Goal: Task Accomplishment & Management: Manage account settings

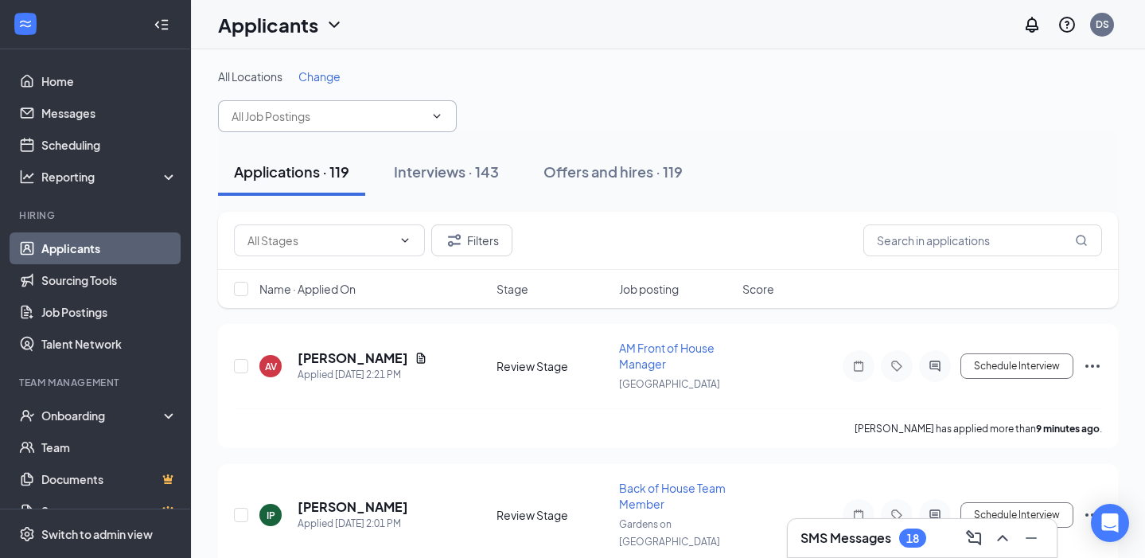
click at [342, 113] on input "text" at bounding box center [328, 116] width 193 height 18
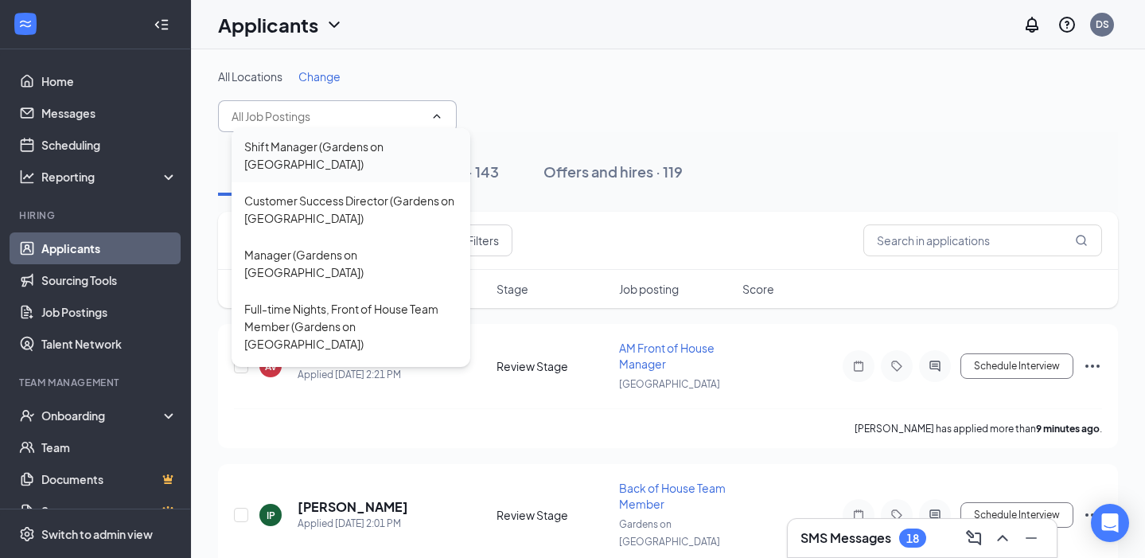
click at [372, 153] on div "Shift Manager (Gardens on [GEOGRAPHIC_DATA])" at bounding box center [350, 155] width 213 height 35
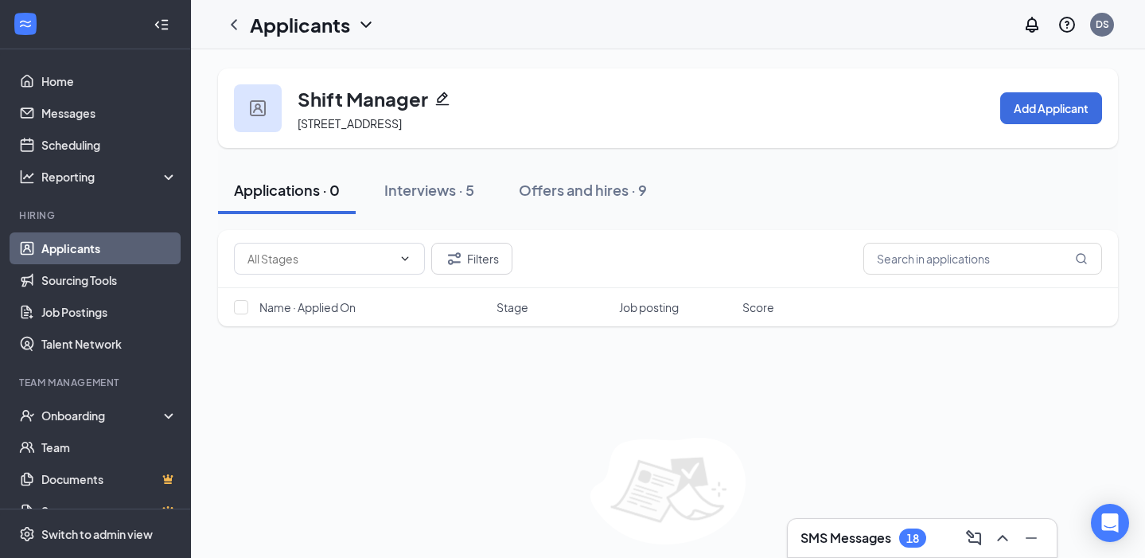
click at [115, 261] on link "Applicants" at bounding box center [109, 248] width 136 height 32
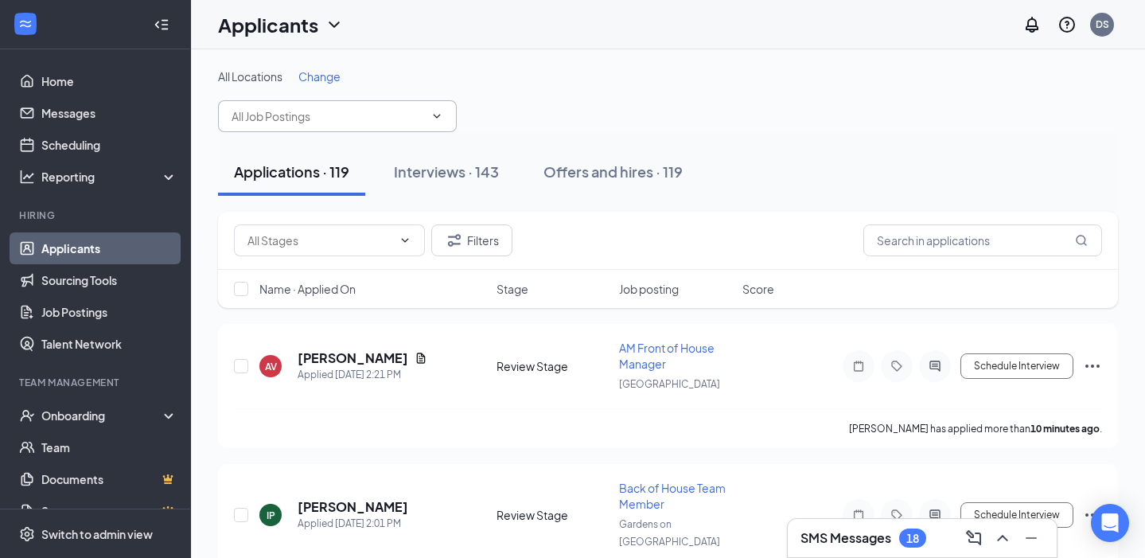
click at [353, 111] on input "text" at bounding box center [328, 116] width 193 height 18
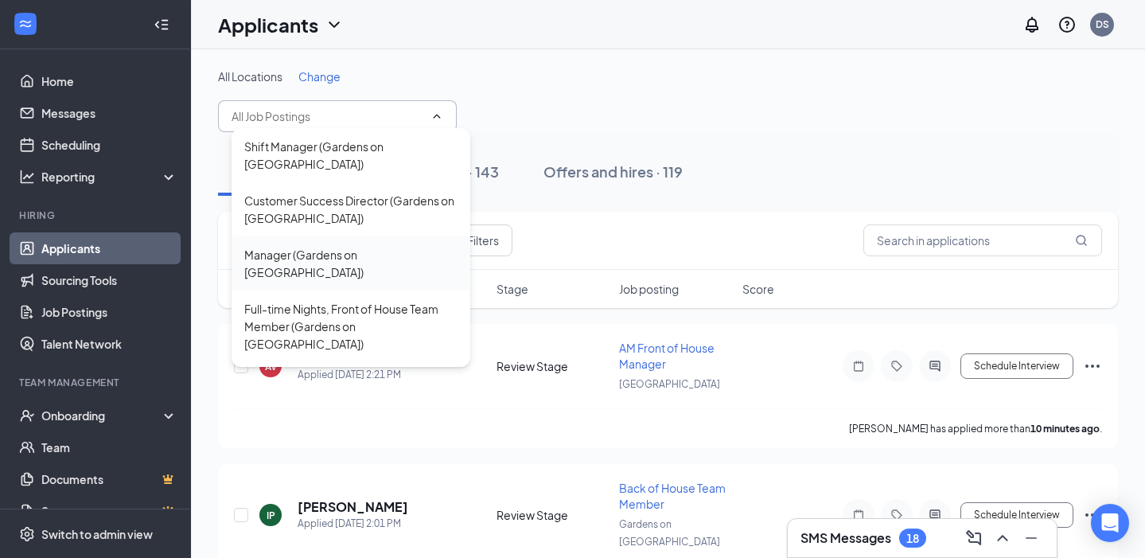
click at [331, 246] on div "Manager (Gardens on [GEOGRAPHIC_DATA])" at bounding box center [350, 263] width 213 height 35
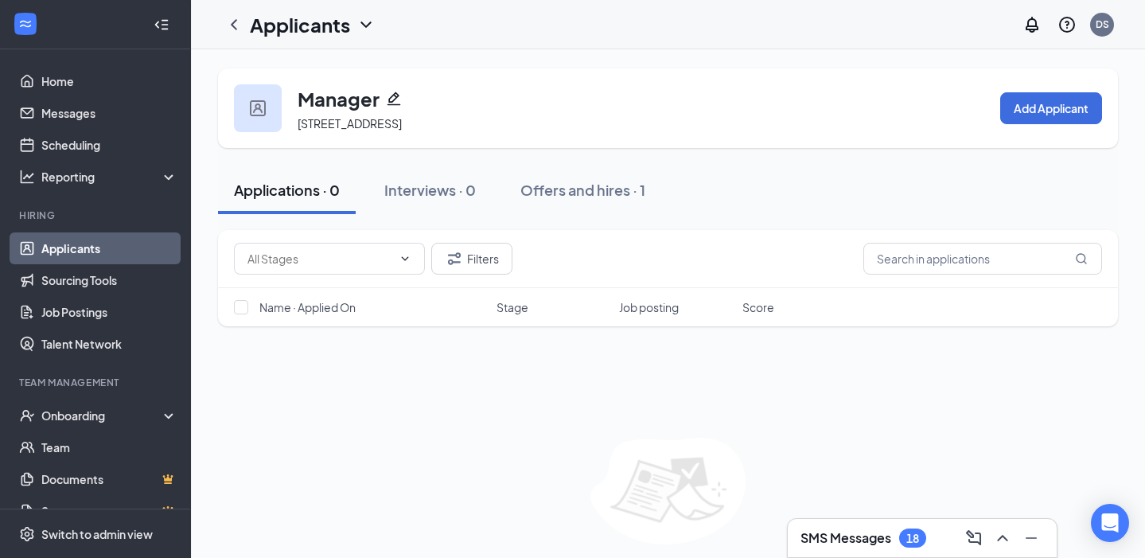
click at [131, 245] on link "Applicants" at bounding box center [109, 248] width 136 height 32
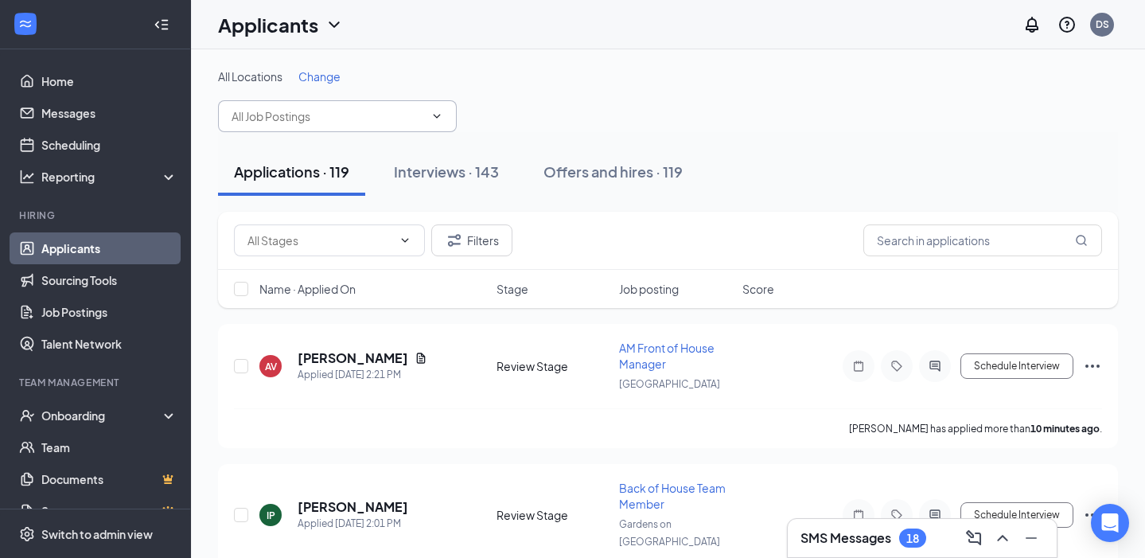
click at [288, 125] on span at bounding box center [337, 116] width 239 height 32
click at [297, 111] on input "text" at bounding box center [328, 116] width 193 height 18
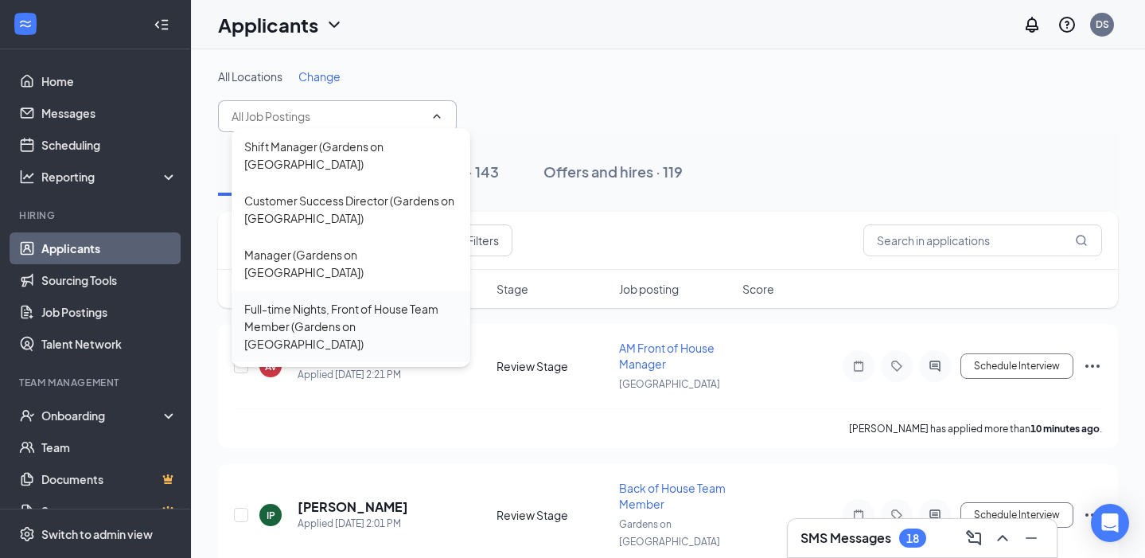
click at [324, 300] on div "Full-time Nights, Front of House Team Member (Gardens on [GEOGRAPHIC_DATA])" at bounding box center [350, 326] width 213 height 53
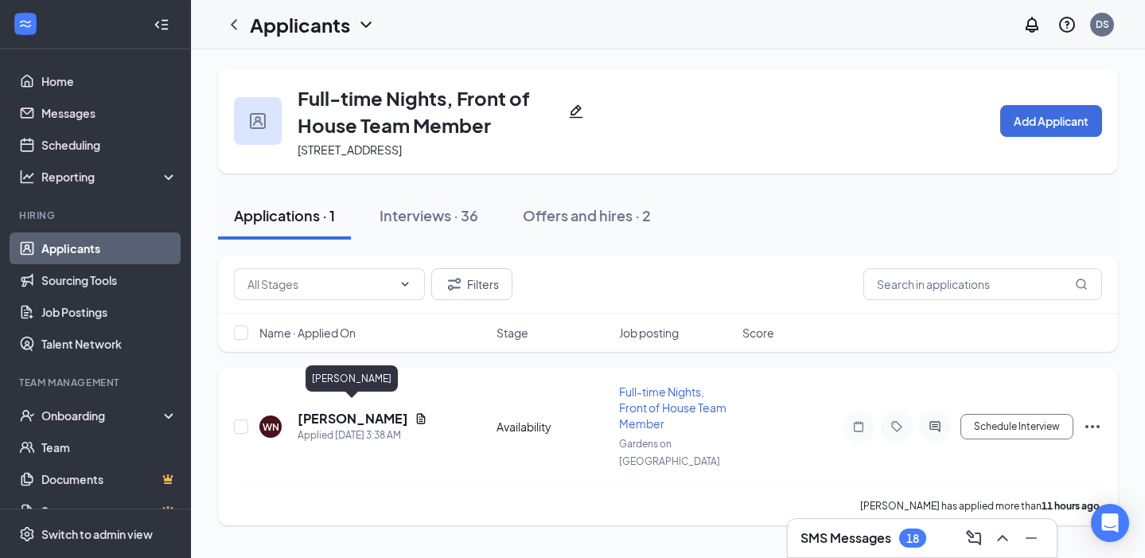
click at [372, 410] on h5 "Wanda Noorocha" at bounding box center [353, 419] width 111 height 18
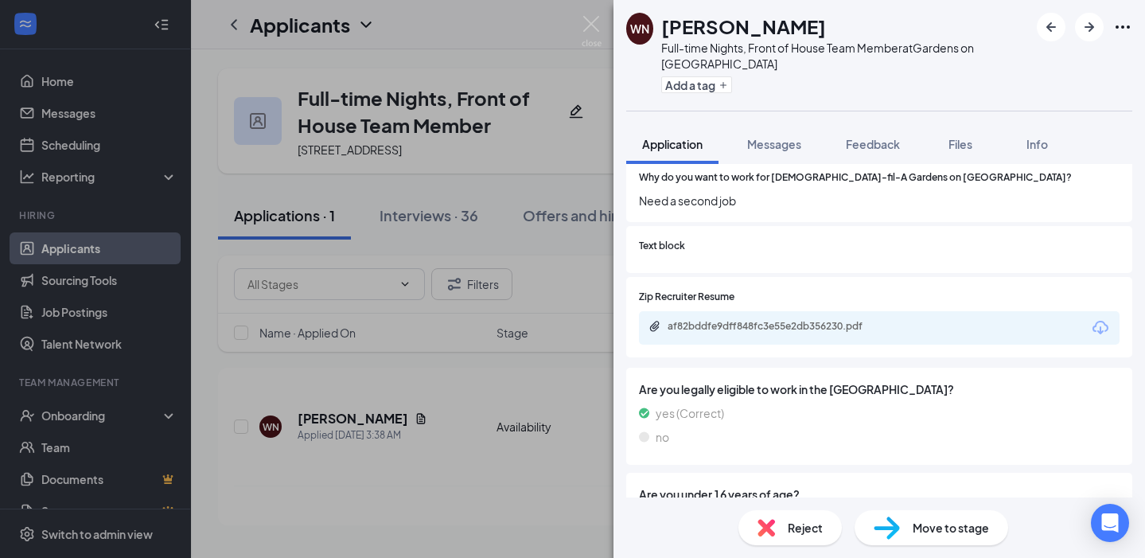
scroll to position [505, 0]
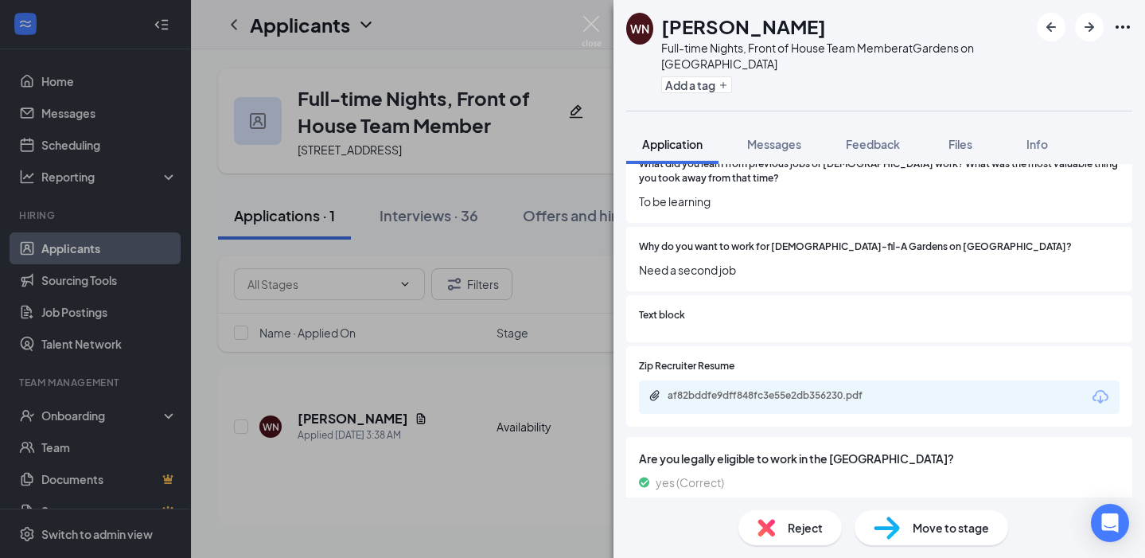
click at [1097, 388] on icon "Download" at bounding box center [1100, 397] width 19 height 19
click at [936, 530] on span "Move to stage" at bounding box center [951, 528] width 76 height 18
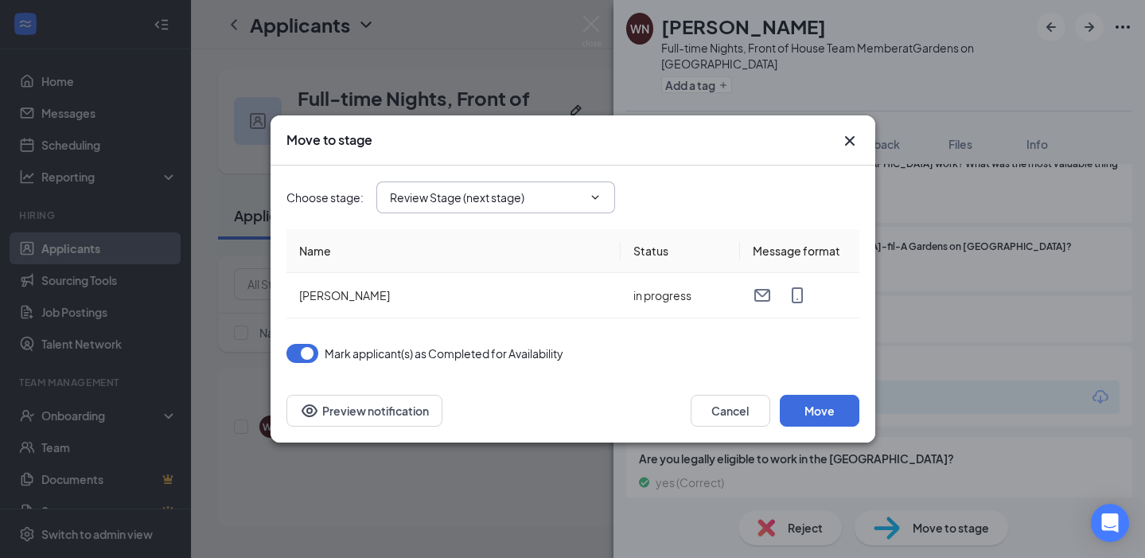
click at [528, 196] on input "Review Stage (next stage)" at bounding box center [486, 198] width 193 height 18
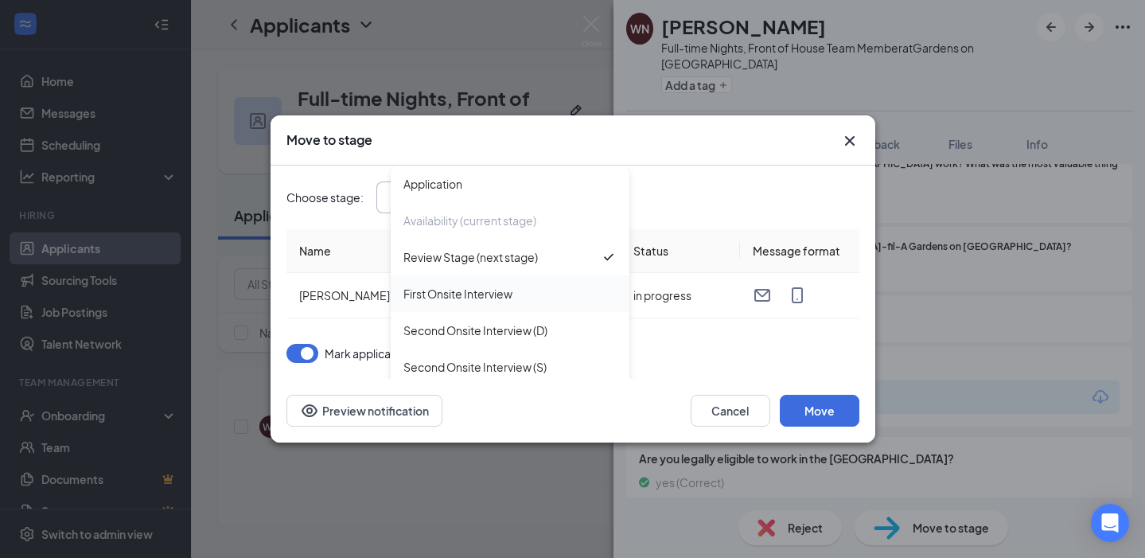
click at [495, 294] on div "First Onsite Interview" at bounding box center [457, 294] width 109 height 18
type input "First Onsite Interview"
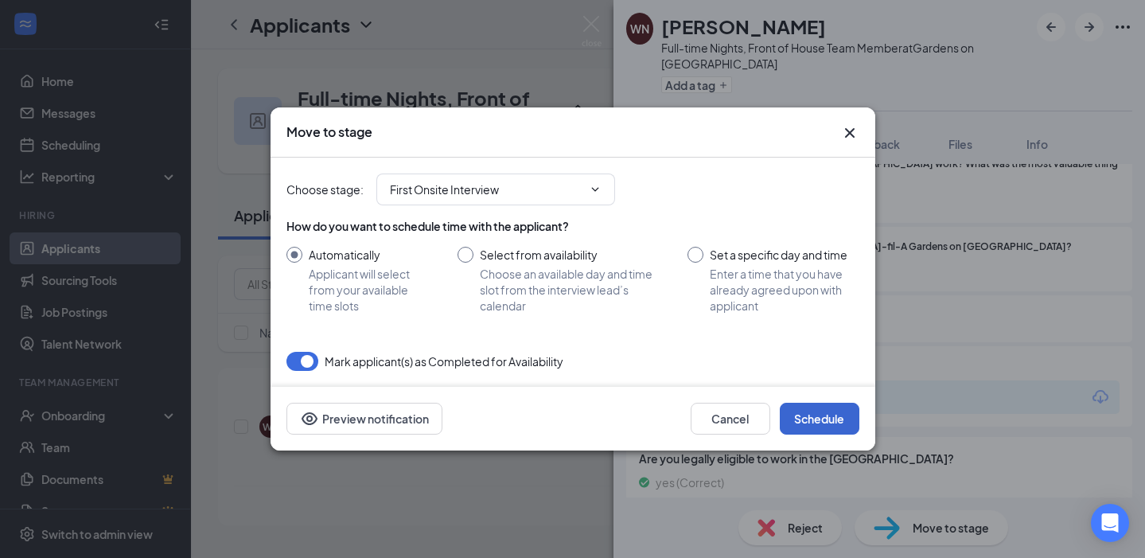
click at [813, 421] on button "Schedule" at bounding box center [820, 419] width 80 height 32
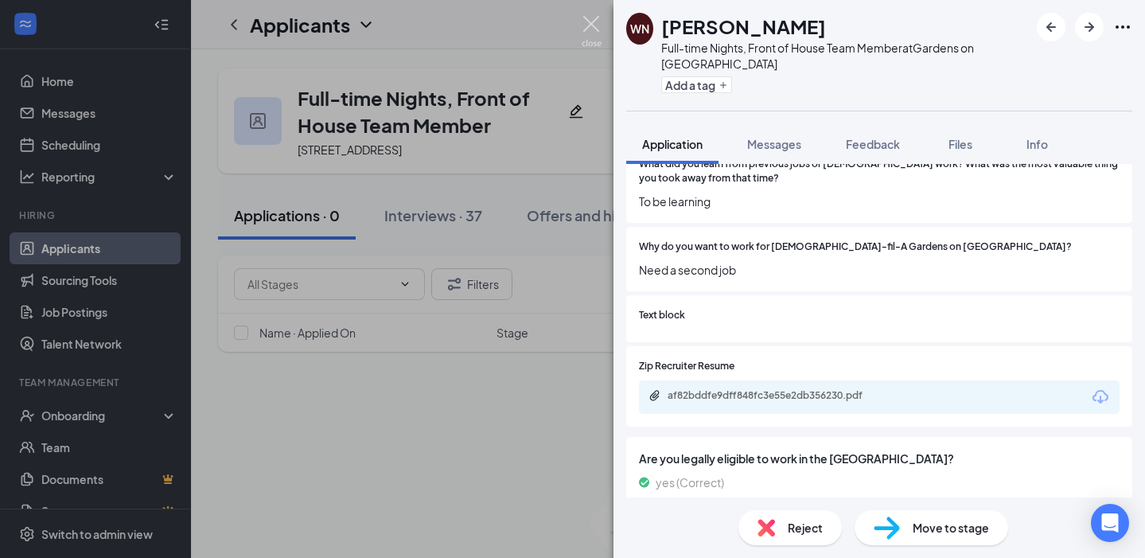
click at [591, 33] on img at bounding box center [592, 31] width 20 height 31
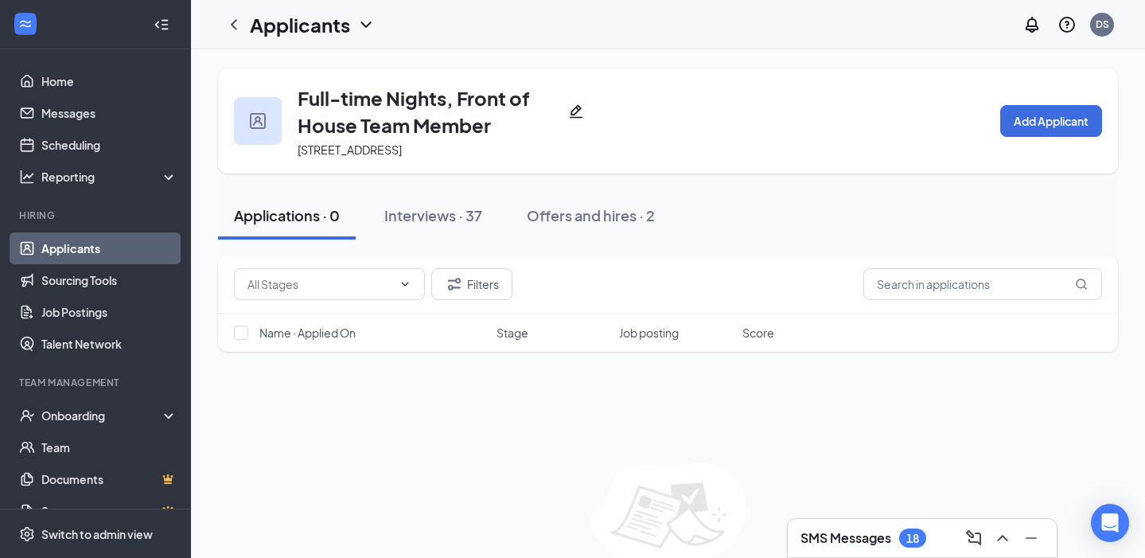
click at [124, 228] on li "Hiring Applicants Sourcing Tools Job Postings Talent Network" at bounding box center [95, 284] width 190 height 151
click at [123, 252] on link "Applicants" at bounding box center [109, 248] width 136 height 32
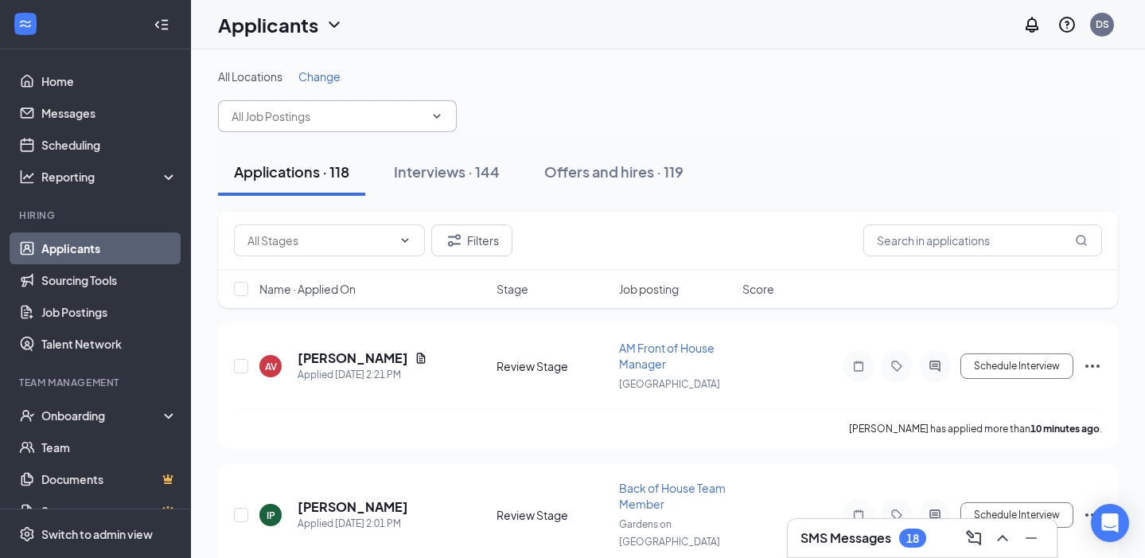
click at [333, 107] on input "text" at bounding box center [328, 116] width 193 height 18
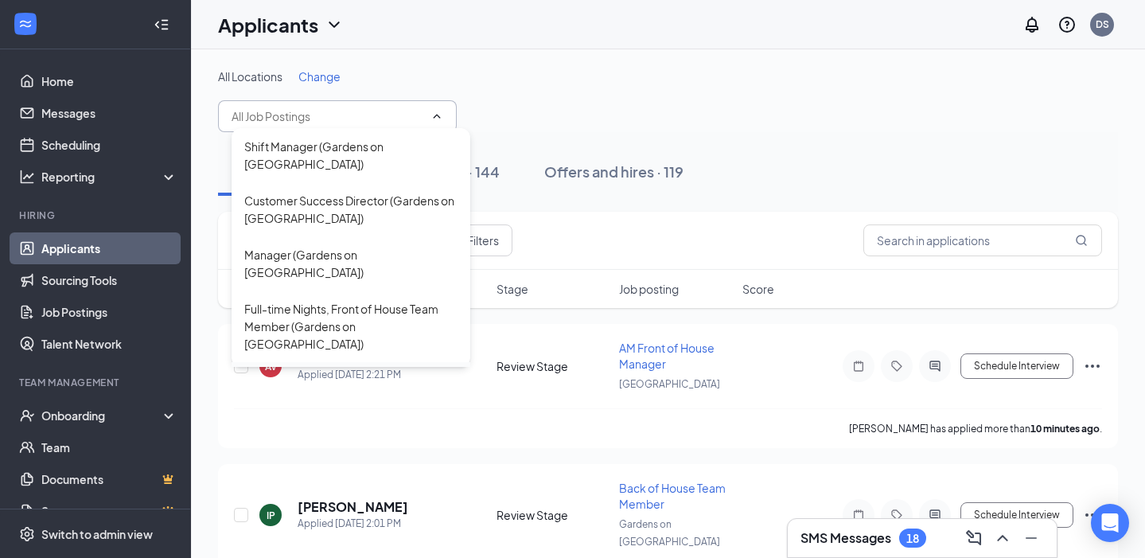
click at [350, 372] on div "Dining Room Host (Gardens on [GEOGRAPHIC_DATA])" at bounding box center [350, 389] width 213 height 35
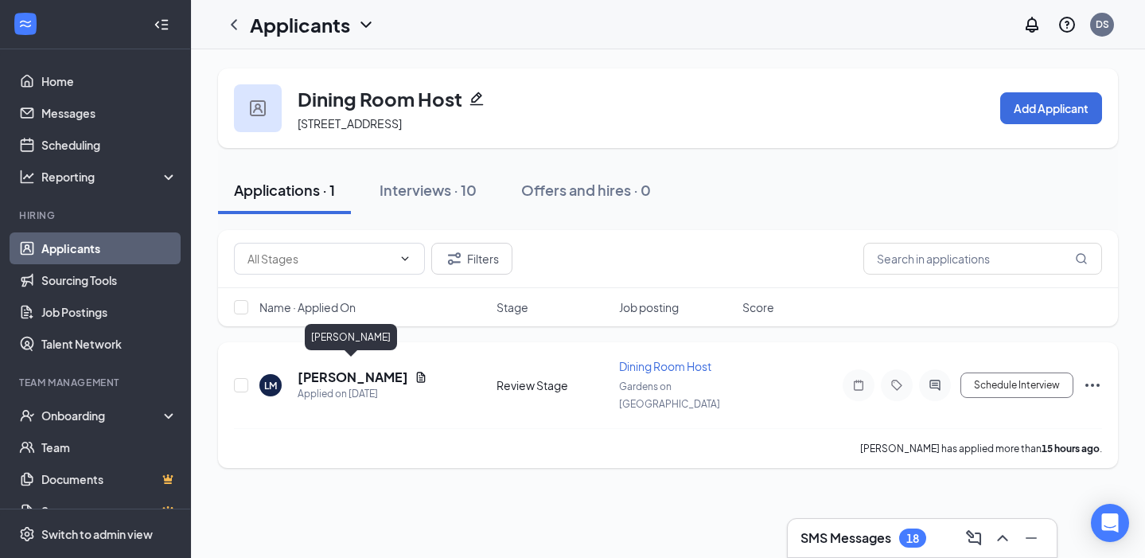
click at [338, 368] on h5 "Loraine Mitchell" at bounding box center [353, 377] width 111 height 18
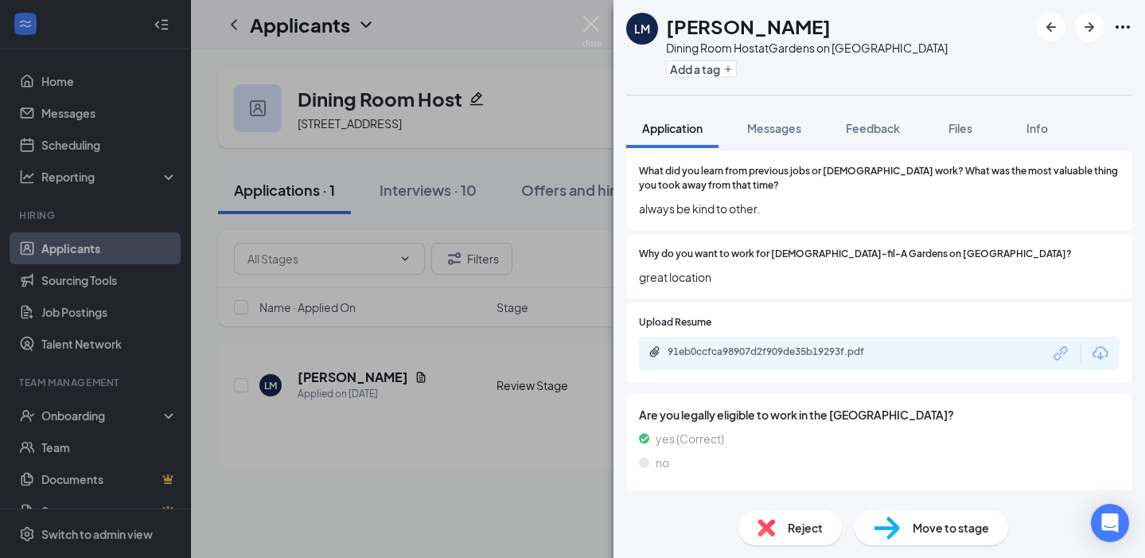
scroll to position [469, 0]
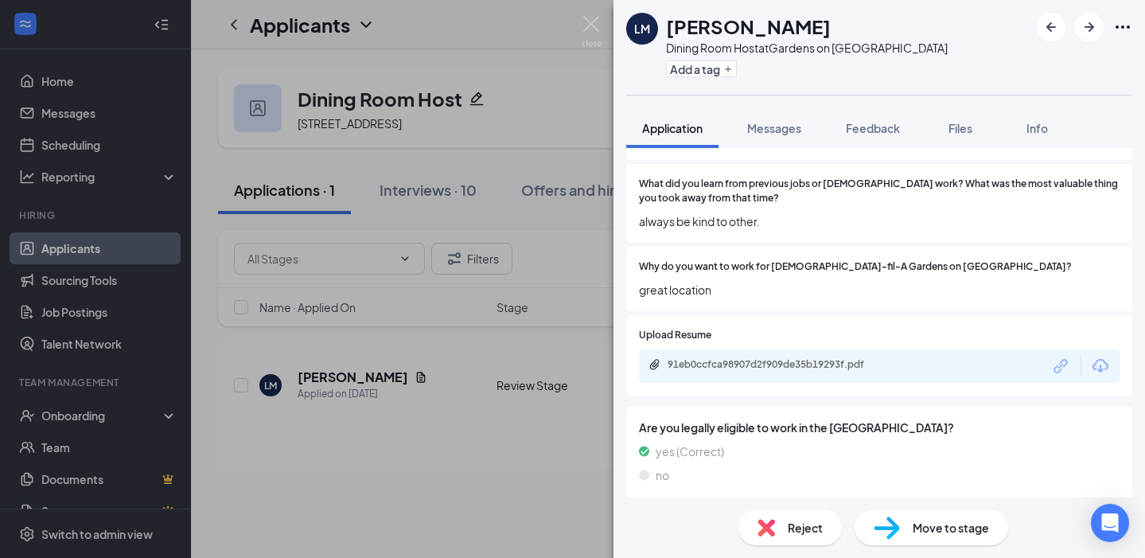
click at [1094, 357] on icon "Download" at bounding box center [1100, 366] width 19 height 19
click at [964, 529] on span "Move to stage" at bounding box center [951, 528] width 76 height 18
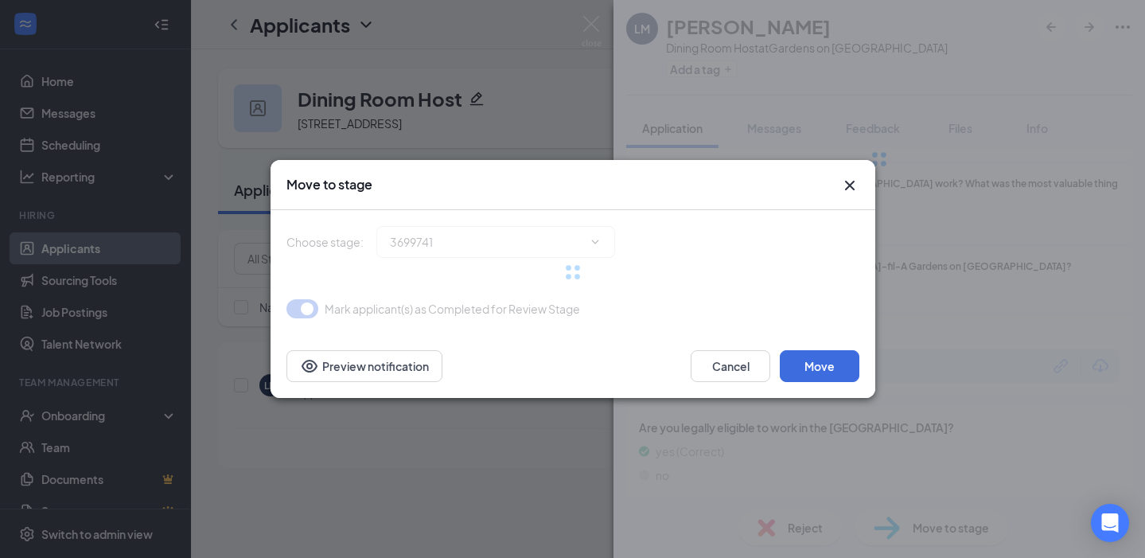
type input "First Onsite Interview (next stage)"
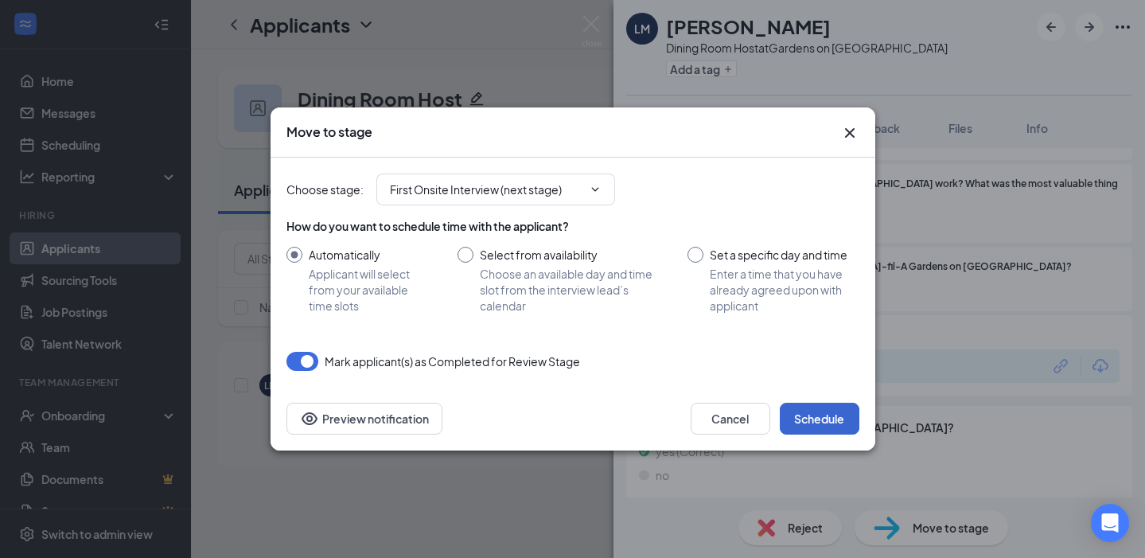
click at [815, 411] on button "Schedule" at bounding box center [820, 419] width 80 height 32
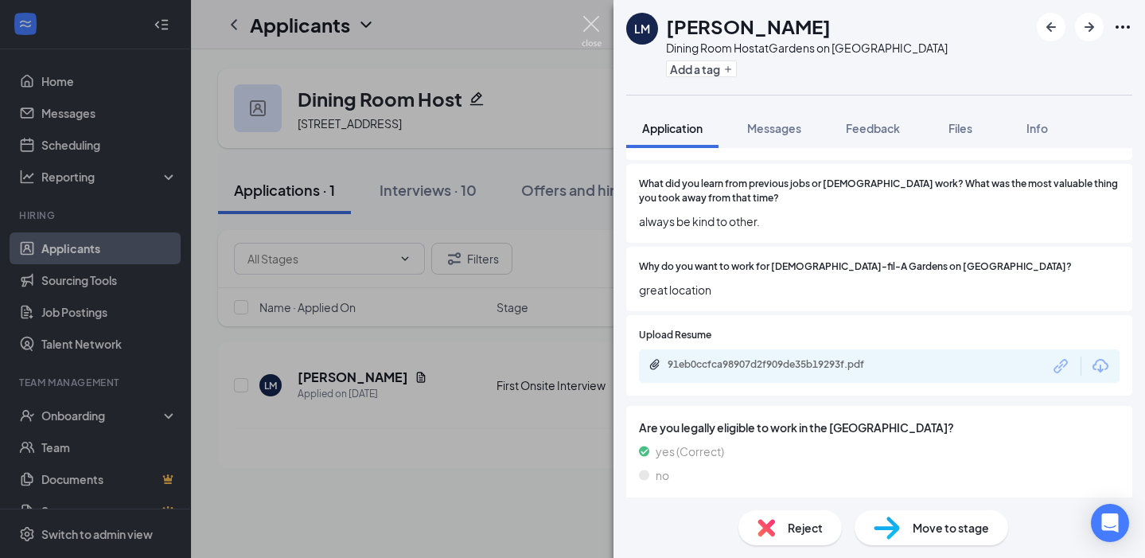
click at [600, 23] on img at bounding box center [592, 31] width 20 height 31
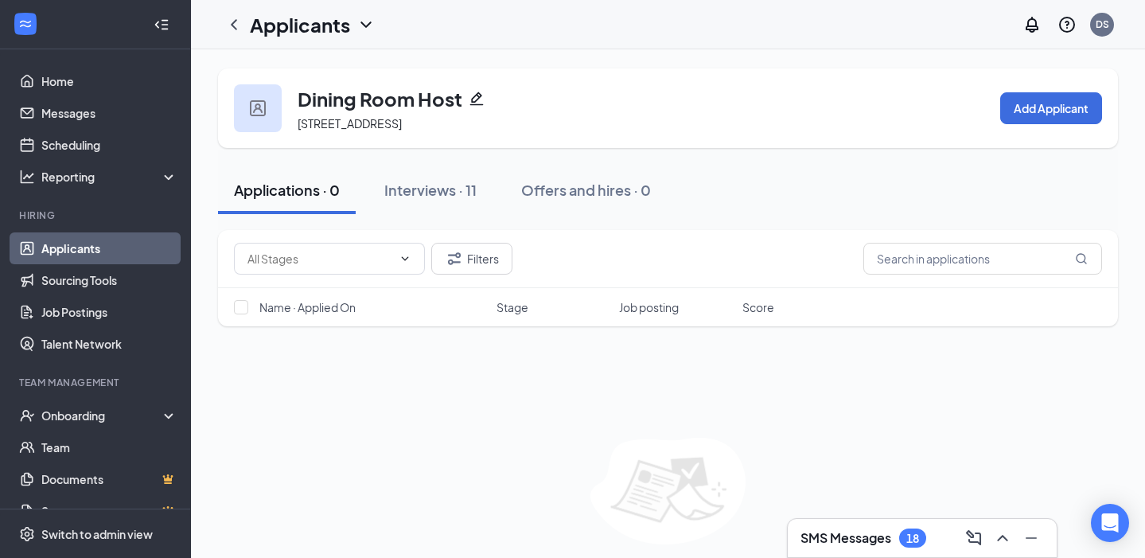
click at [81, 248] on link "Applicants" at bounding box center [109, 248] width 136 height 32
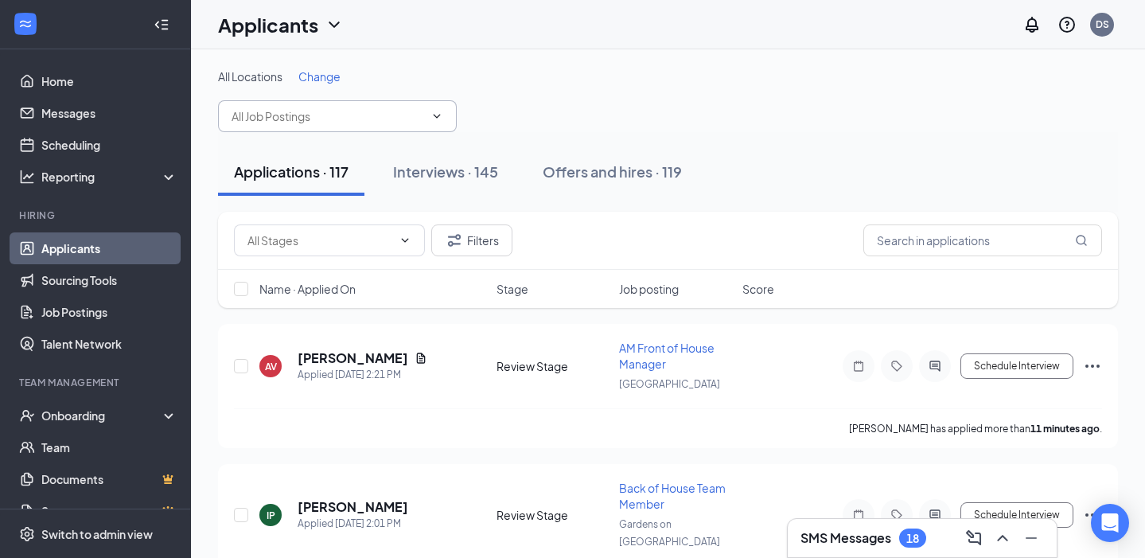
click at [352, 113] on input "text" at bounding box center [328, 116] width 193 height 18
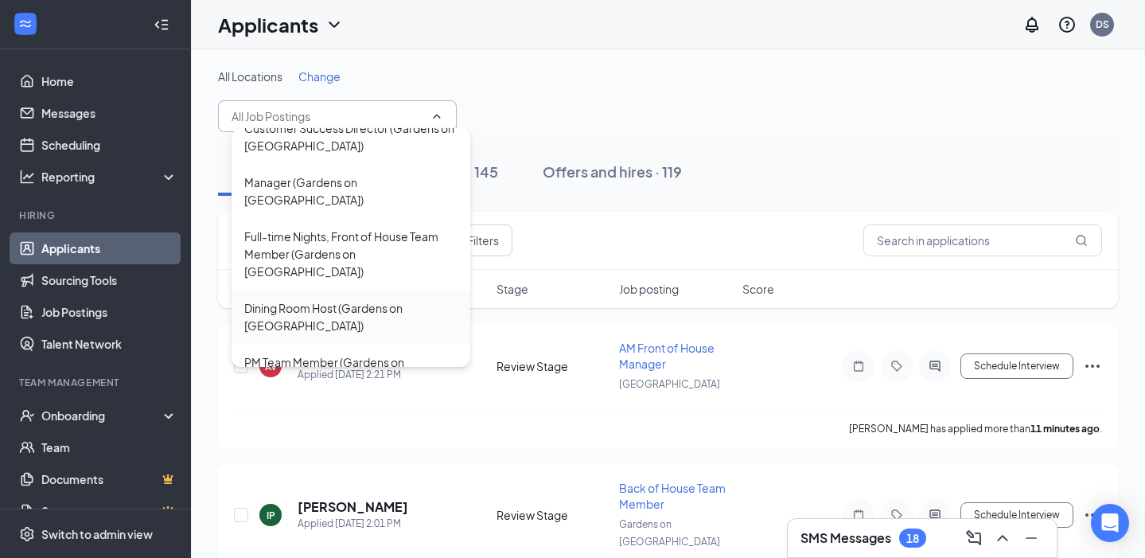
scroll to position [73, 0]
click at [344, 353] on div "PM Team Member (Gardens on [GEOGRAPHIC_DATA])" at bounding box center [350, 370] width 213 height 35
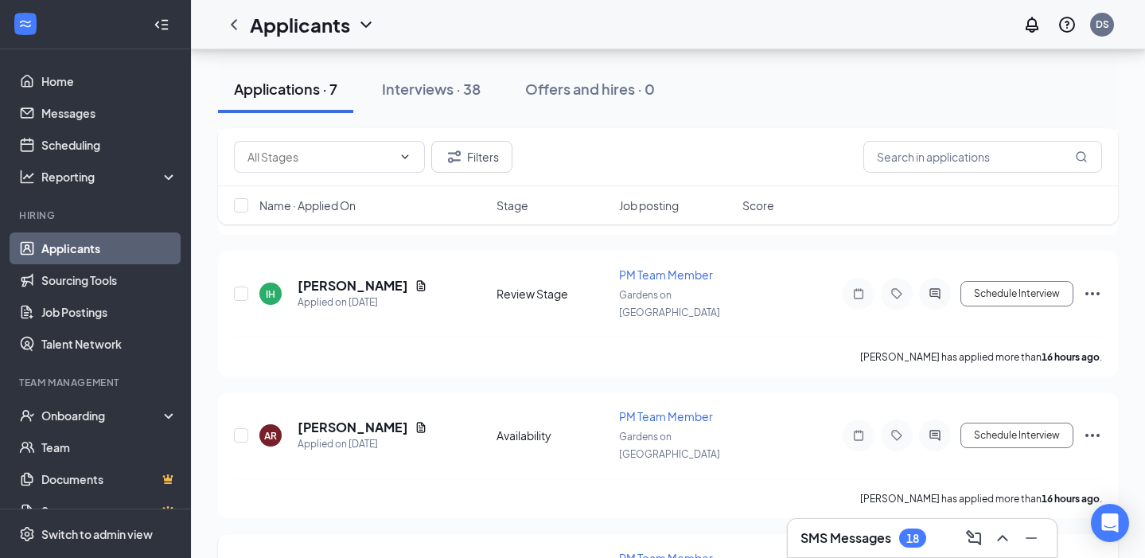
scroll to position [657, 0]
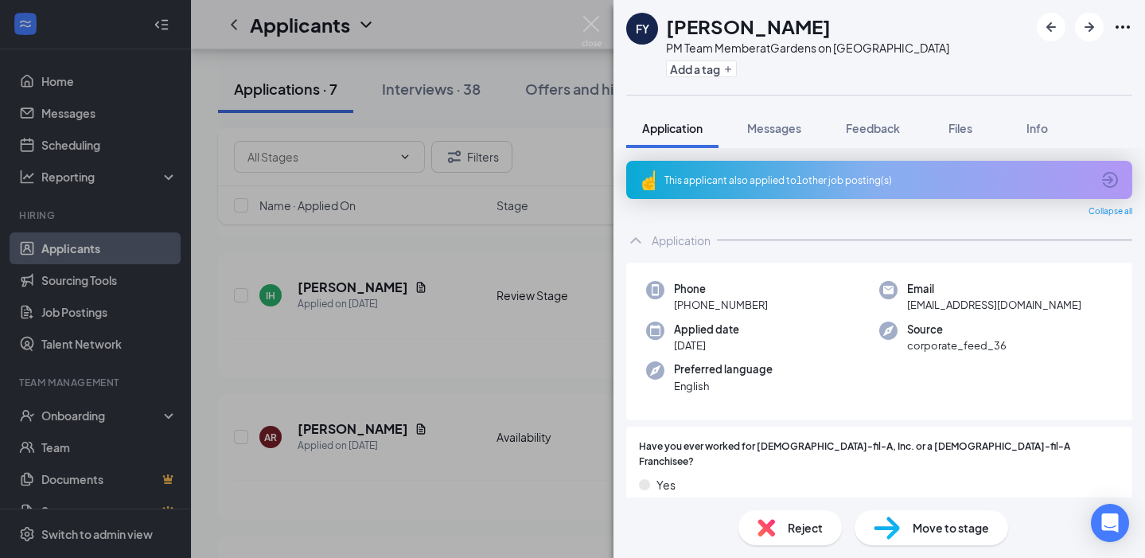
click at [817, 189] on div "This applicant also applied to 1 other job posting(s)" at bounding box center [879, 180] width 506 height 38
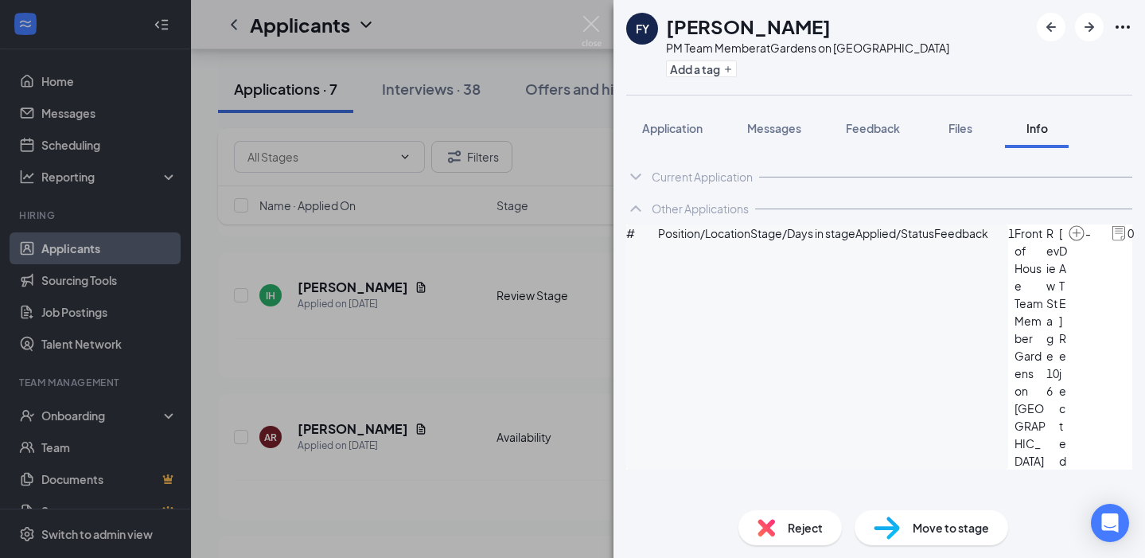
click at [1144, 242] on icon "ArrowCircle" at bounding box center [1153, 234] width 16 height 16
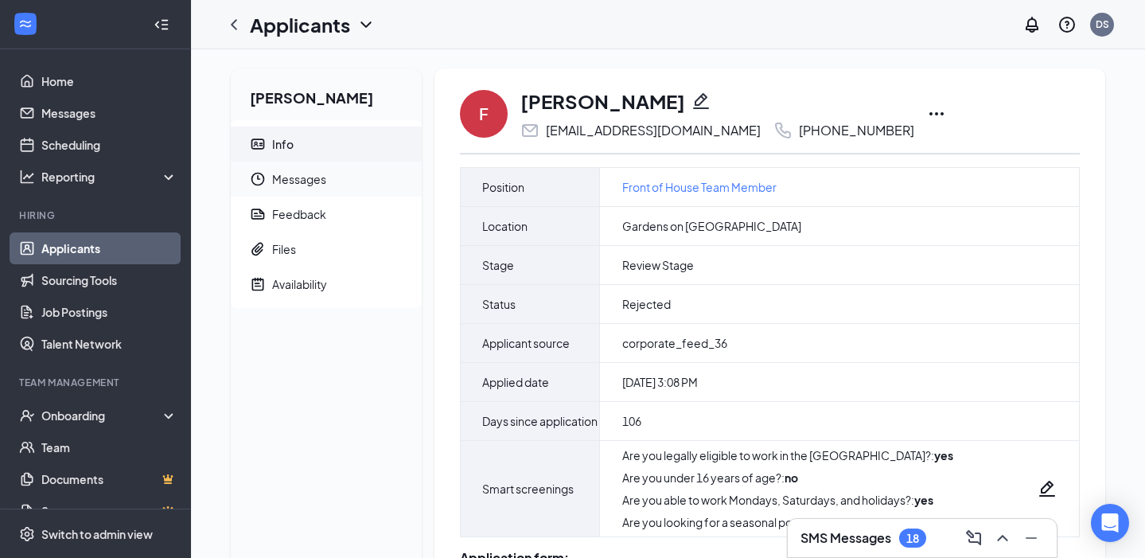
click at [318, 179] on span "Messages" at bounding box center [340, 179] width 137 height 35
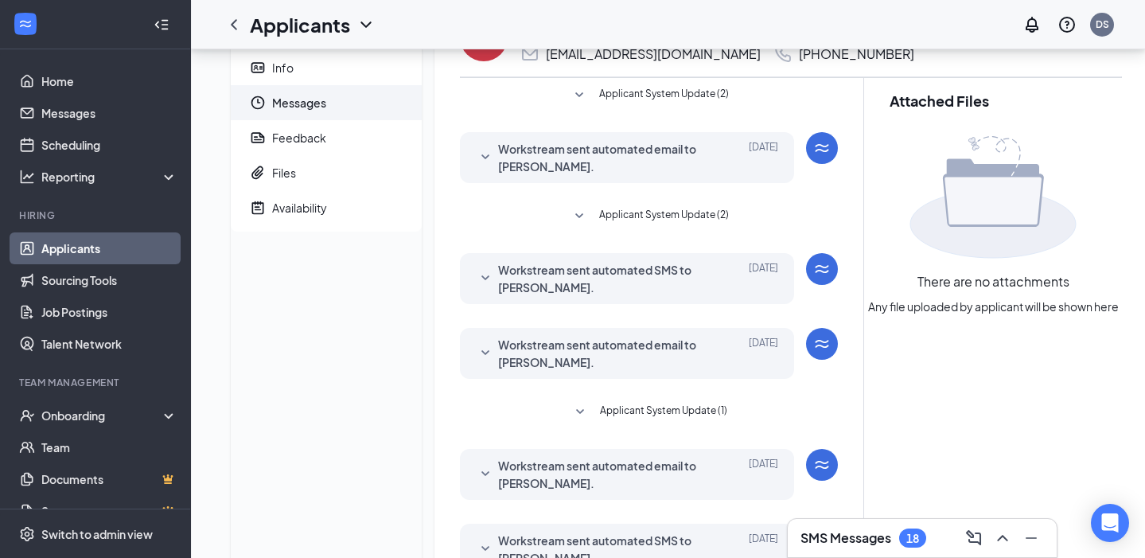
scroll to position [72, 0]
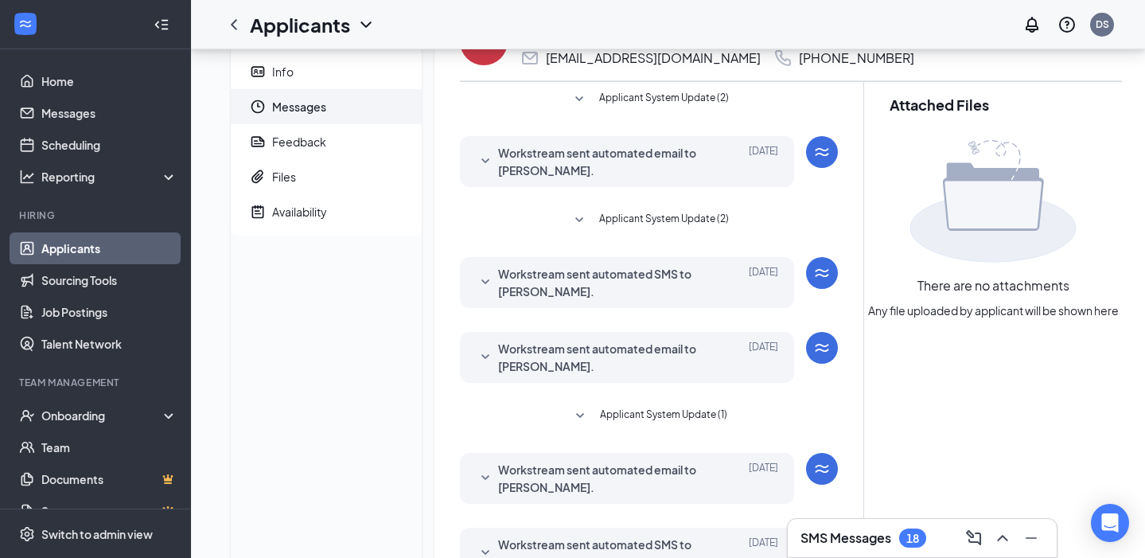
click at [671, 218] on span "Applicant System Update (2)" at bounding box center [664, 220] width 130 height 19
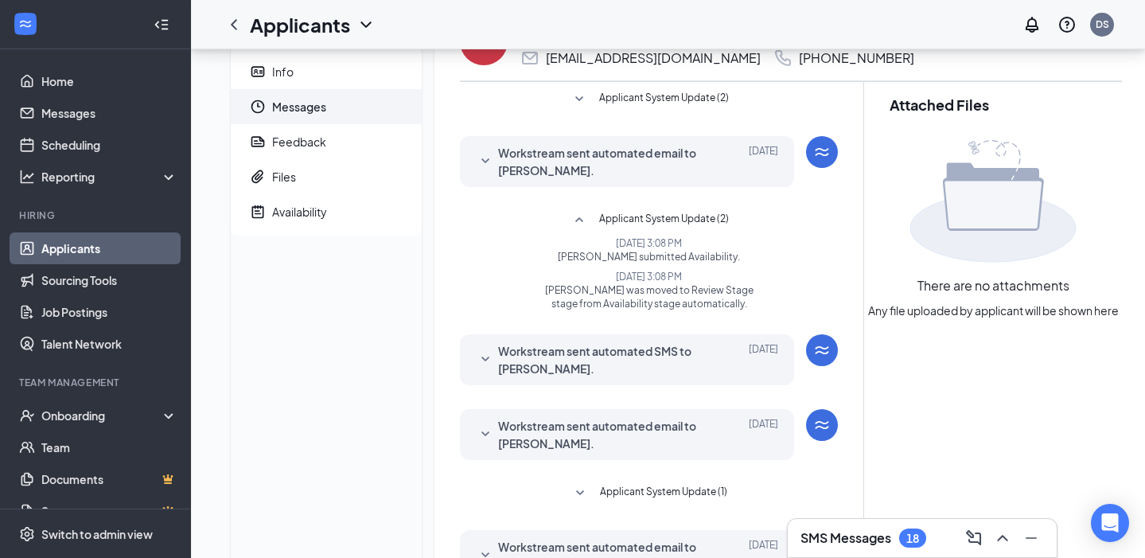
click at [671, 218] on span "Applicant System Update (2)" at bounding box center [664, 220] width 130 height 19
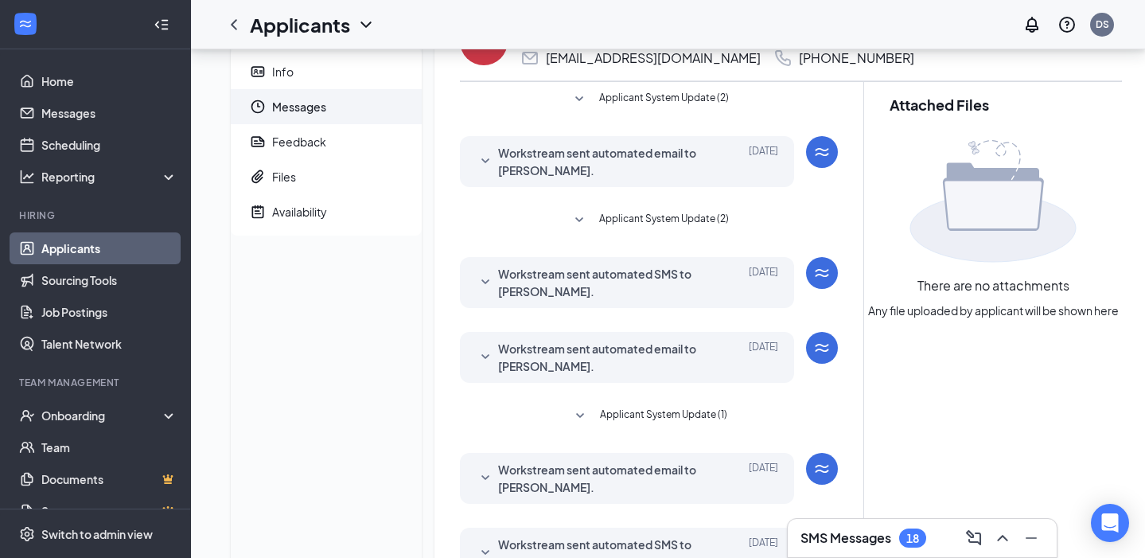
click at [648, 411] on span "Applicant System Update (1)" at bounding box center [663, 416] width 127 height 19
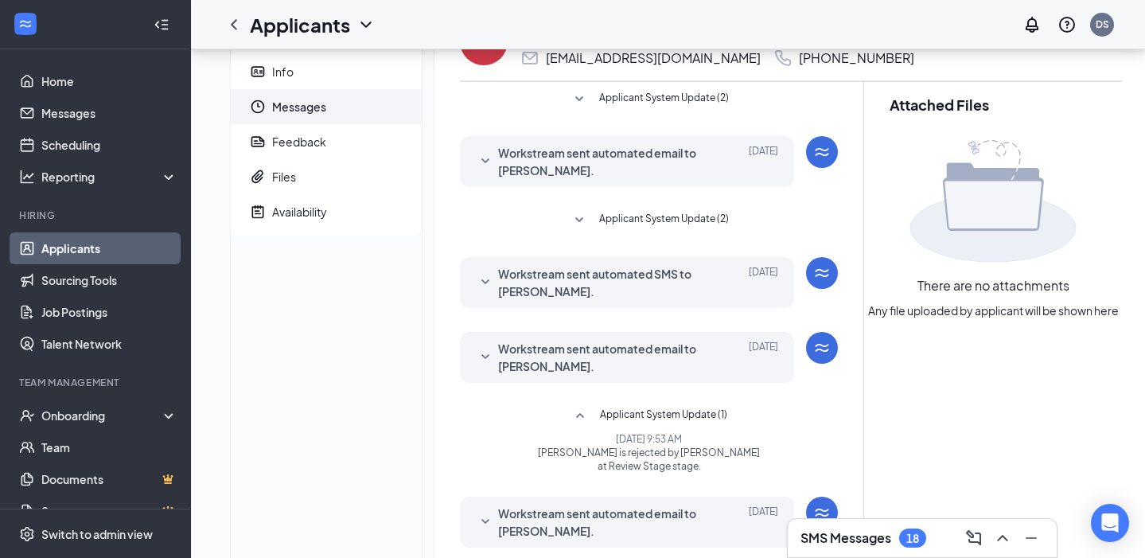
click at [648, 411] on span "Applicant System Update (1)" at bounding box center [663, 416] width 127 height 19
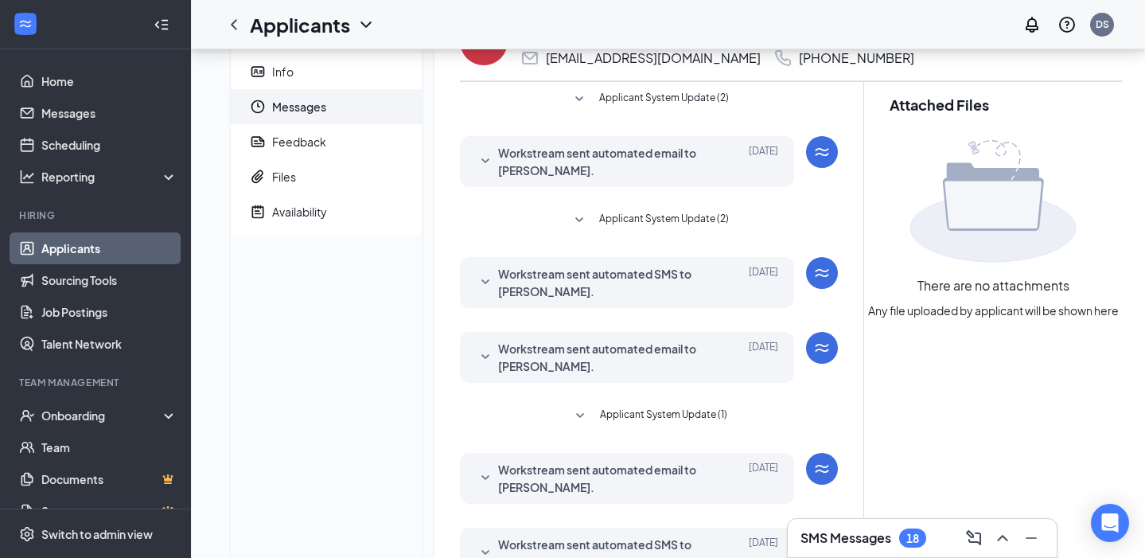
scroll to position [193, 0]
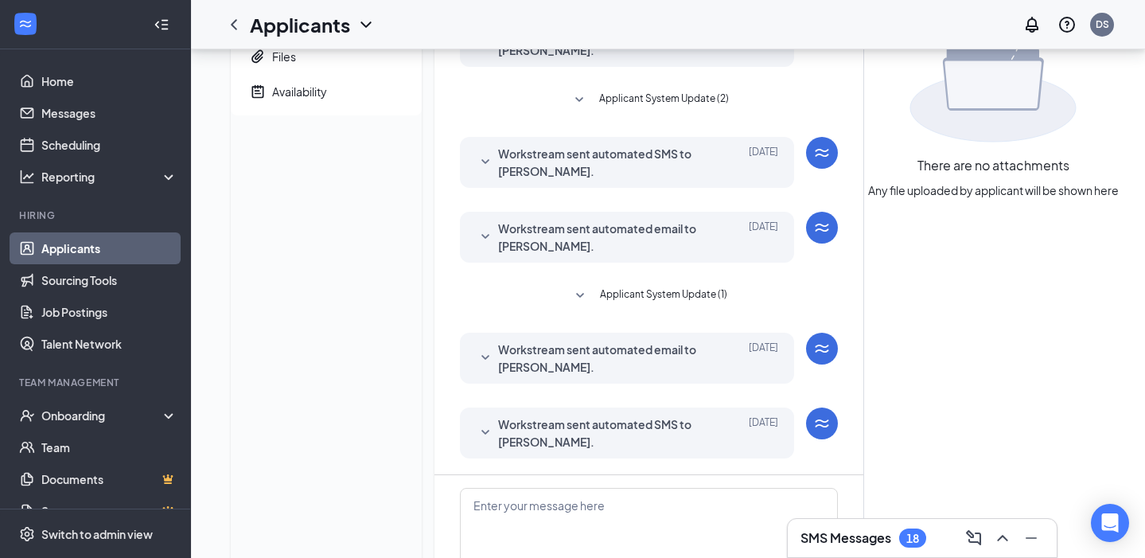
click at [653, 291] on span "Applicant System Update (1)" at bounding box center [663, 295] width 127 height 19
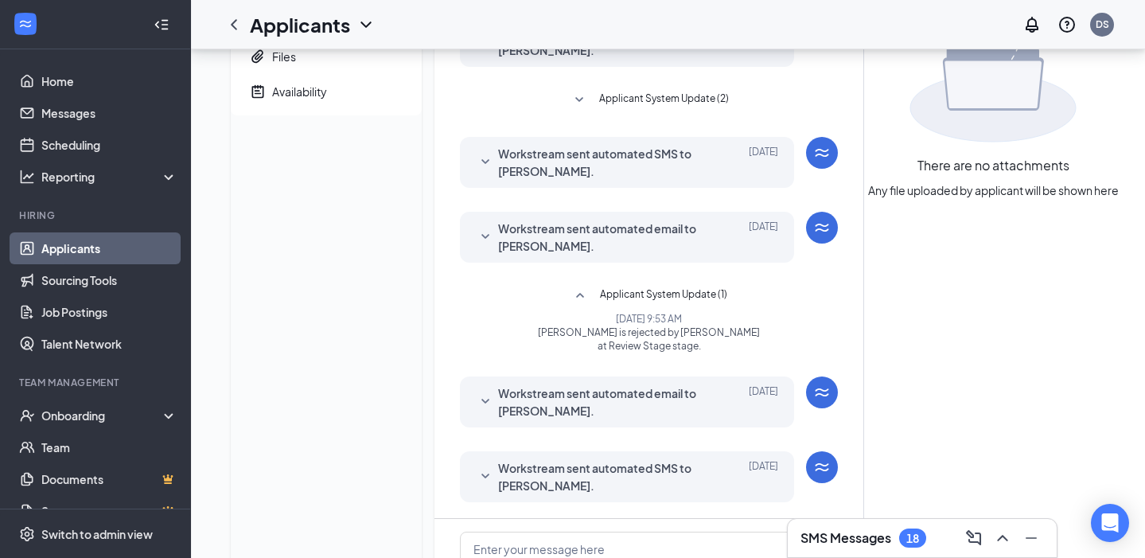
click at [653, 291] on span "Applicant System Update (1)" at bounding box center [663, 295] width 127 height 19
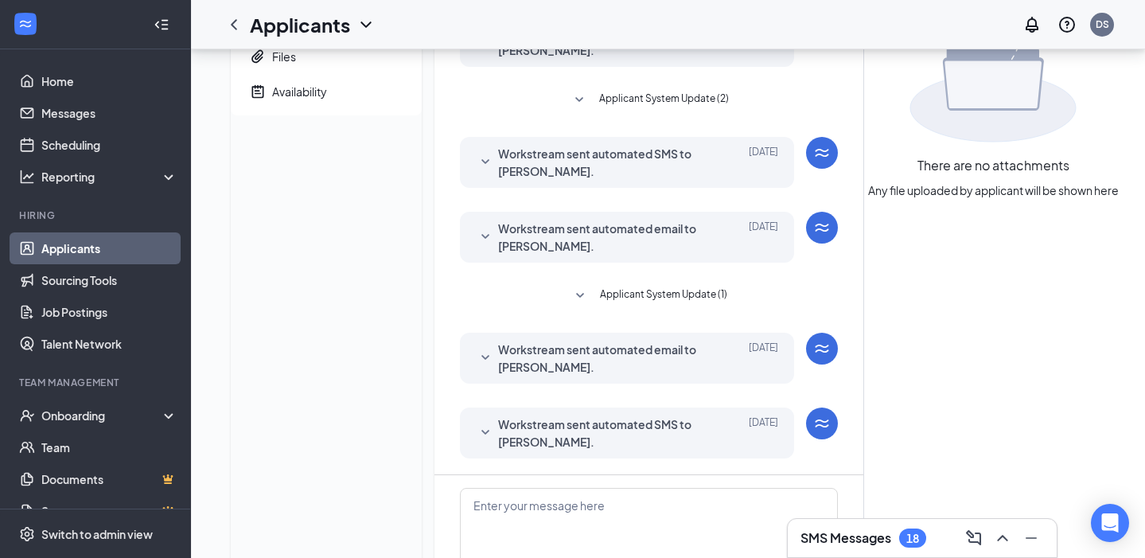
click at [640, 232] on span "Workstream sent automated email to [PERSON_NAME]." at bounding box center [602, 237] width 209 height 35
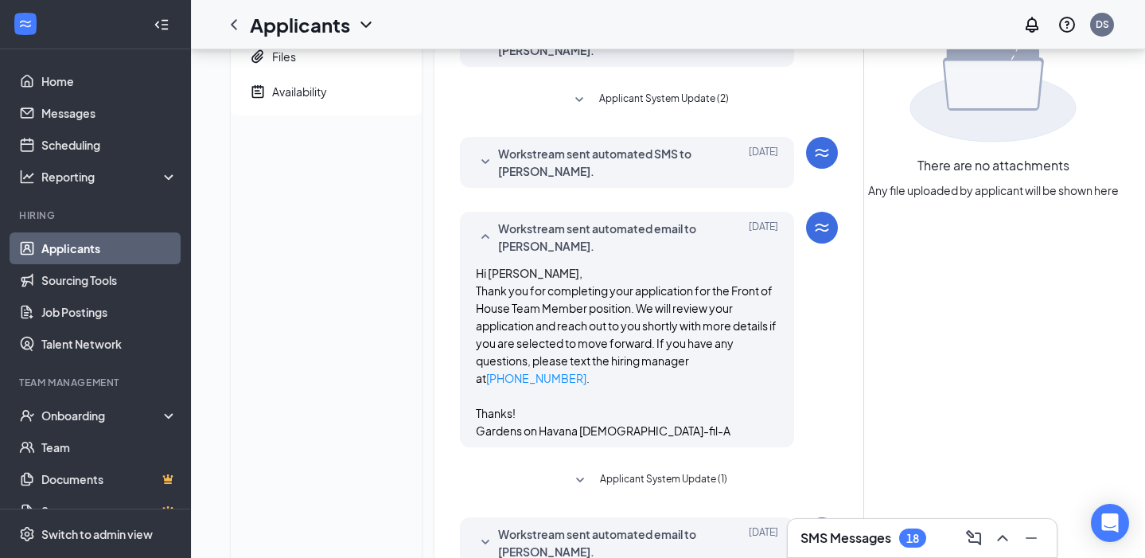
click at [640, 232] on span "Workstream sent automated email to [PERSON_NAME]." at bounding box center [602, 237] width 209 height 35
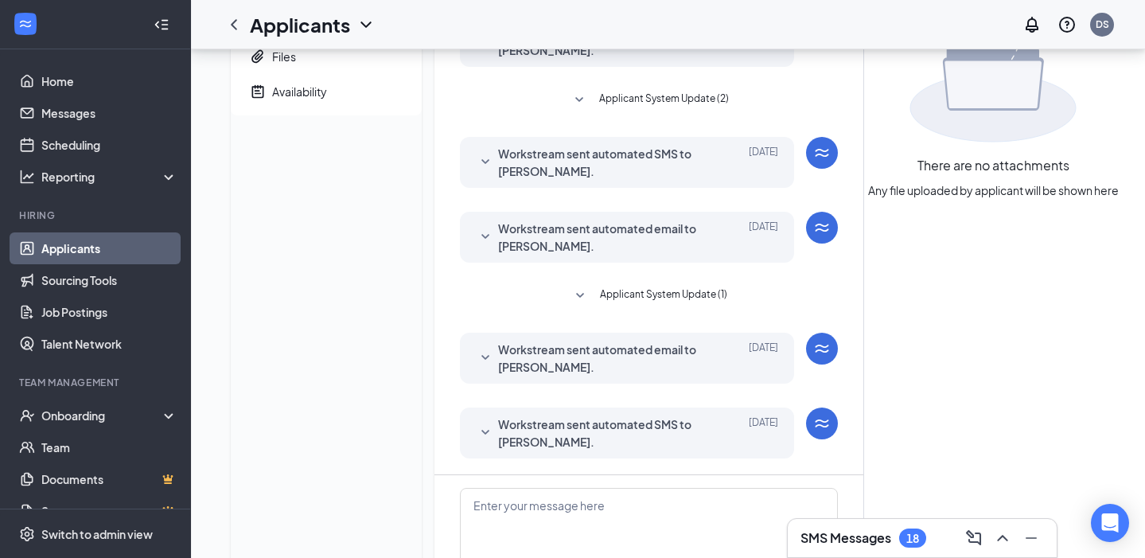
click at [645, 295] on span "Applicant System Update (1)" at bounding box center [663, 295] width 127 height 19
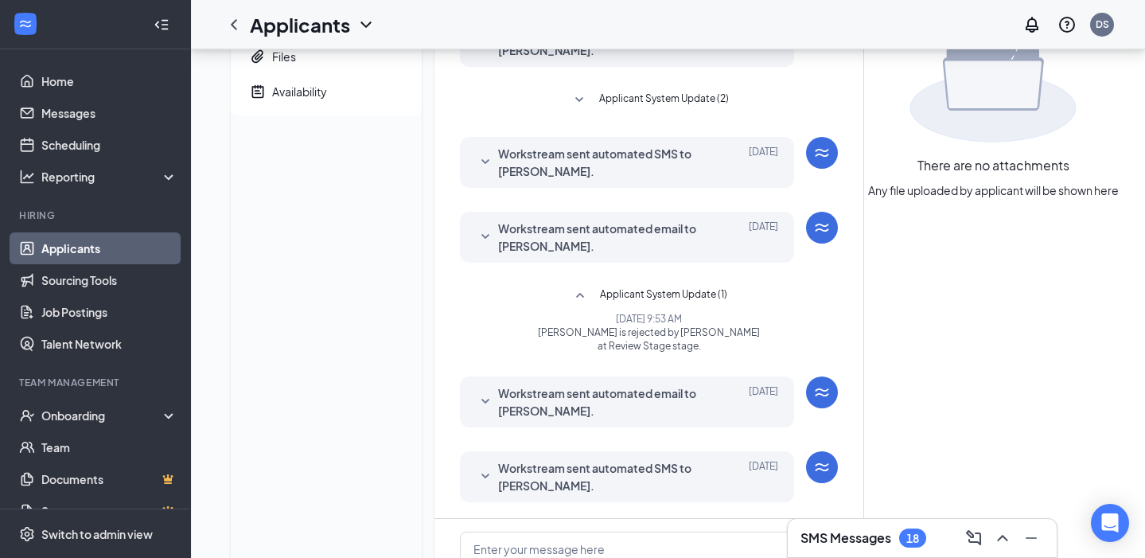
click at [645, 295] on span "Applicant System Update (1)" at bounding box center [663, 295] width 127 height 19
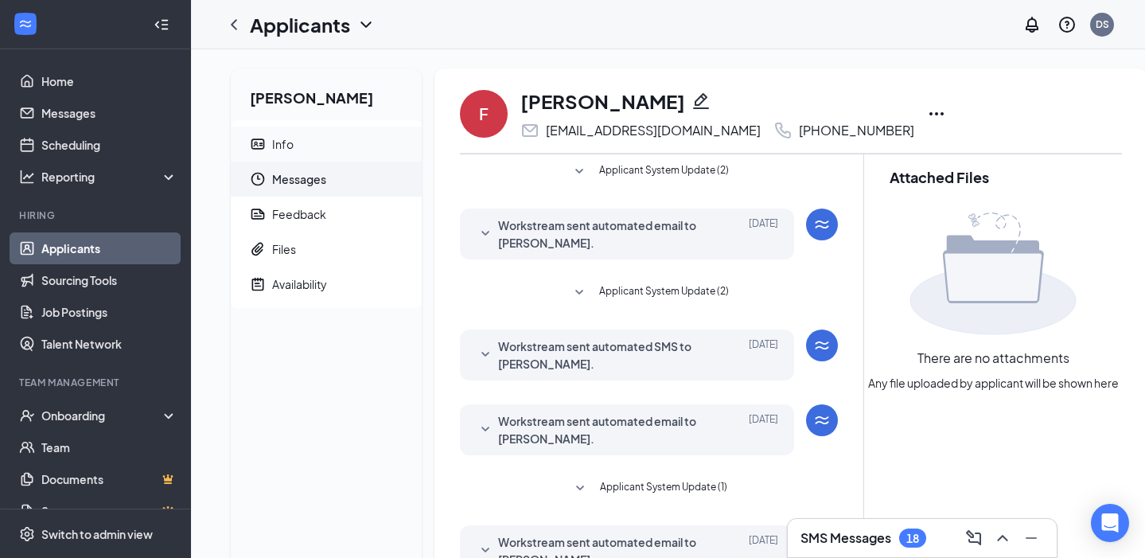
scroll to position [0, 0]
click at [295, 135] on span "Info" at bounding box center [340, 144] width 137 height 35
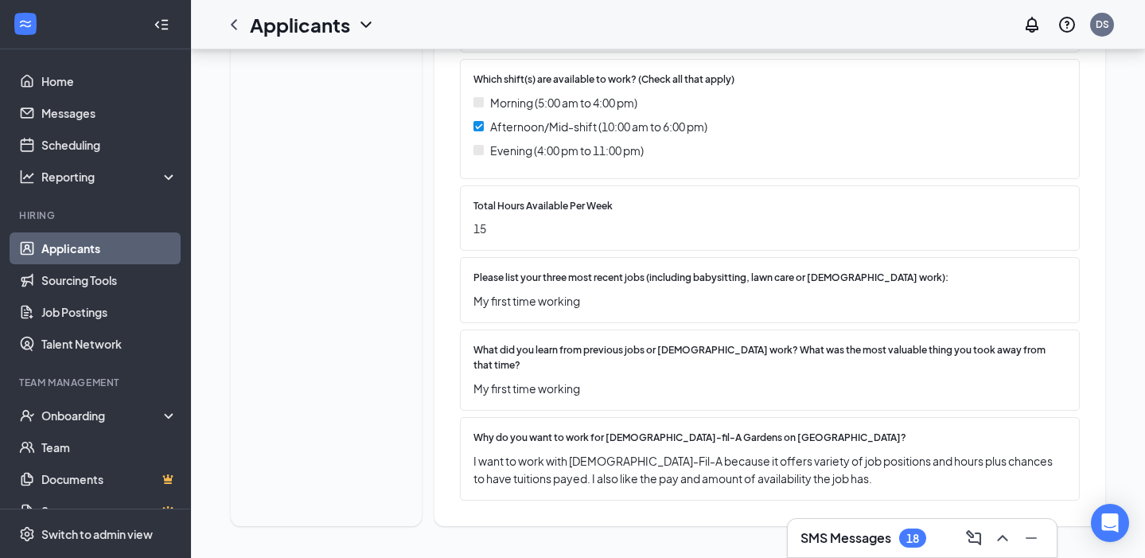
scroll to position [694, 0]
click at [100, 249] on link "Applicants" at bounding box center [109, 248] width 136 height 32
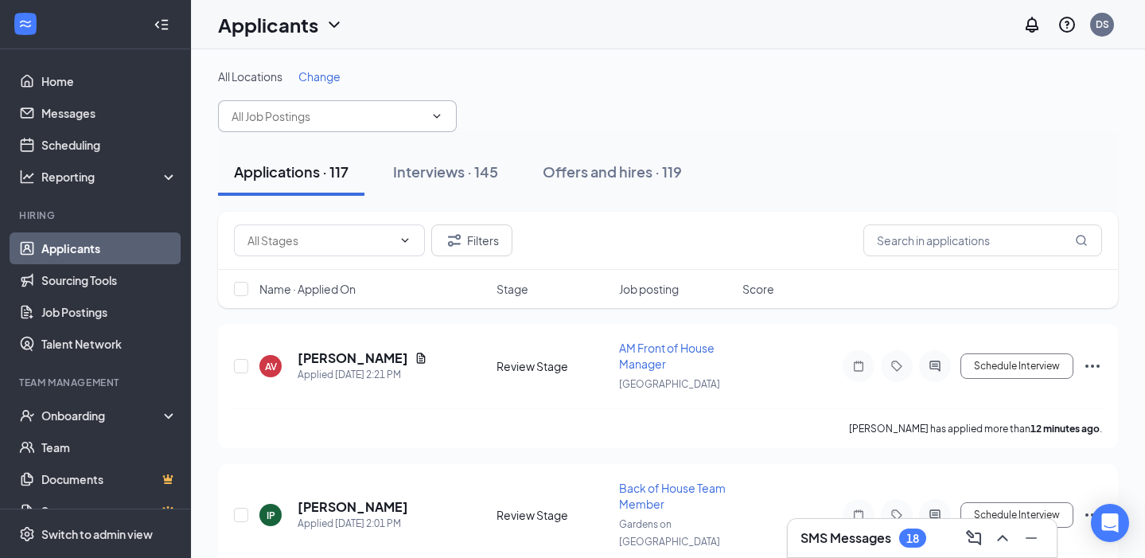
click at [286, 109] on input "text" at bounding box center [328, 116] width 193 height 18
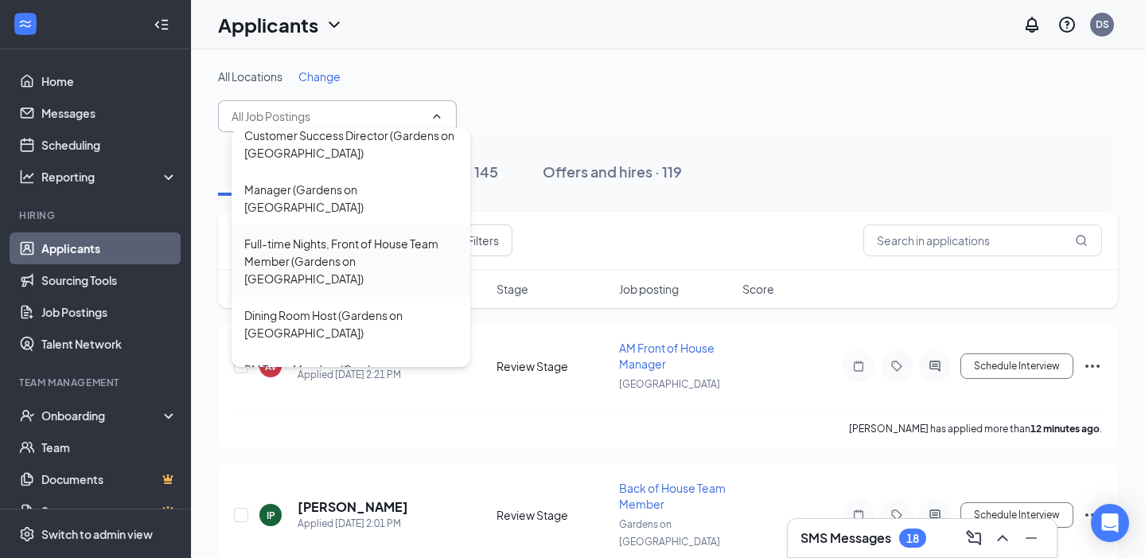
scroll to position [66, 0]
click at [370, 360] on div "PM Team Member (Gardens on [GEOGRAPHIC_DATA])" at bounding box center [350, 377] width 213 height 35
type input "PM Team Member (Gardens on [GEOGRAPHIC_DATA])"
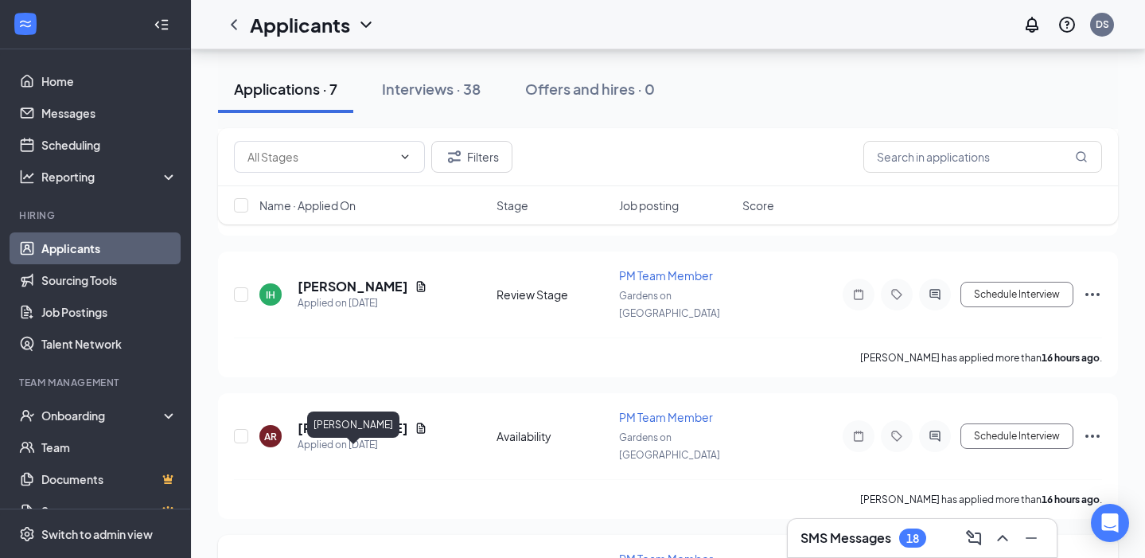
scroll to position [657, 0]
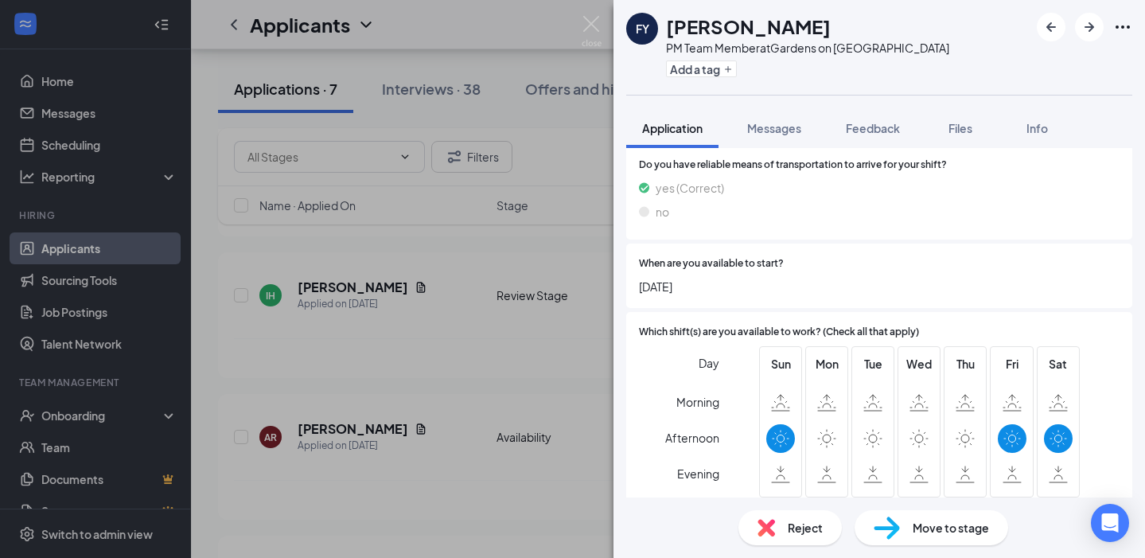
scroll to position [1430, 0]
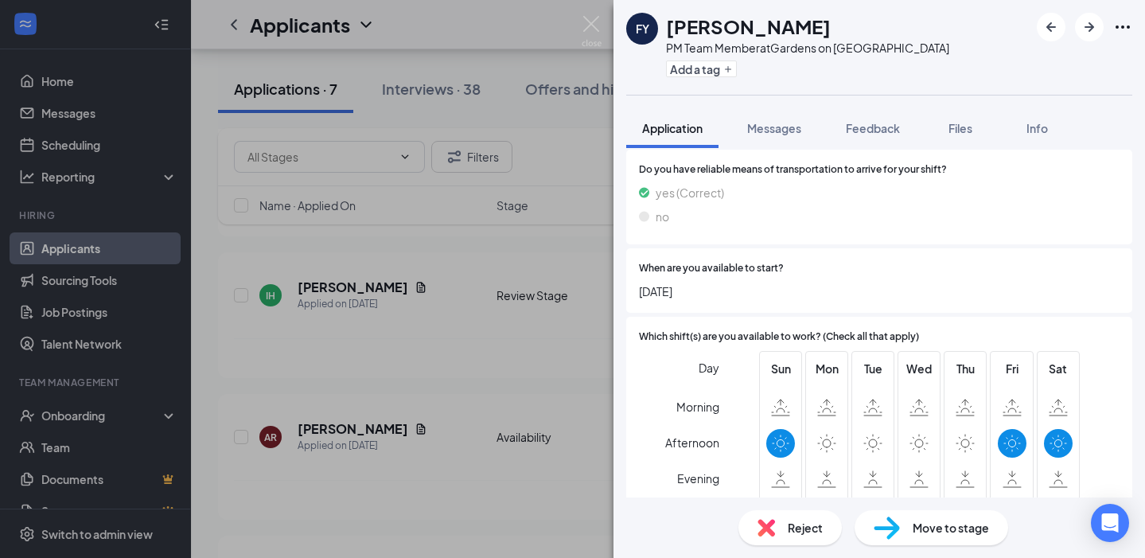
click at [797, 529] on span "Reject" at bounding box center [805, 528] width 35 height 18
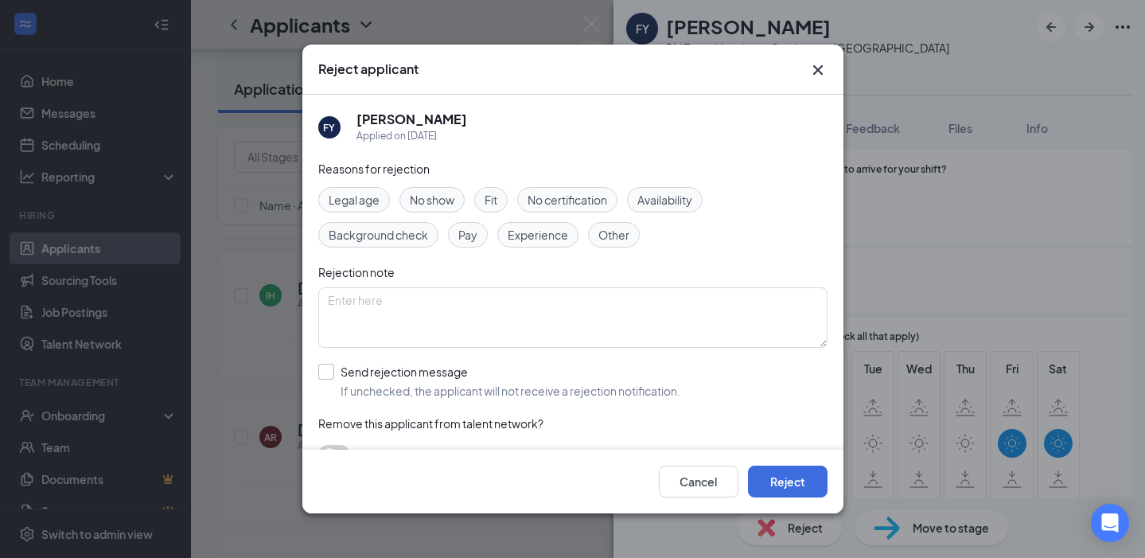
click at [345, 386] on span "If unchecked, the applicant will not receive a rejection notification." at bounding box center [511, 391] width 340 height 16
click at [345, 386] on input "Send rejection message If unchecked, the applicant will not receive a rejection…" at bounding box center [499, 381] width 362 height 35
checkbox input "true"
click at [380, 438] on div at bounding box center [572, 452] width 509 height 29
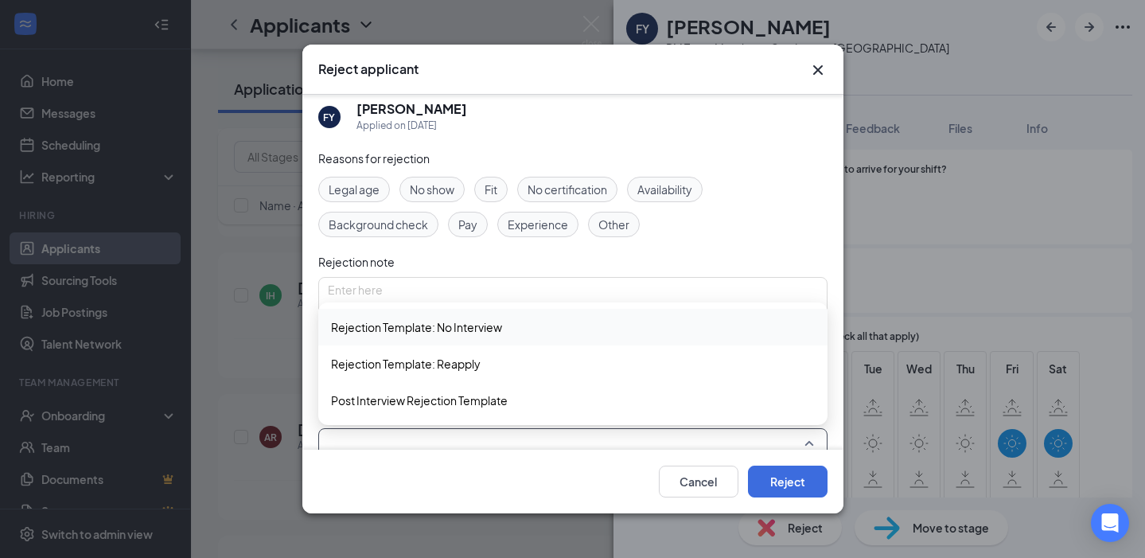
click at [425, 327] on span "Rejection Template: No Interview" at bounding box center [416, 327] width 171 height 18
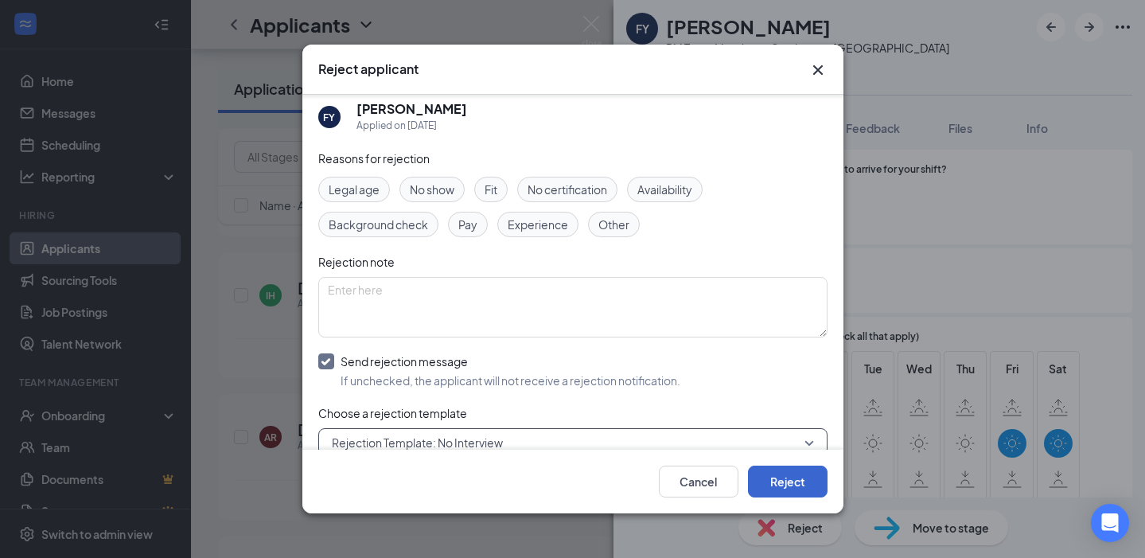
click at [785, 471] on button "Reject" at bounding box center [788, 482] width 80 height 32
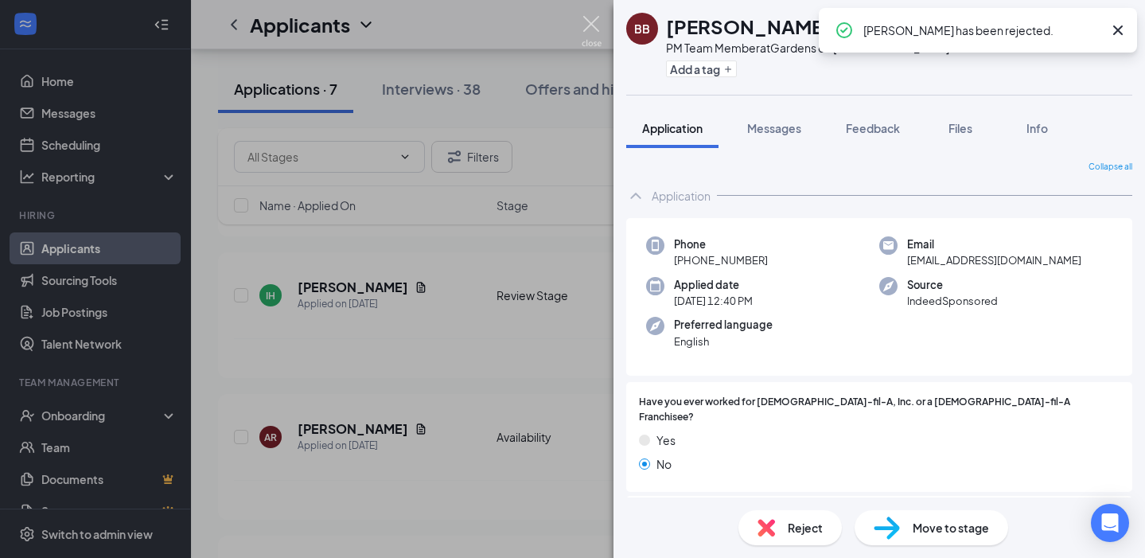
click at [596, 19] on img at bounding box center [592, 31] width 20 height 31
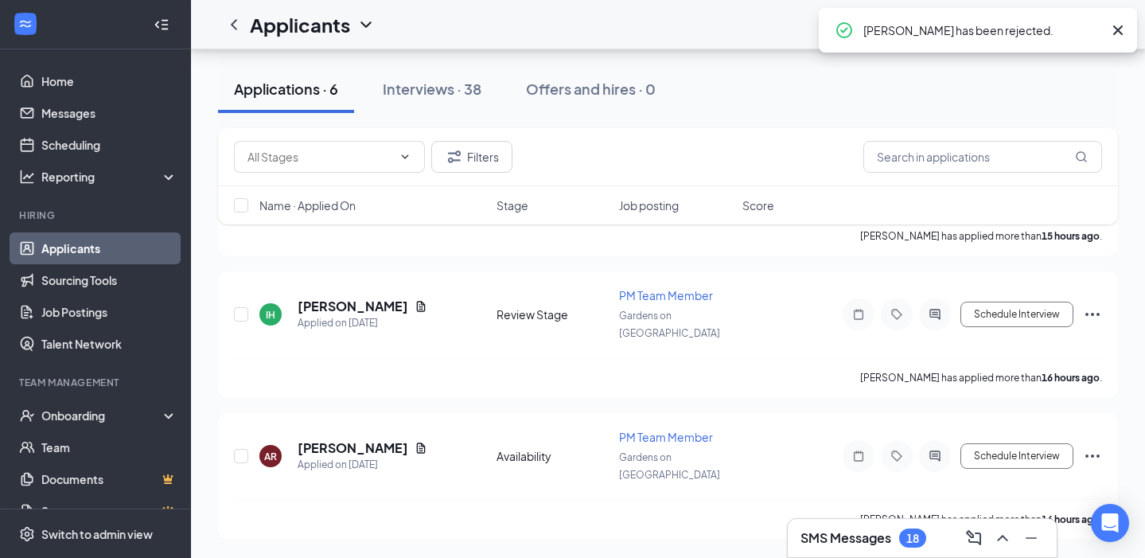
scroll to position [532, 0]
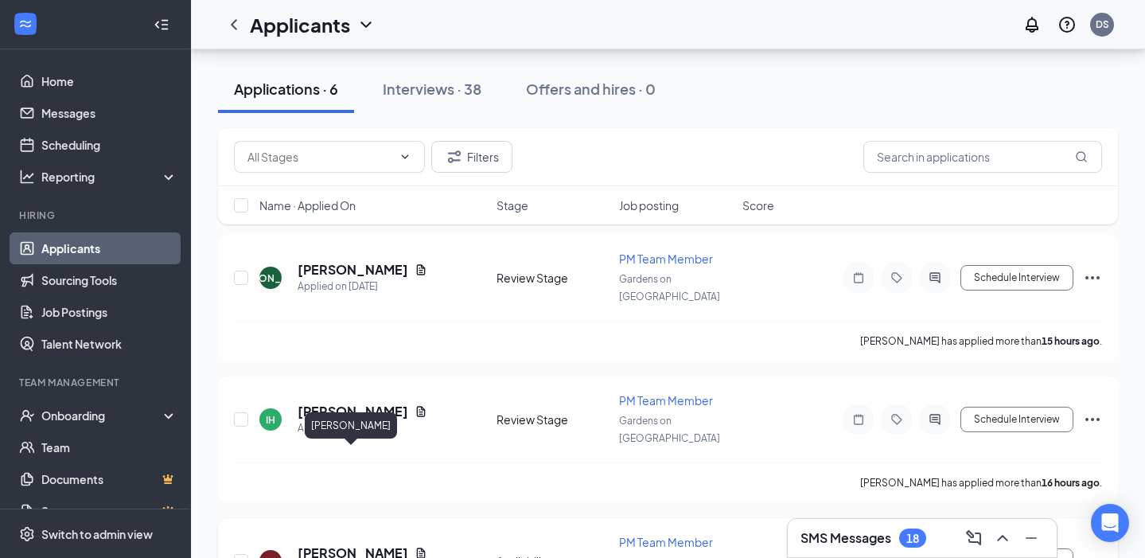
click at [370, 544] on h5 "[PERSON_NAME]" at bounding box center [353, 553] width 111 height 18
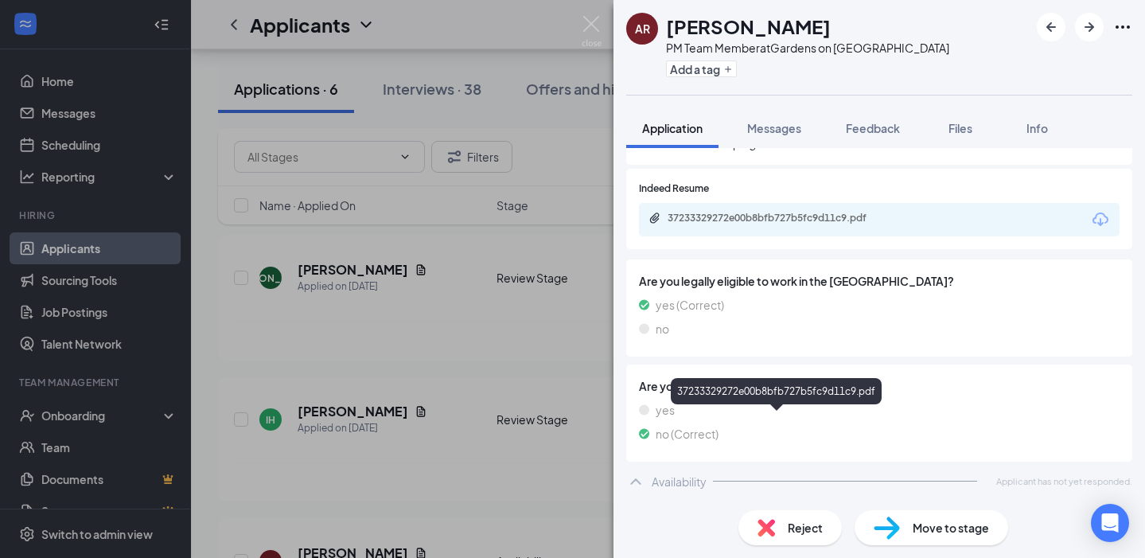
scroll to position [593, 0]
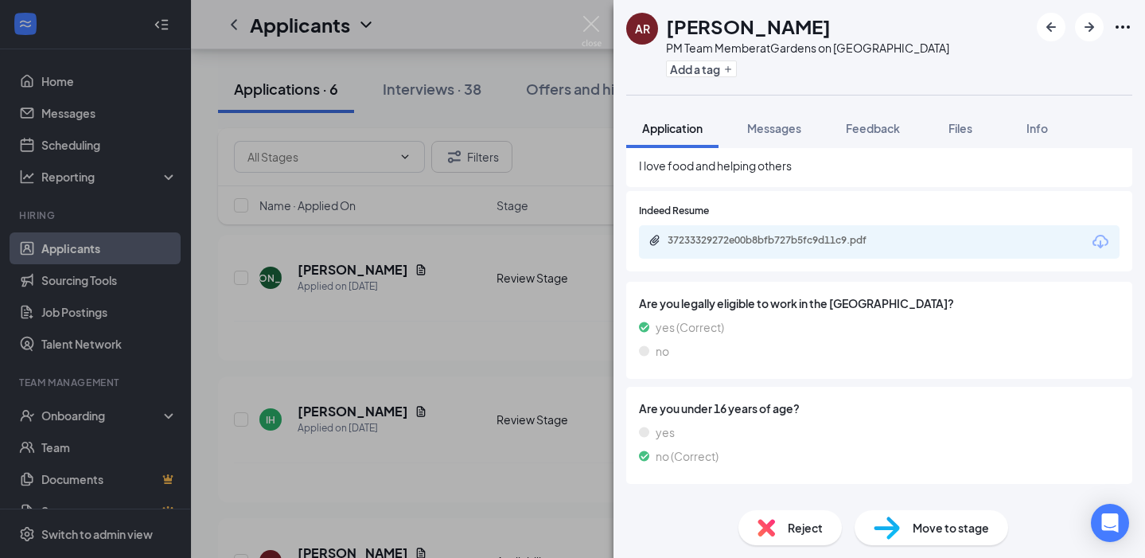
click at [1101, 232] on icon "Download" at bounding box center [1100, 241] width 19 height 19
click at [918, 531] on span "Move to stage" at bounding box center [951, 528] width 76 height 18
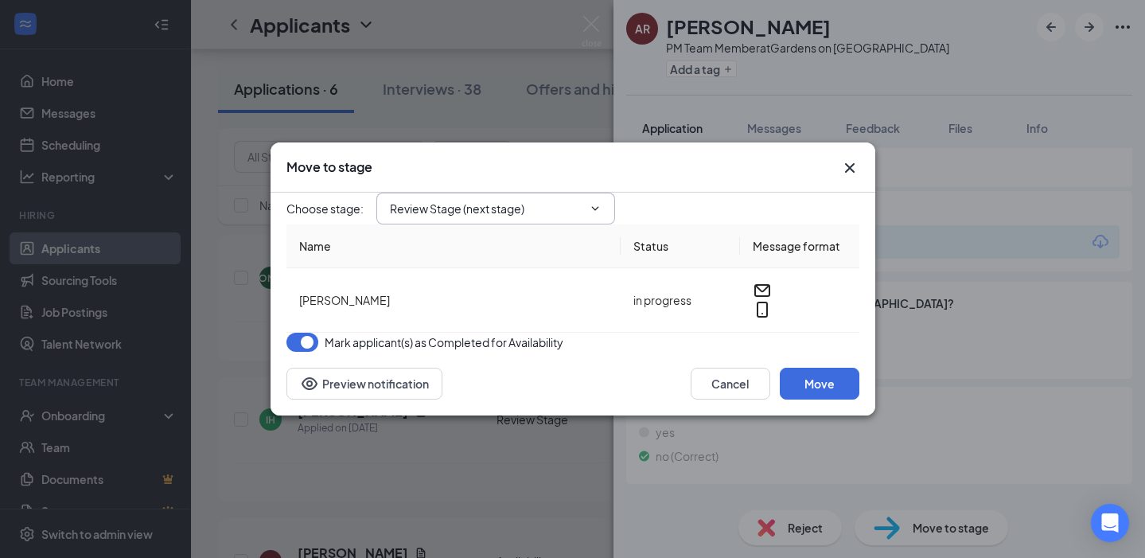
click at [577, 200] on input "Review Stage (next stage)" at bounding box center [486, 209] width 193 height 18
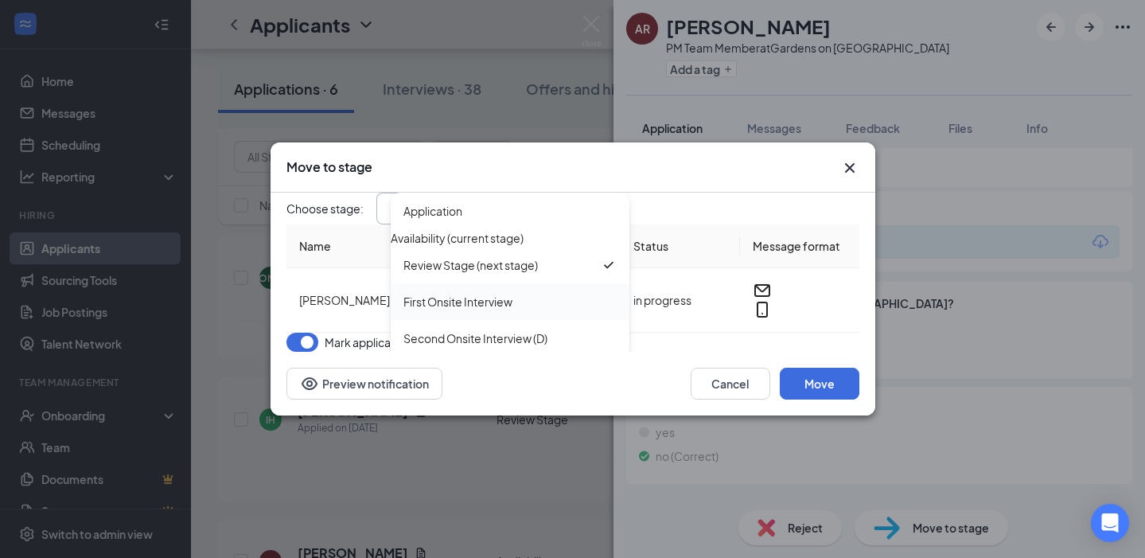
click at [505, 298] on div "First Onsite Interview" at bounding box center [457, 302] width 109 height 18
type input "First Onsite Interview"
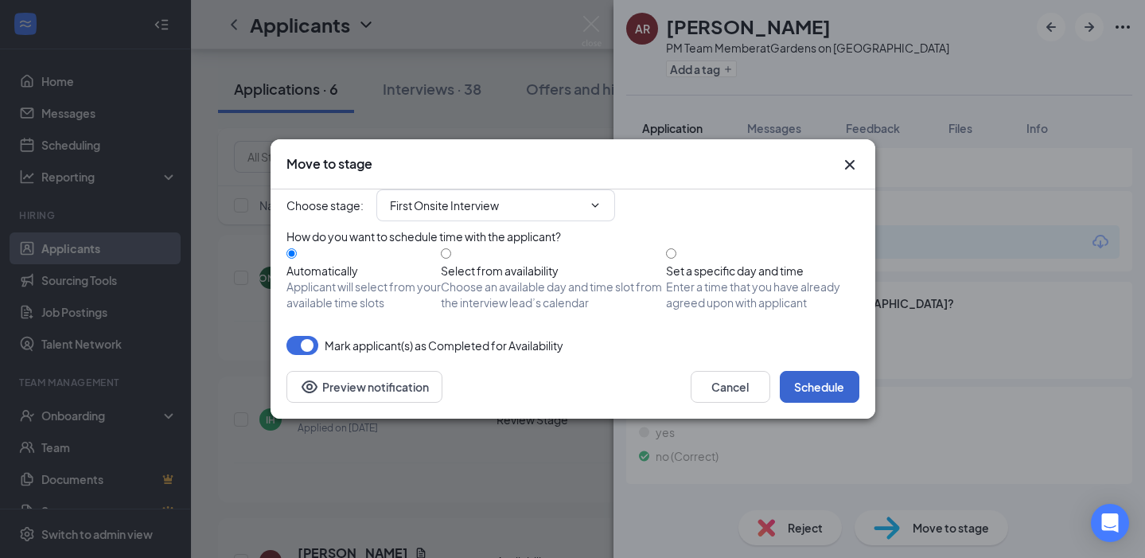
click at [832, 403] on button "Schedule" at bounding box center [820, 387] width 80 height 32
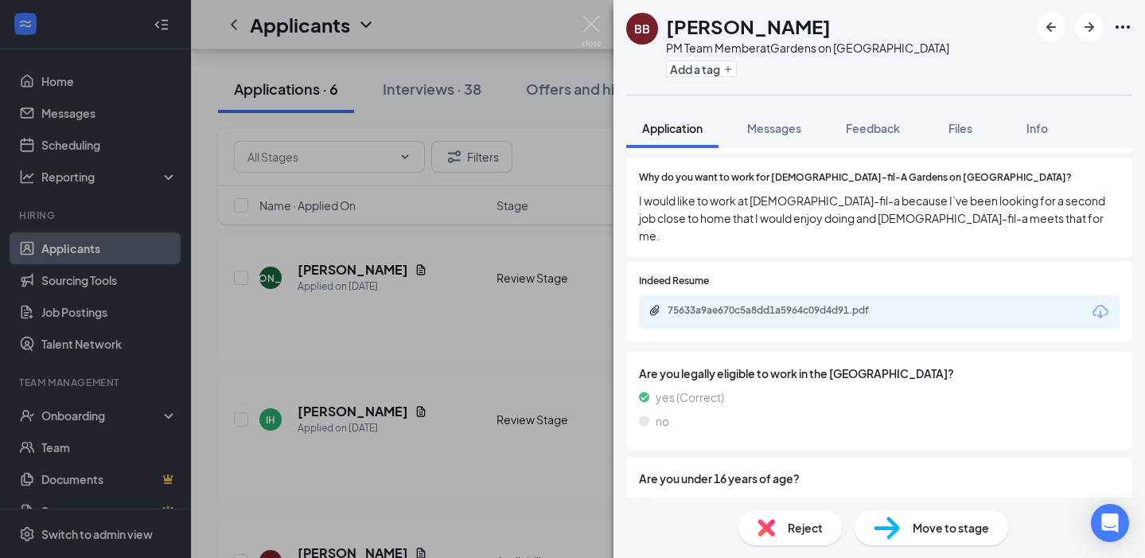
scroll to position [408, 0]
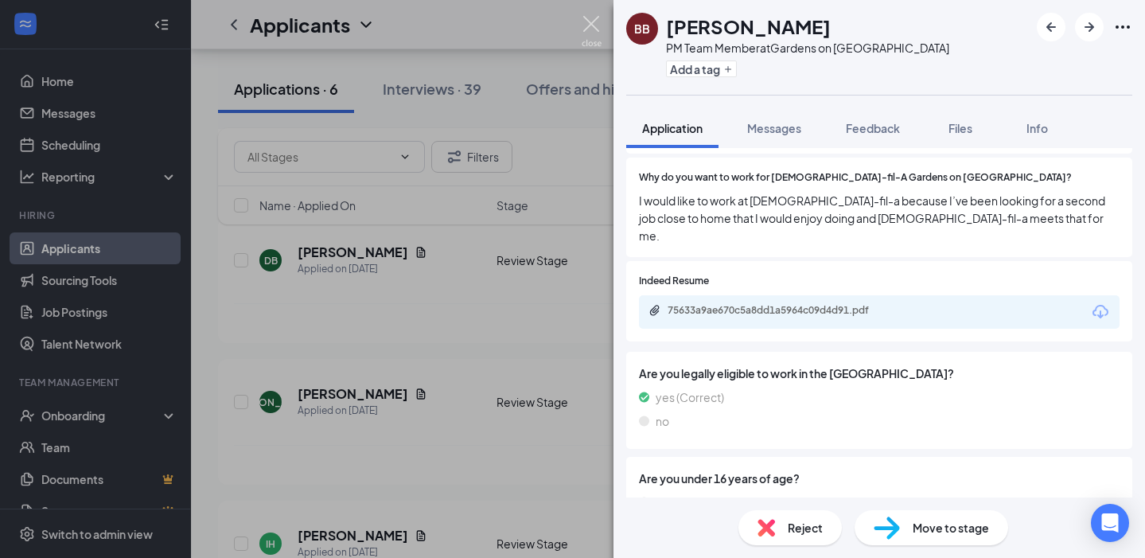
click at [593, 27] on img at bounding box center [592, 31] width 20 height 31
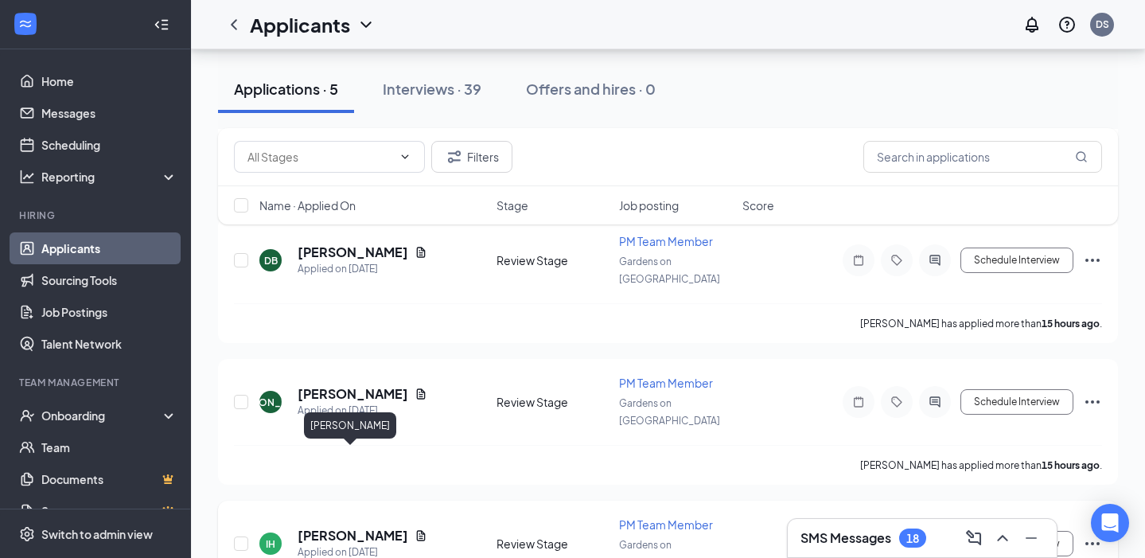
click at [362, 527] on h5 "[PERSON_NAME]" at bounding box center [353, 536] width 111 height 18
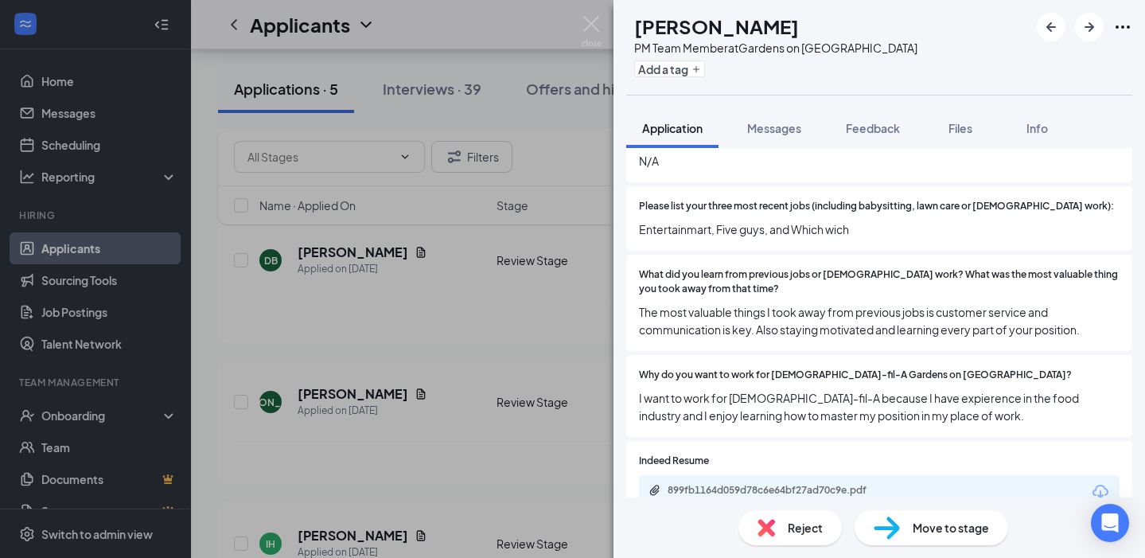
scroll to position [396, 0]
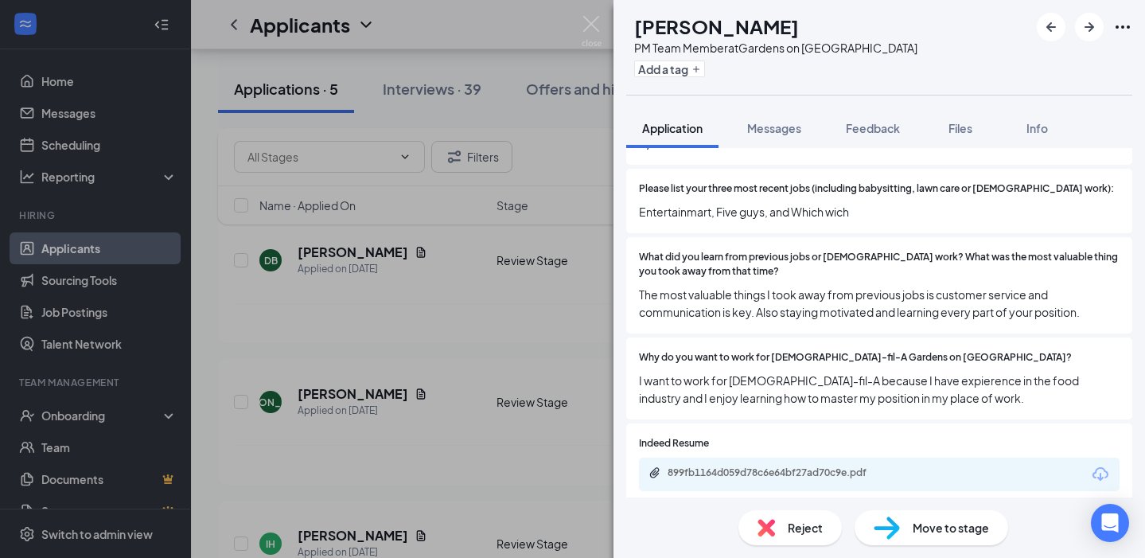
click at [1105, 465] on icon "Download" at bounding box center [1100, 474] width 19 height 19
click at [939, 527] on span "Move to stage" at bounding box center [951, 528] width 76 height 18
type input "First Onsite Interview (next stage)"
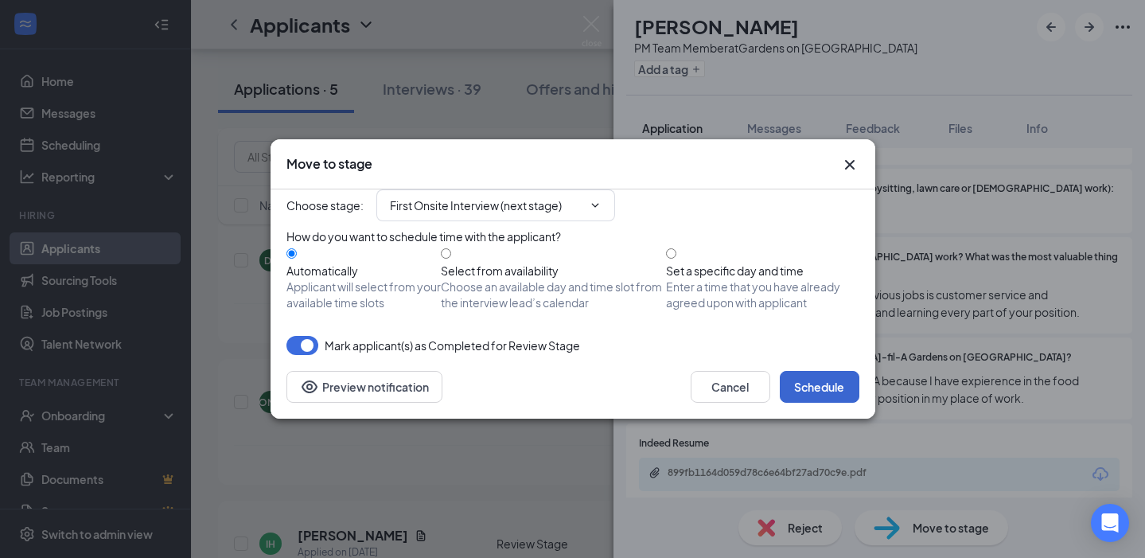
click at [826, 403] on button "Schedule" at bounding box center [820, 387] width 80 height 32
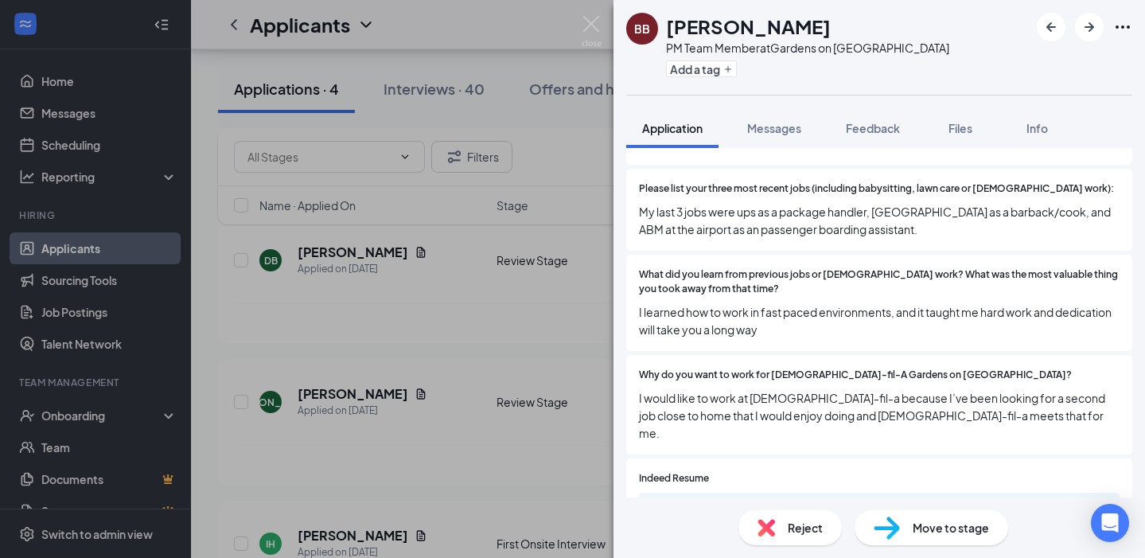
click at [583, 9] on div "BB [PERSON_NAME] PM Team Member at Gardens on [GEOGRAPHIC_DATA] Add a tag Appli…" at bounding box center [572, 279] width 1145 height 558
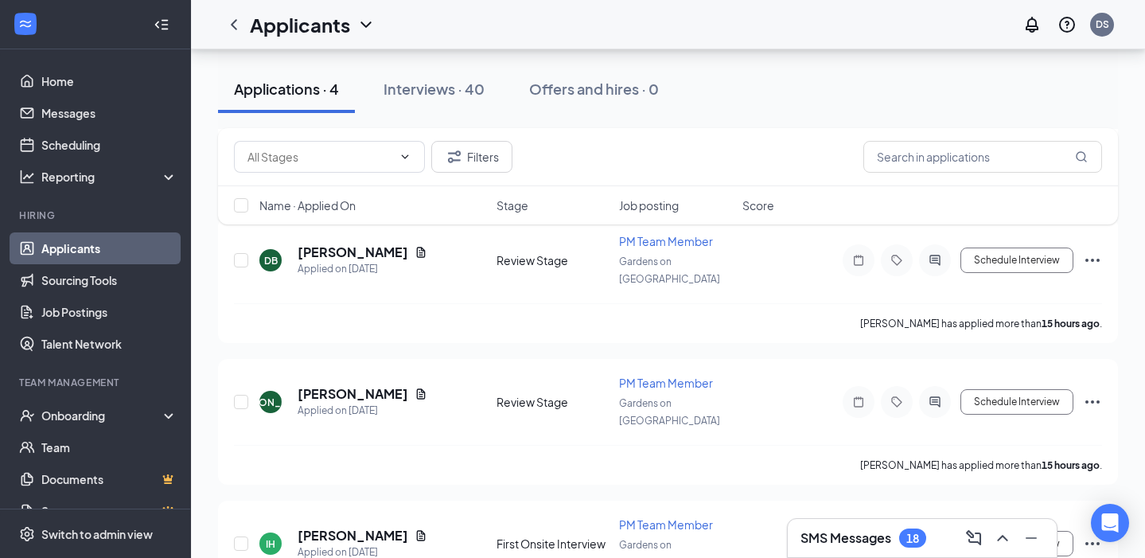
scroll to position [284, 0]
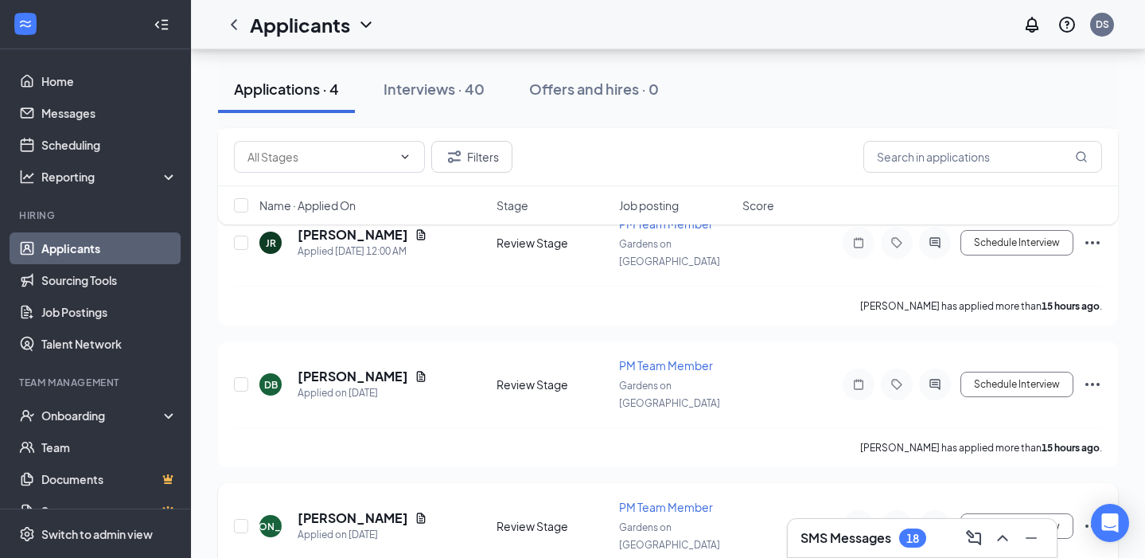
click at [351, 509] on h5 "[PERSON_NAME]" at bounding box center [353, 518] width 111 height 18
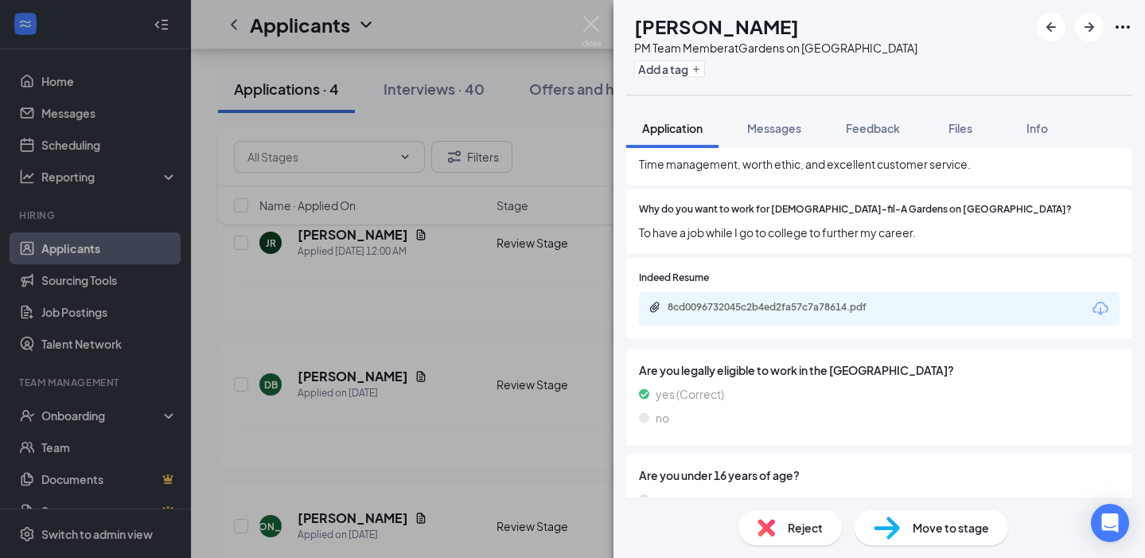
scroll to position [538, 0]
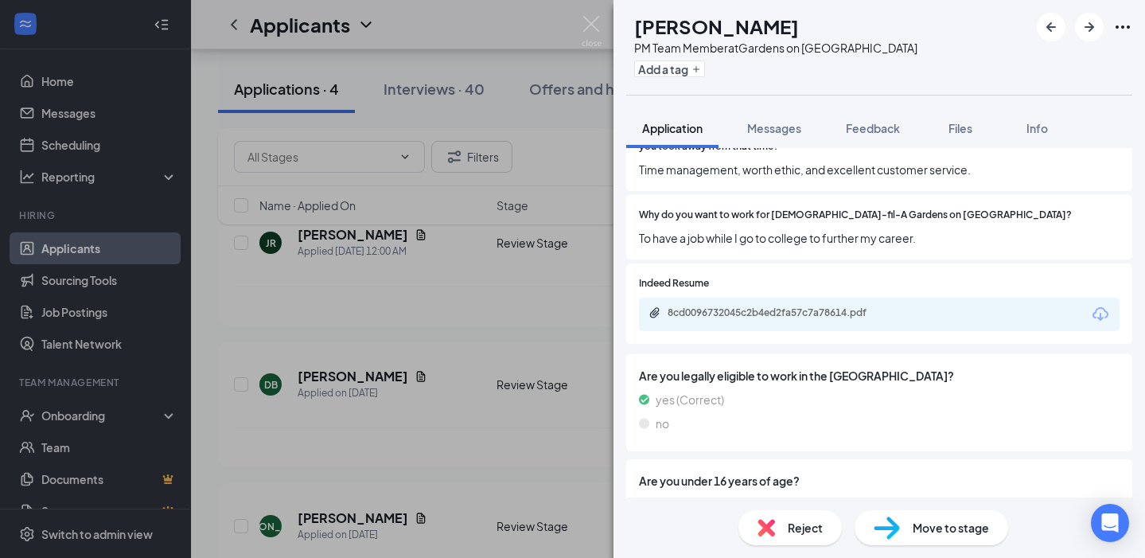
click at [1097, 305] on icon "Download" at bounding box center [1100, 314] width 19 height 19
click at [931, 530] on span "Move to stage" at bounding box center [951, 528] width 76 height 18
type input "First Onsite Interview (next stage)"
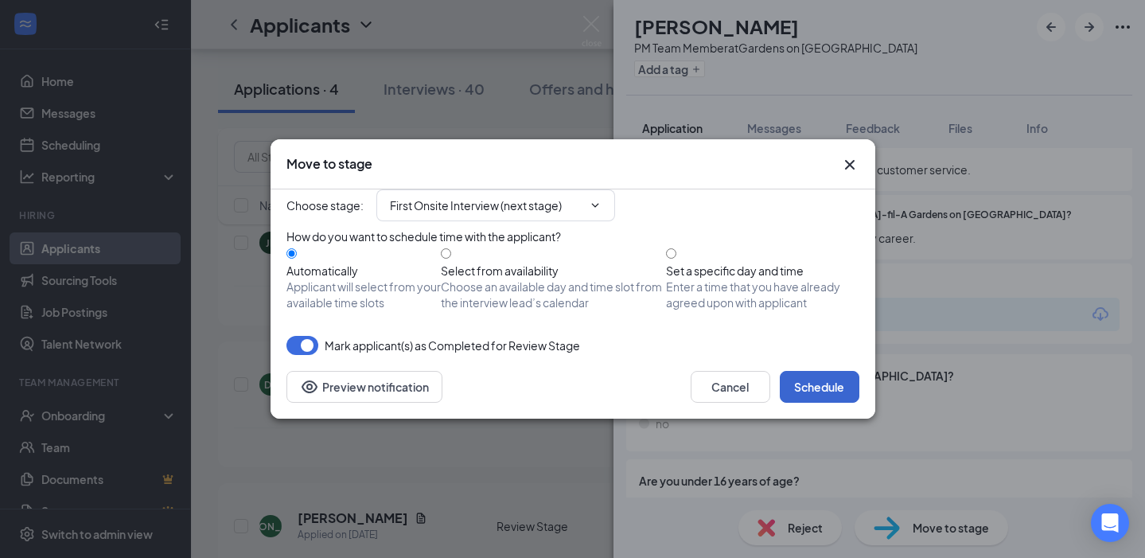
click at [826, 403] on button "Schedule" at bounding box center [820, 387] width 80 height 32
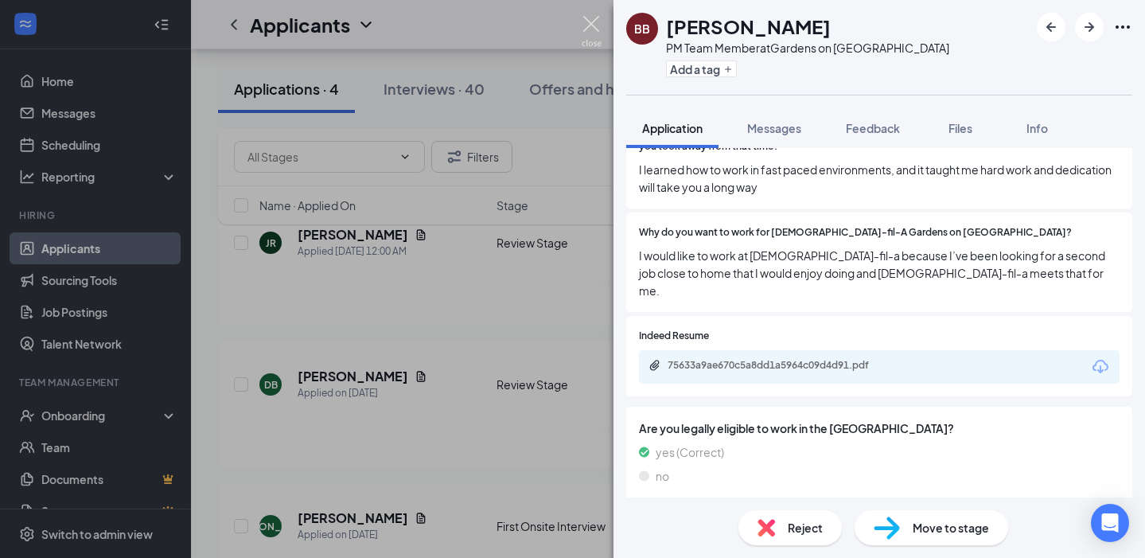
click at [585, 19] on img at bounding box center [592, 31] width 20 height 31
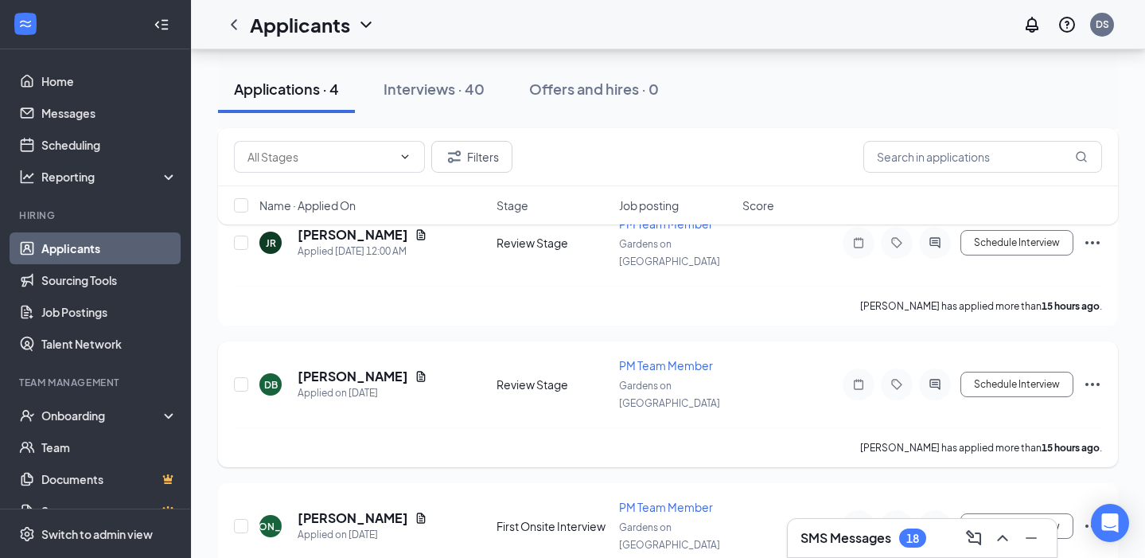
scroll to position [160, 0]
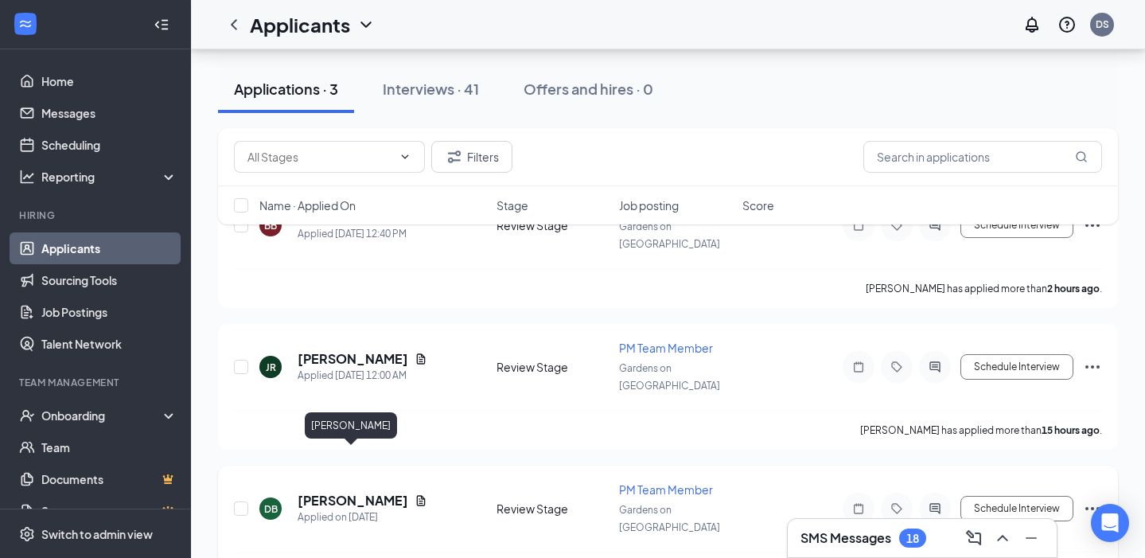
click at [345, 492] on h5 "[PERSON_NAME]" at bounding box center [353, 501] width 111 height 18
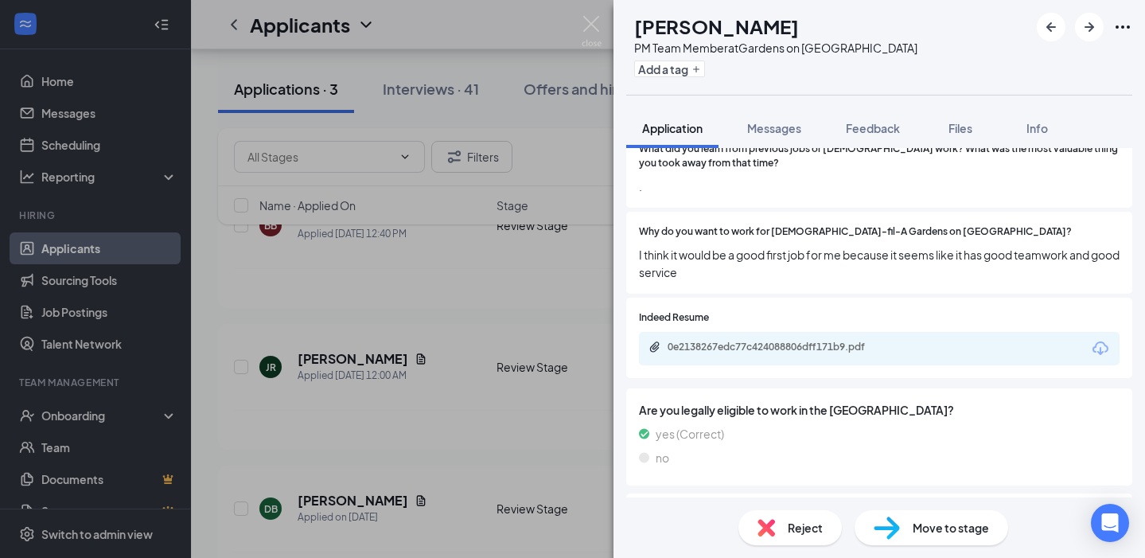
scroll to position [448, 0]
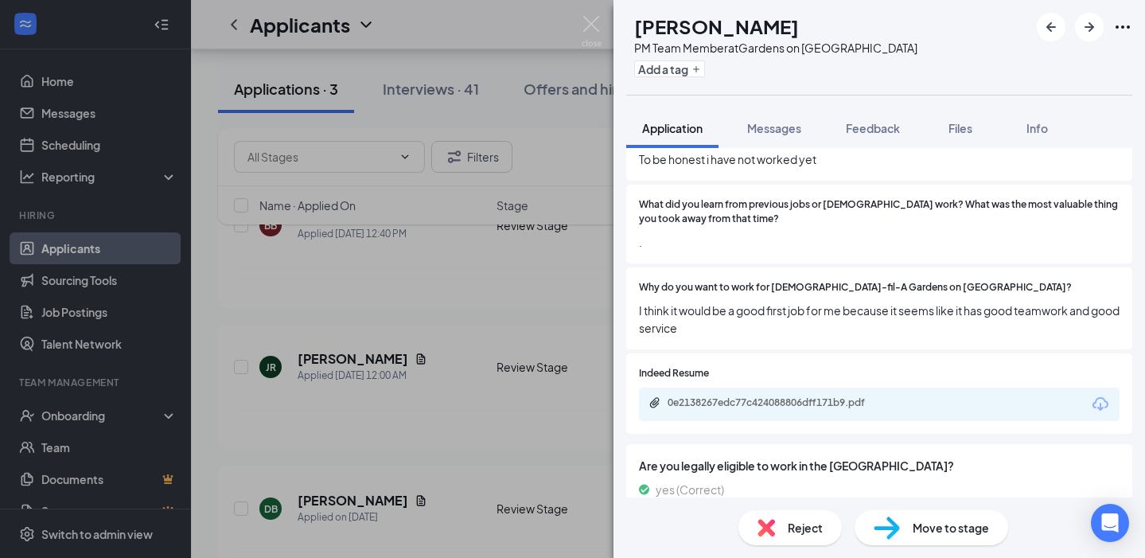
click at [1101, 397] on icon "Download" at bounding box center [1101, 404] width 16 height 14
click at [919, 527] on span "Move to stage" at bounding box center [951, 528] width 76 height 18
type input "First Onsite Interview (next stage)"
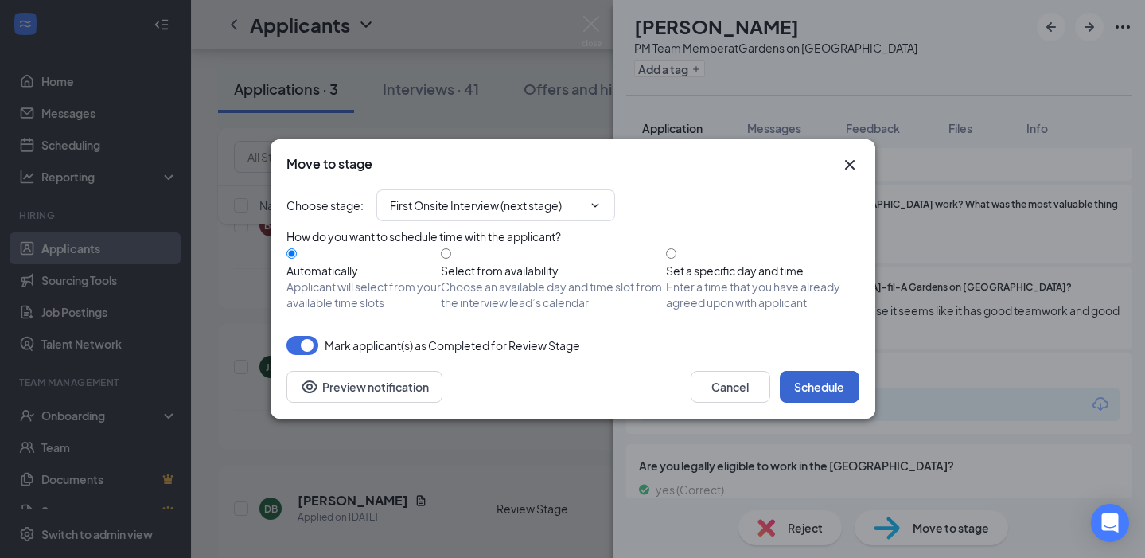
click at [817, 403] on button "Schedule" at bounding box center [820, 387] width 80 height 32
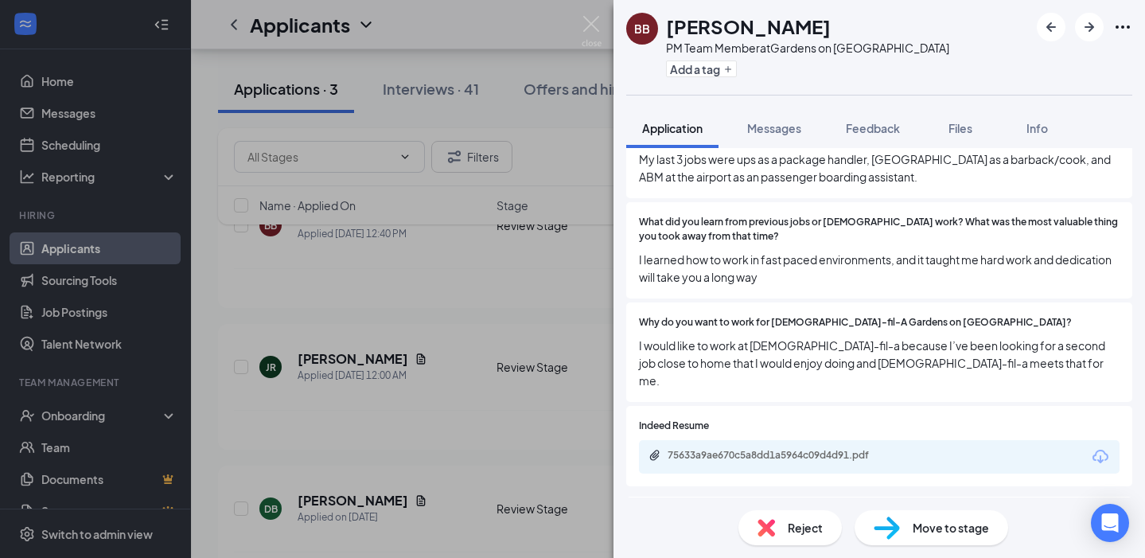
scroll to position [36, 0]
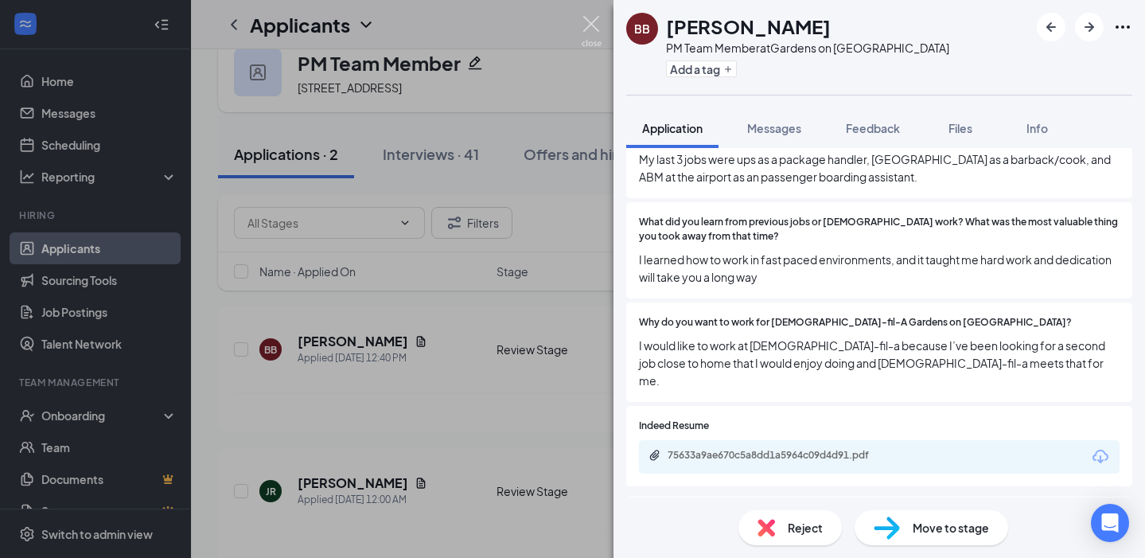
click at [588, 28] on img at bounding box center [592, 31] width 20 height 31
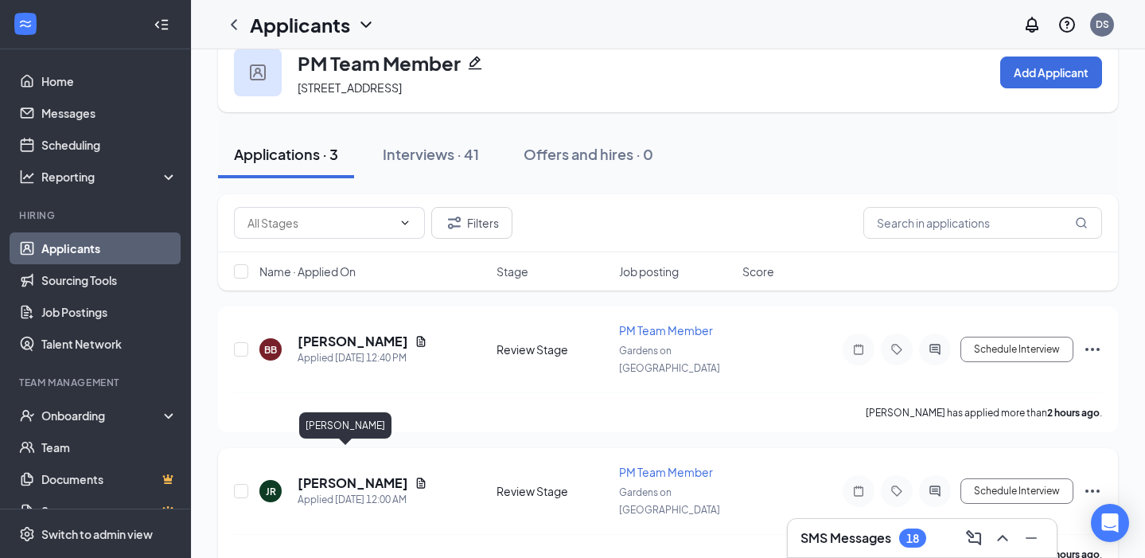
click at [330, 474] on h5 "[PERSON_NAME]" at bounding box center [353, 483] width 111 height 18
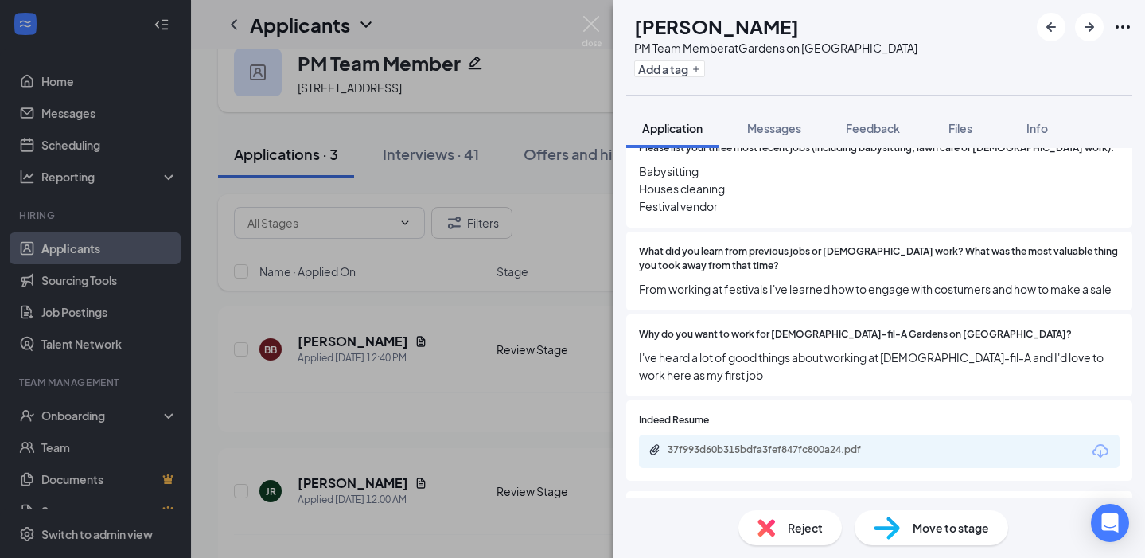
scroll to position [418, 0]
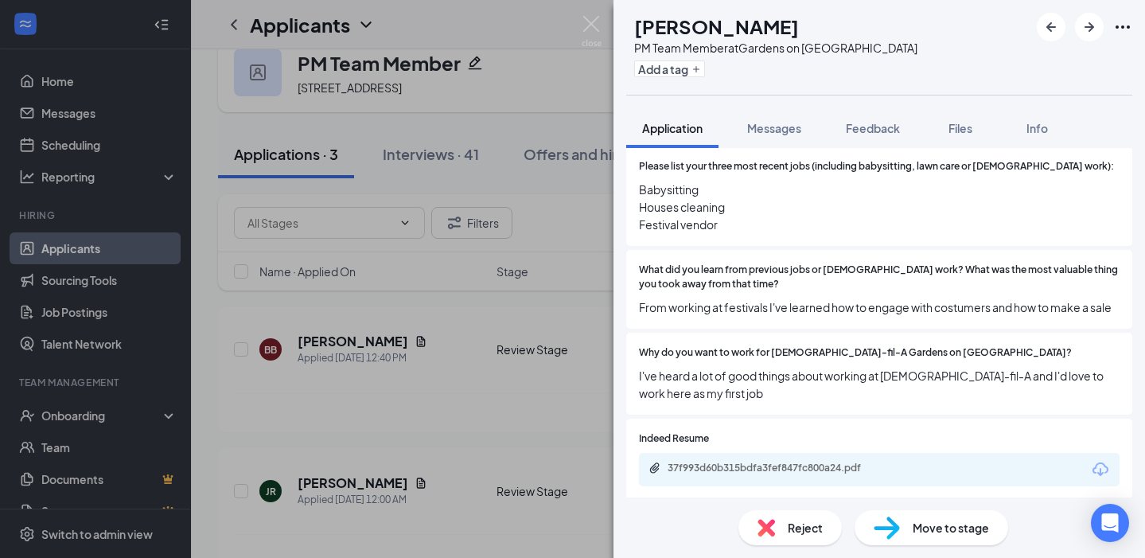
click at [1098, 462] on icon "Download" at bounding box center [1101, 469] width 16 height 14
click at [946, 515] on div "Move to stage" at bounding box center [932, 527] width 154 height 35
type input "First Onsite Interview (next stage)"
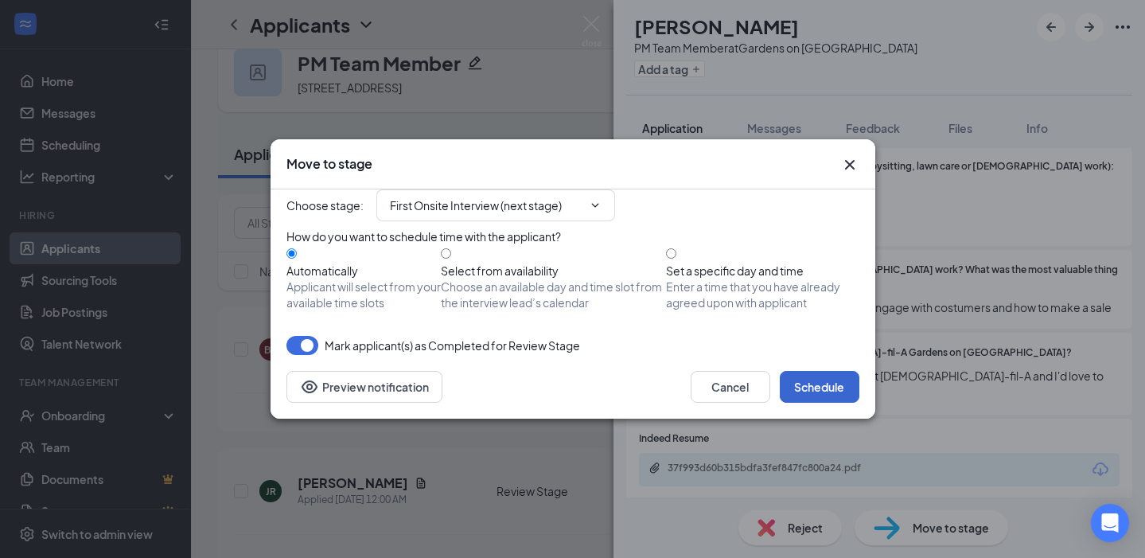
click at [832, 403] on button "Schedule" at bounding box center [820, 387] width 80 height 32
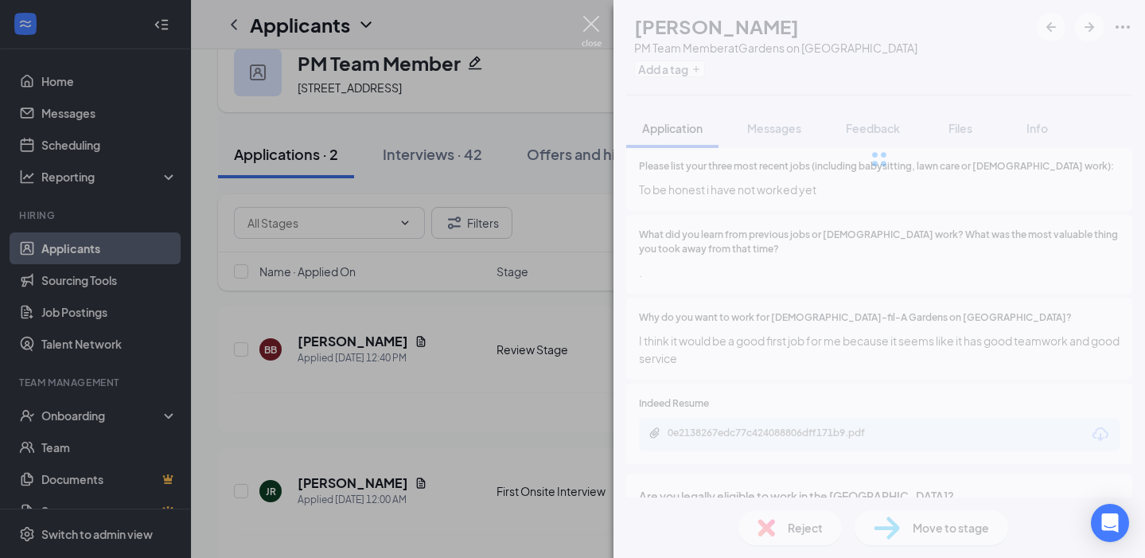
click at [591, 32] on img at bounding box center [592, 31] width 20 height 31
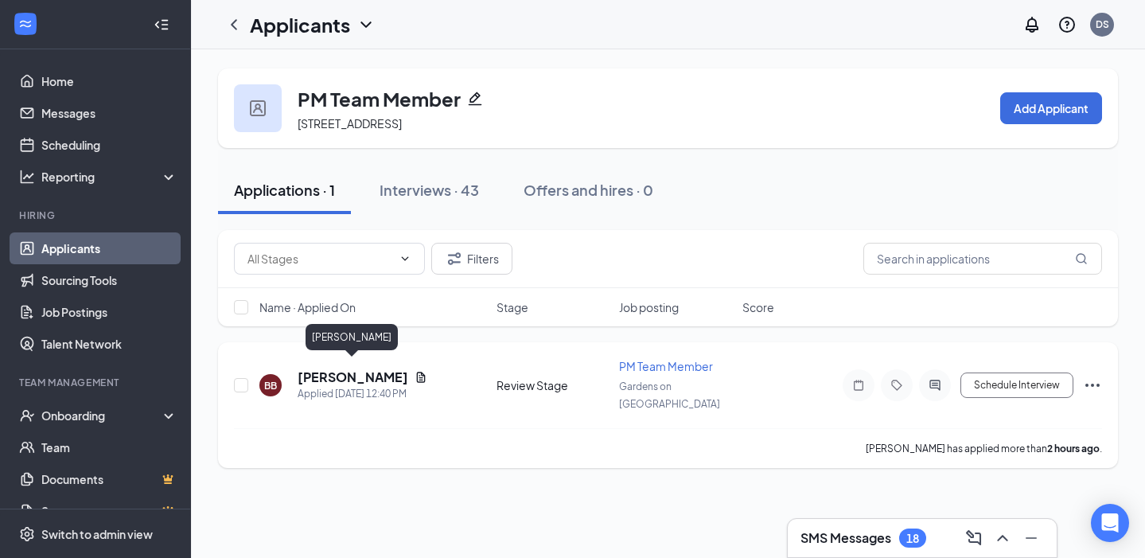
click at [355, 368] on h5 "[PERSON_NAME]" at bounding box center [353, 377] width 111 height 18
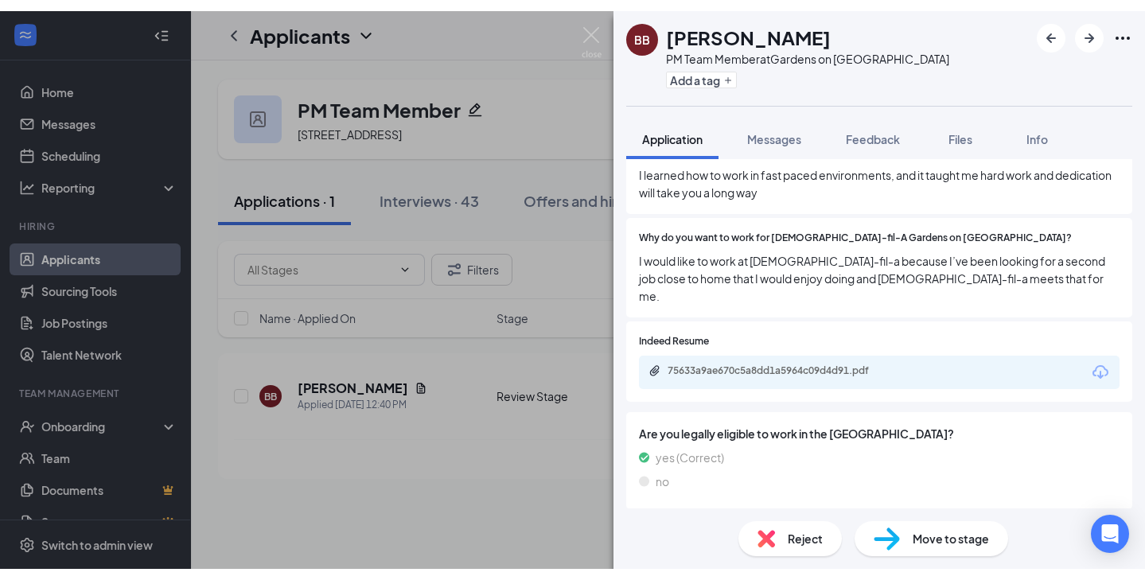
scroll to position [555, 0]
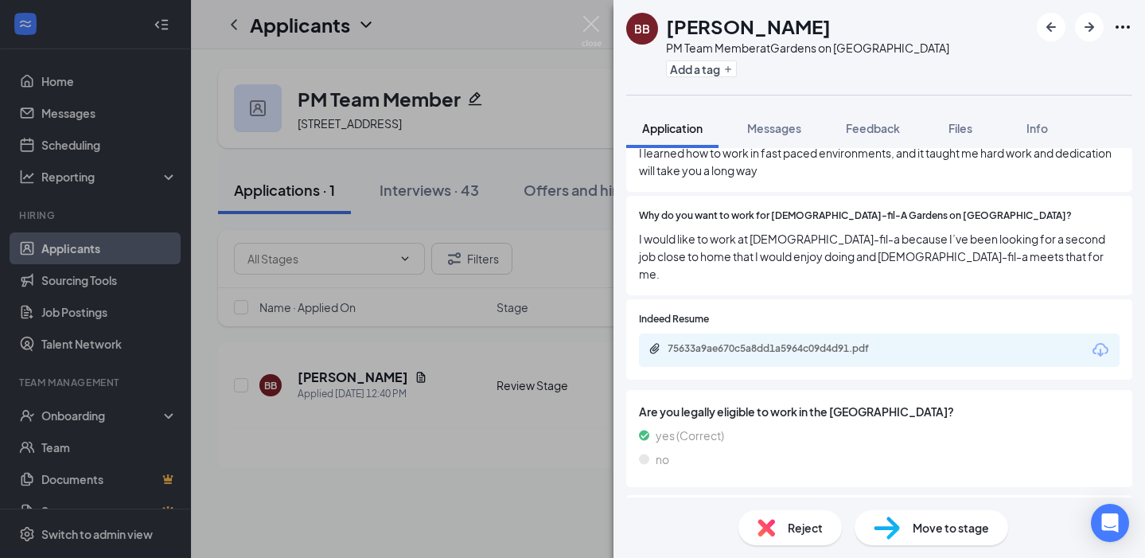
click at [1092, 341] on icon "Download" at bounding box center [1100, 350] width 19 height 19
click at [902, 530] on div "Move to stage" at bounding box center [932, 527] width 154 height 35
type input "First Onsite Interview (next stage)"
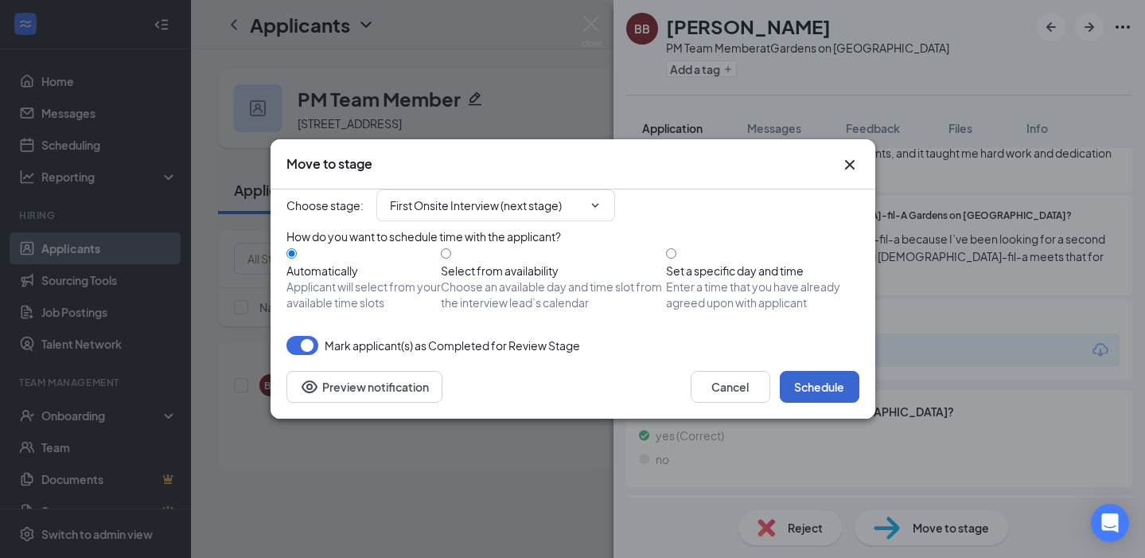
click at [821, 403] on button "Schedule" at bounding box center [820, 387] width 80 height 32
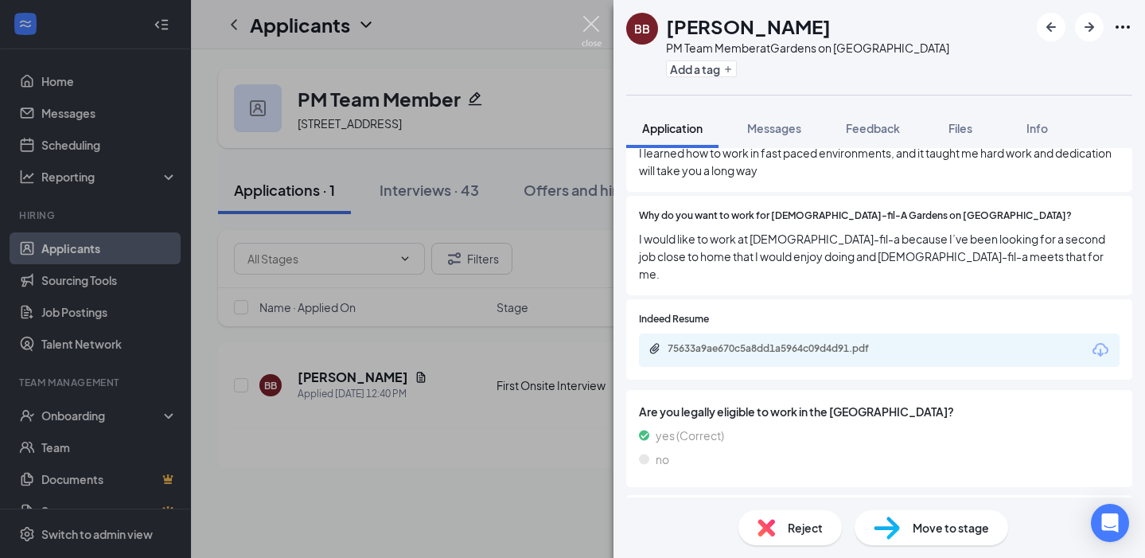
click at [597, 22] on img at bounding box center [592, 31] width 20 height 31
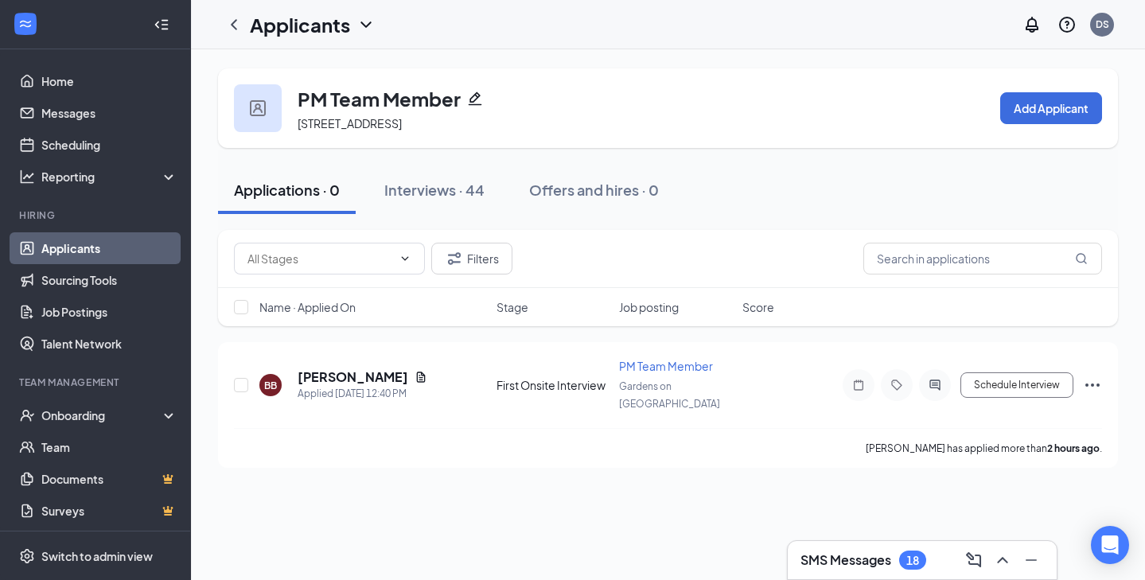
click at [131, 250] on link "Applicants" at bounding box center [109, 248] width 136 height 32
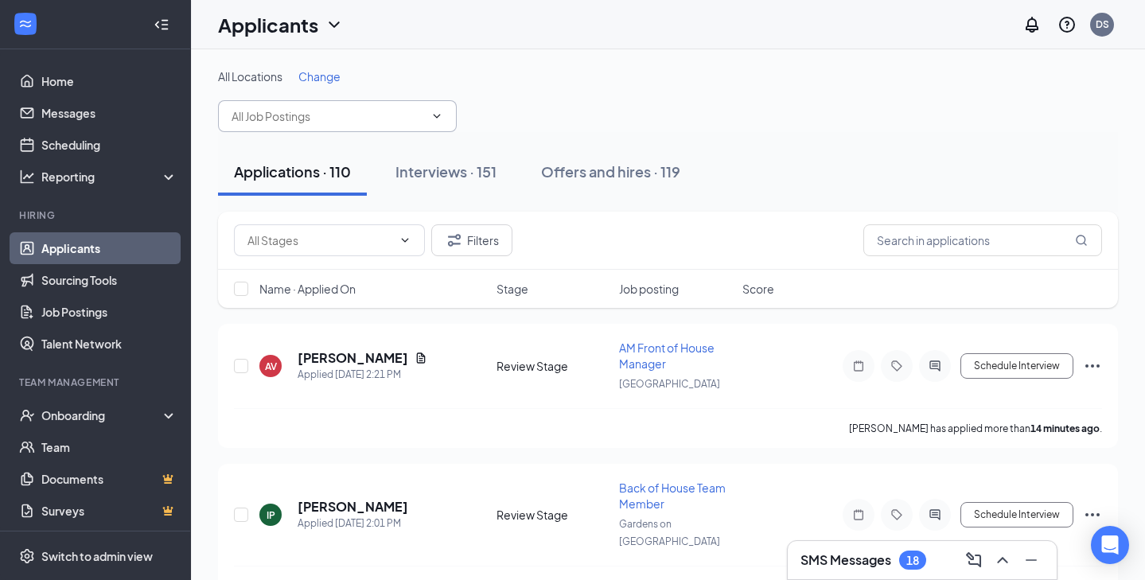
click at [303, 127] on span at bounding box center [337, 116] width 239 height 32
click at [333, 134] on div "Applications · 110 Interviews · 151 Offers and hires · 119" at bounding box center [668, 172] width 900 height 80
click at [329, 114] on input "text" at bounding box center [328, 116] width 193 height 18
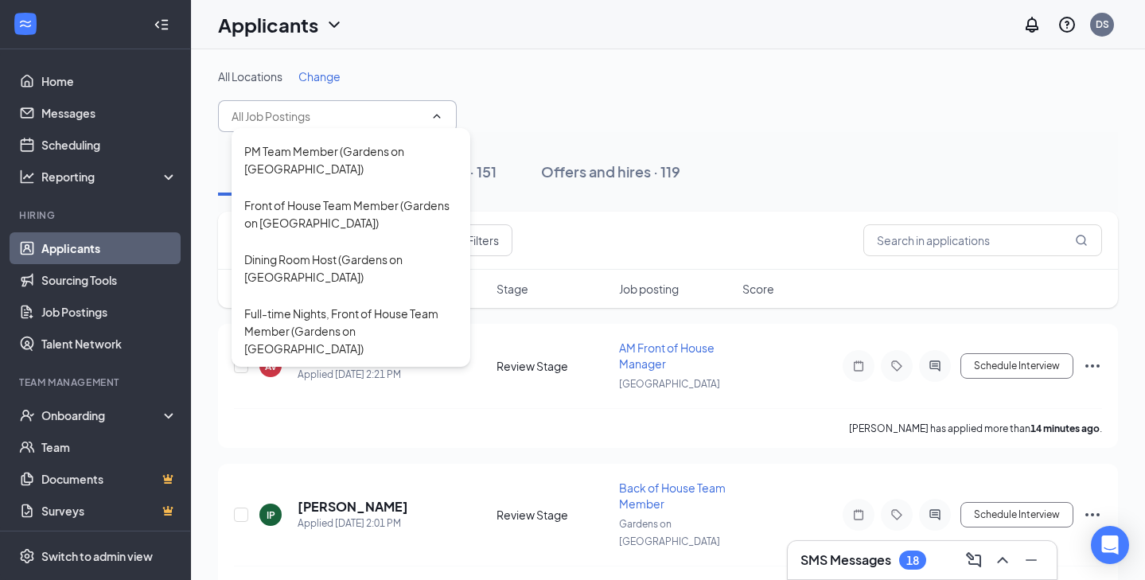
scroll to position [162, 0]
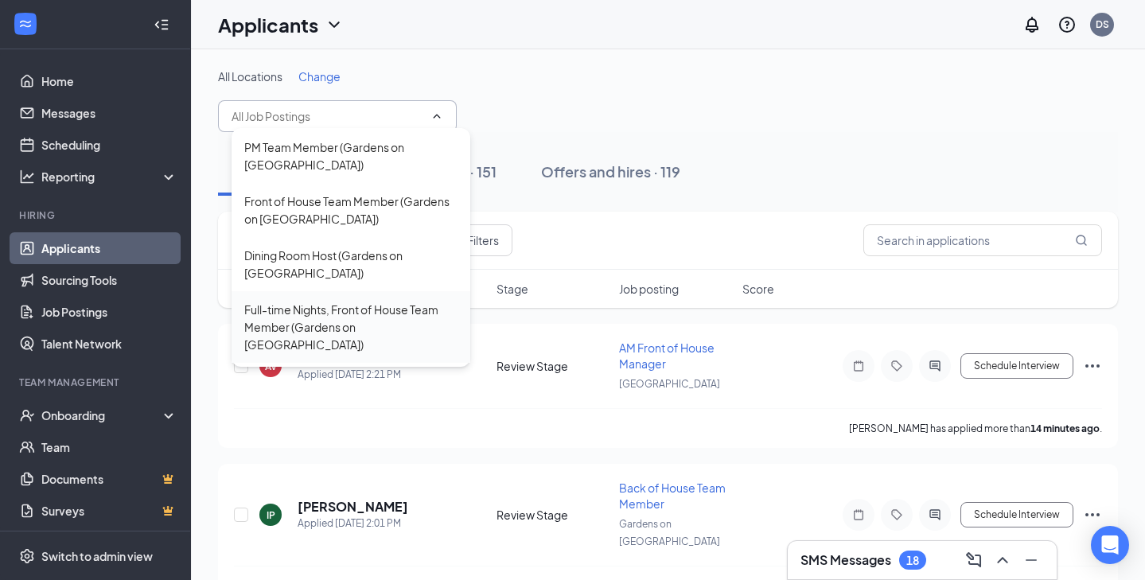
click at [319, 301] on div "Full-time Nights, Front of House Team Member (Gardens on [GEOGRAPHIC_DATA])" at bounding box center [350, 327] width 213 height 53
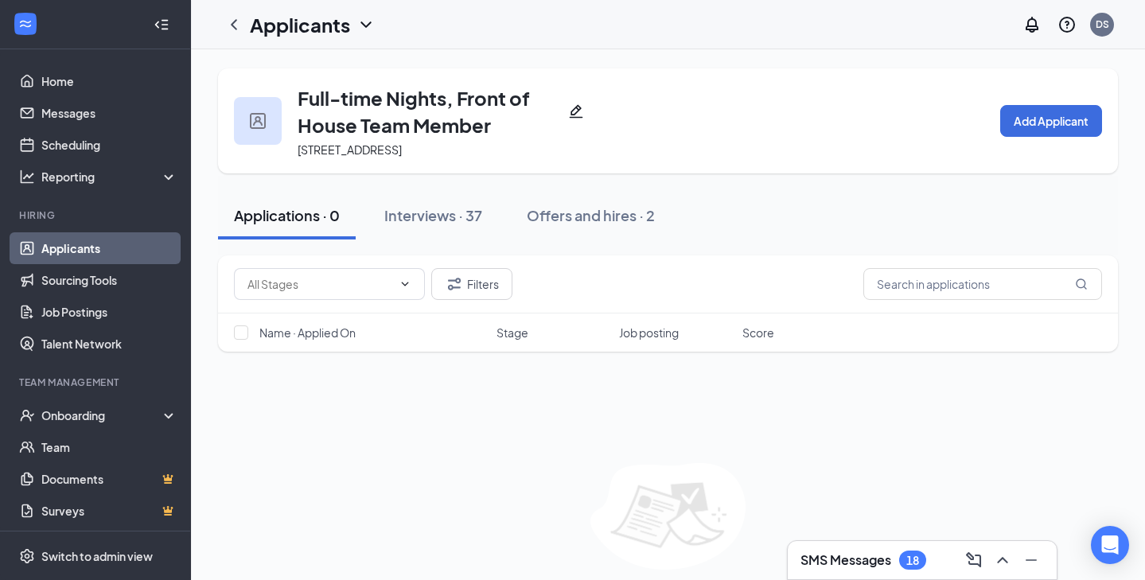
click at [100, 249] on link "Applicants" at bounding box center [109, 248] width 136 height 32
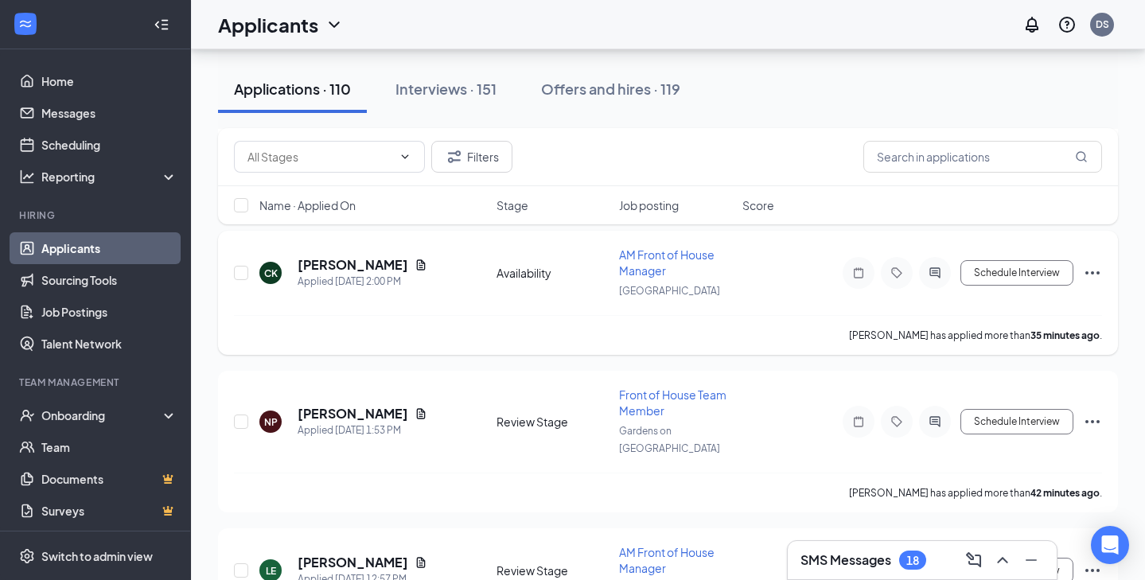
scroll to position [406, 0]
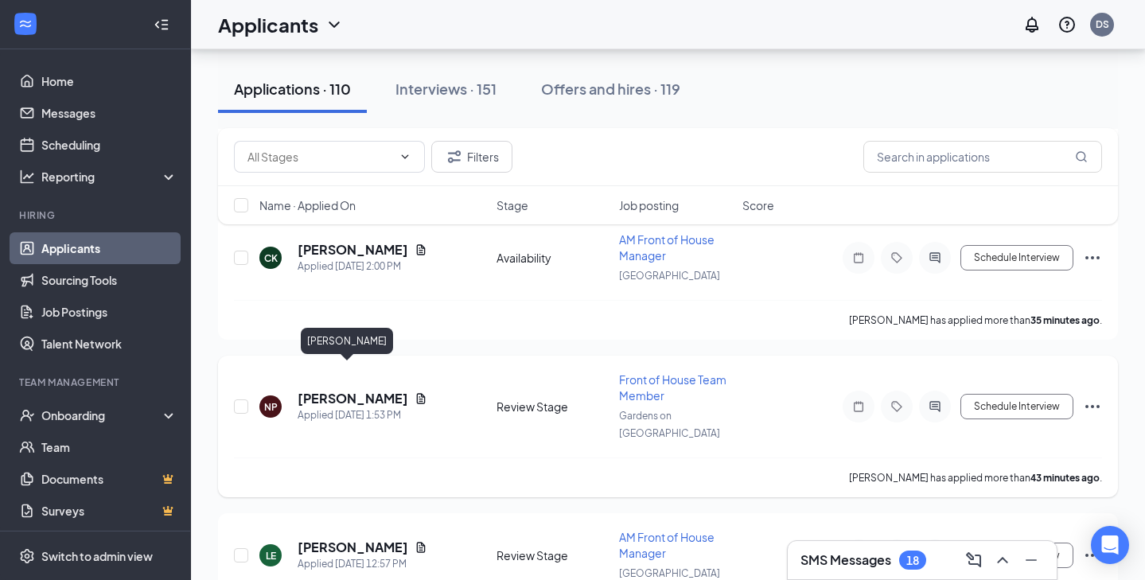
click at [353, 390] on h5 "[PERSON_NAME]" at bounding box center [353, 399] width 111 height 18
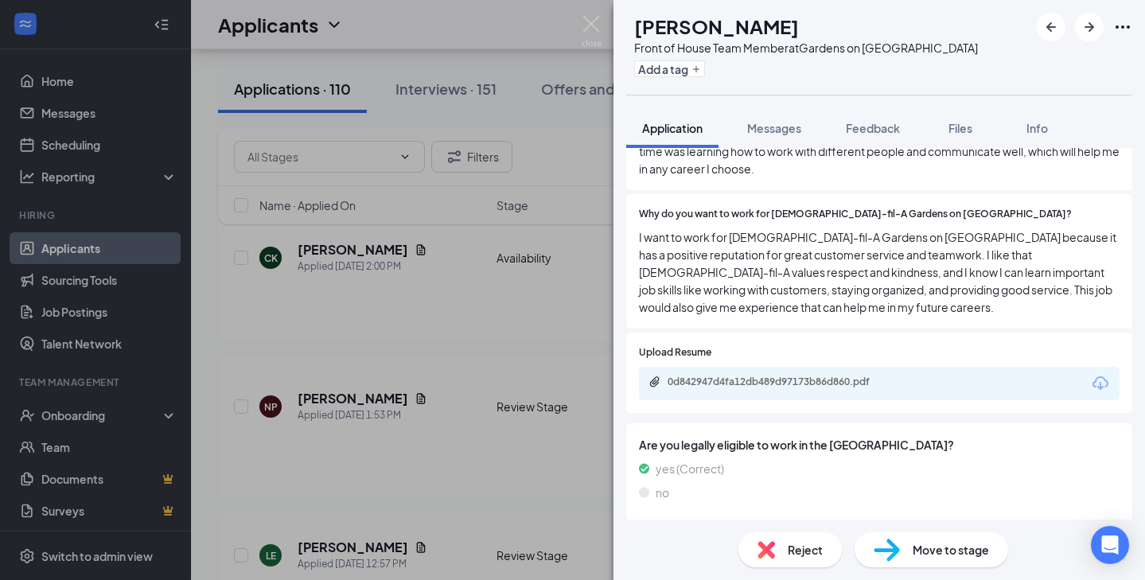
scroll to position [555, 0]
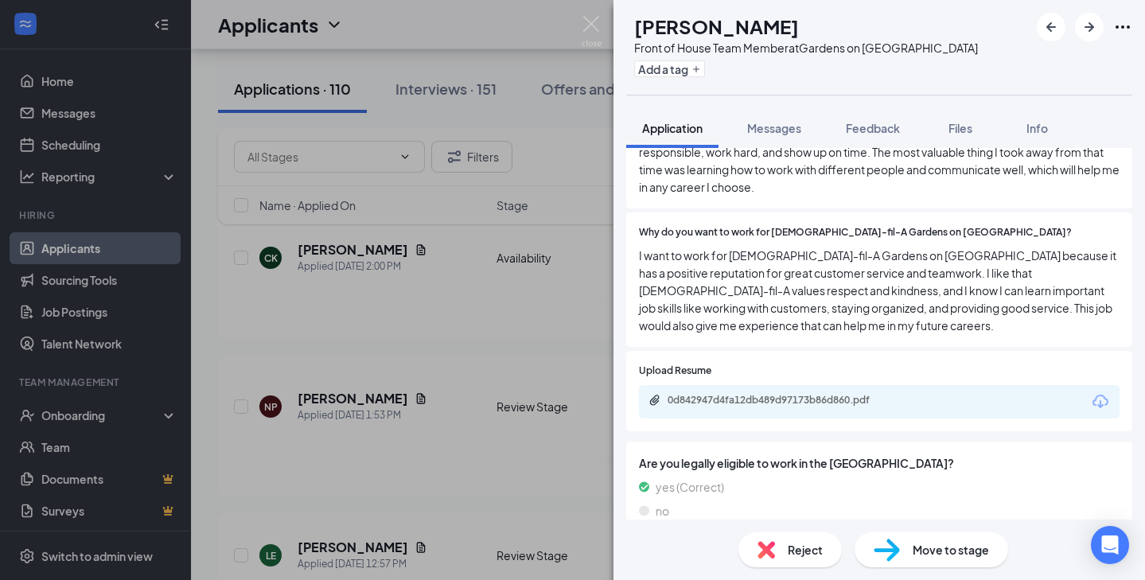
click at [1103, 395] on icon "Download" at bounding box center [1101, 402] width 16 height 14
click at [941, 554] on span "Move to stage" at bounding box center [951, 550] width 76 height 18
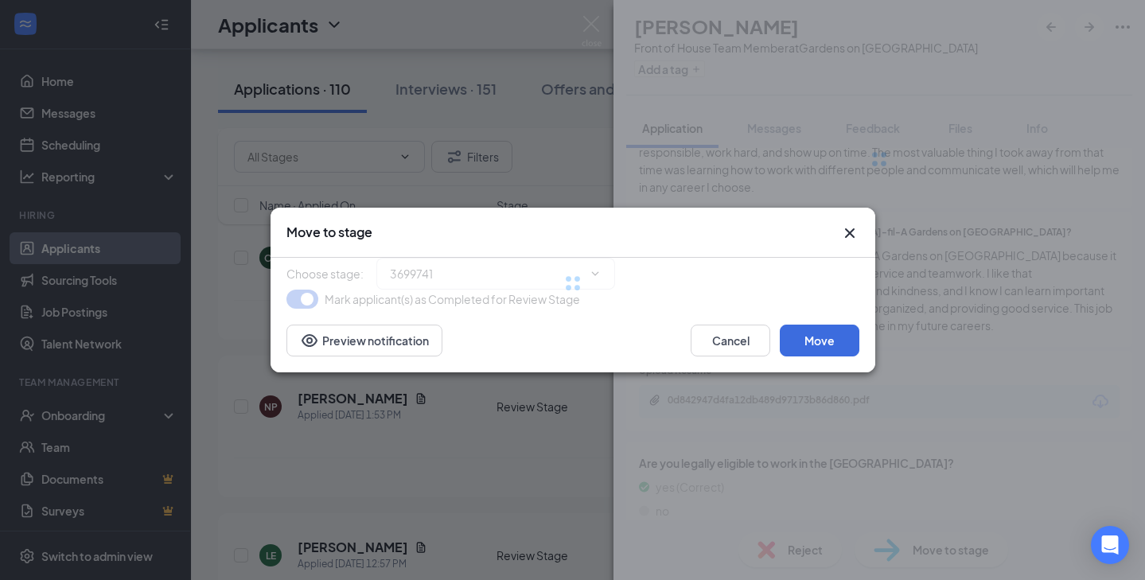
type input "First Onsite Interview (next stage)"
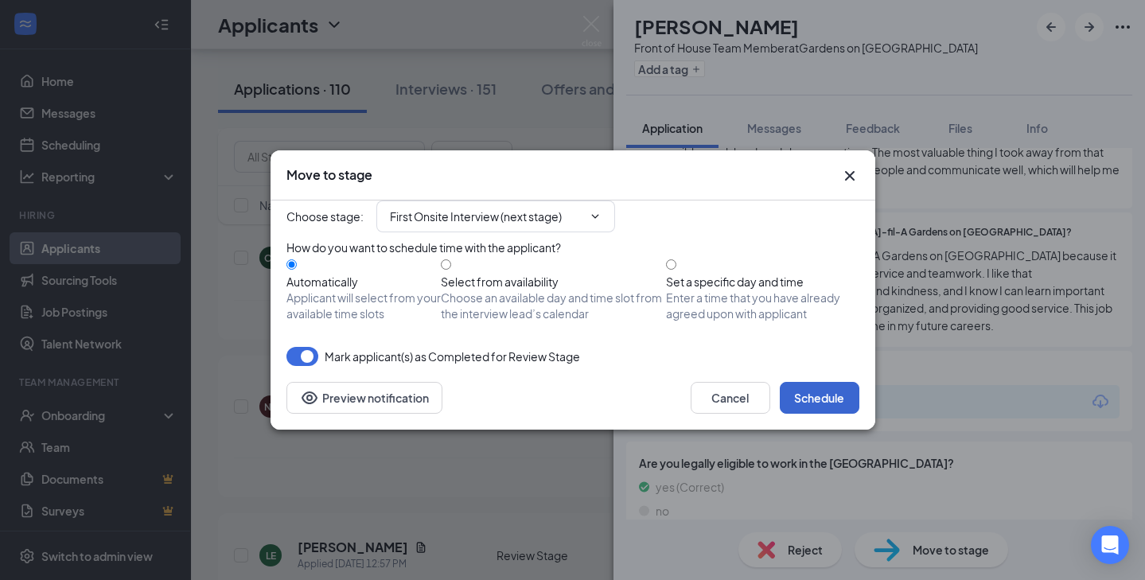
click at [808, 414] on button "Schedule" at bounding box center [820, 398] width 80 height 32
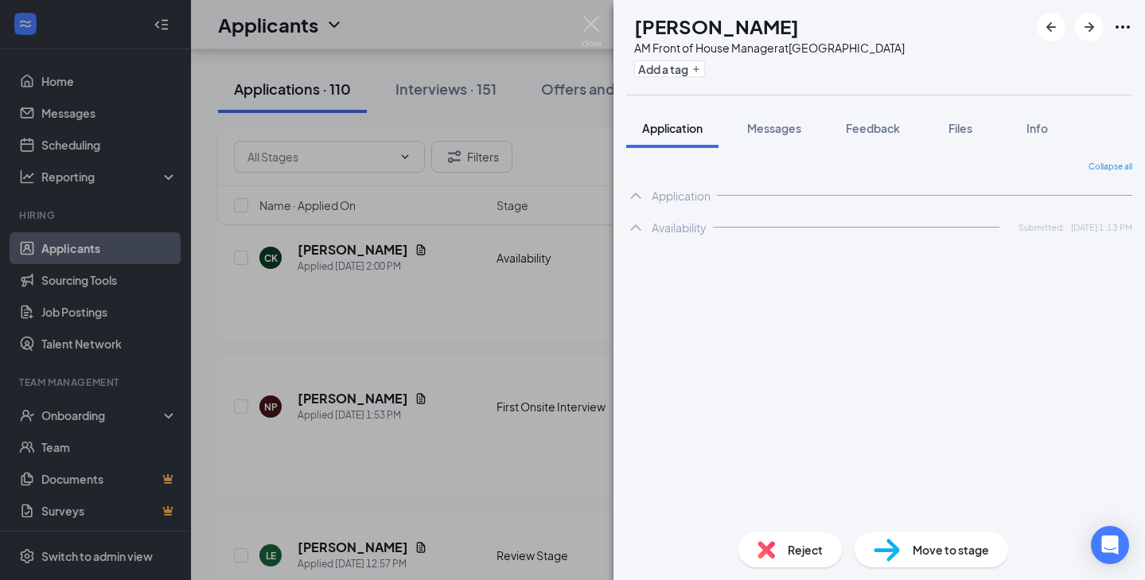
click at [589, 13] on div "LE [PERSON_NAME] AM Front of House Manager at [GEOGRAPHIC_DATA] Add a tag Appli…" at bounding box center [572, 290] width 1145 height 580
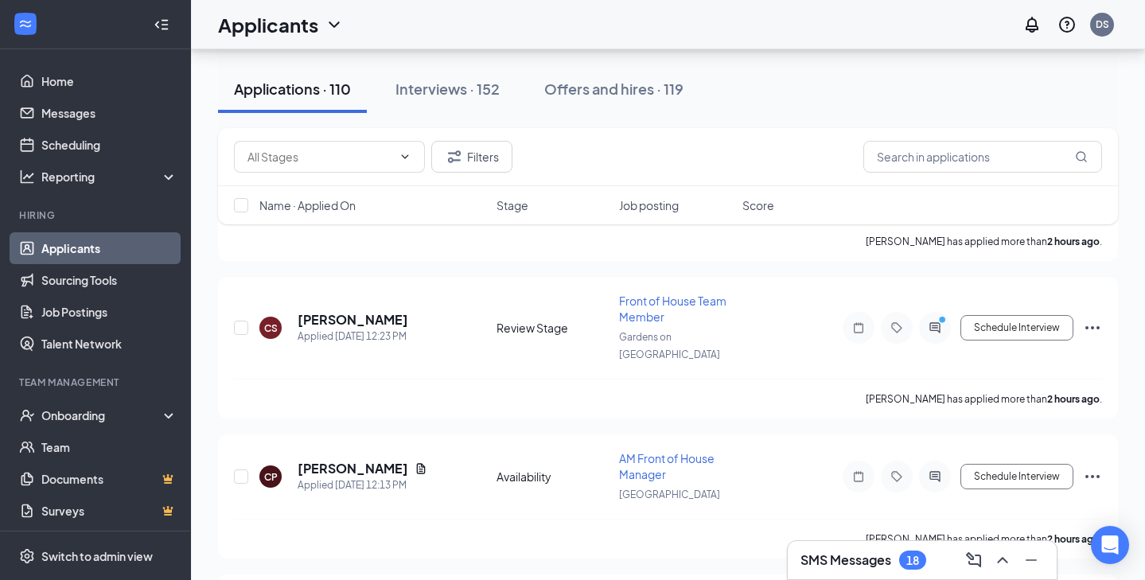
scroll to position [774, 0]
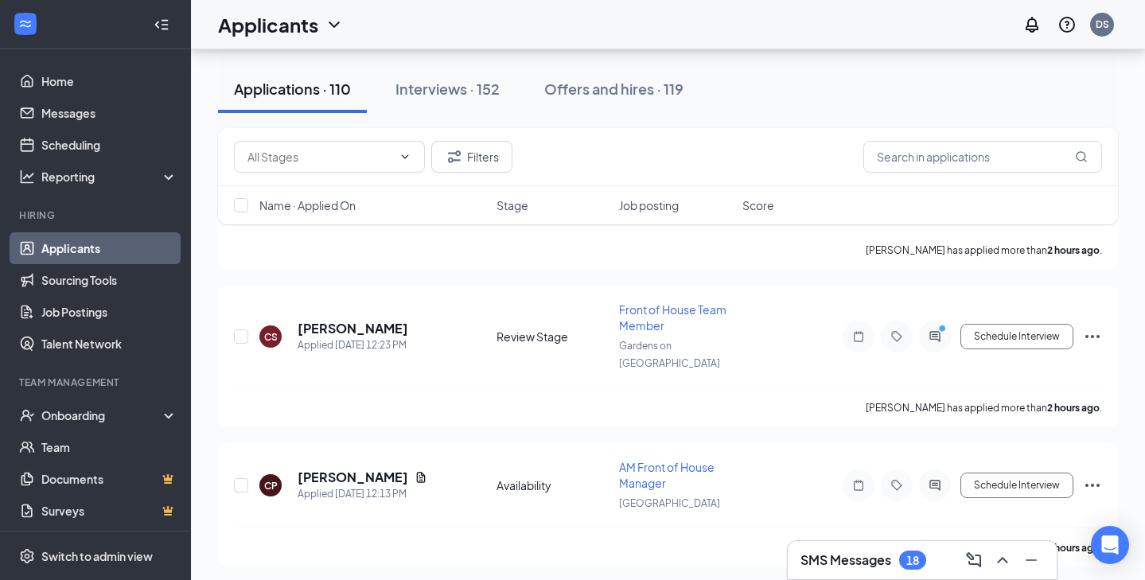
click at [119, 251] on link "Applicants" at bounding box center [109, 248] width 136 height 32
click at [301, 160] on input "text" at bounding box center [319, 157] width 145 height 18
click at [94, 254] on link "Applicants" at bounding box center [109, 248] width 136 height 32
click at [115, 246] on link "Applicants" at bounding box center [109, 248] width 136 height 32
click at [94, 136] on link "Scheduling" at bounding box center [109, 145] width 136 height 32
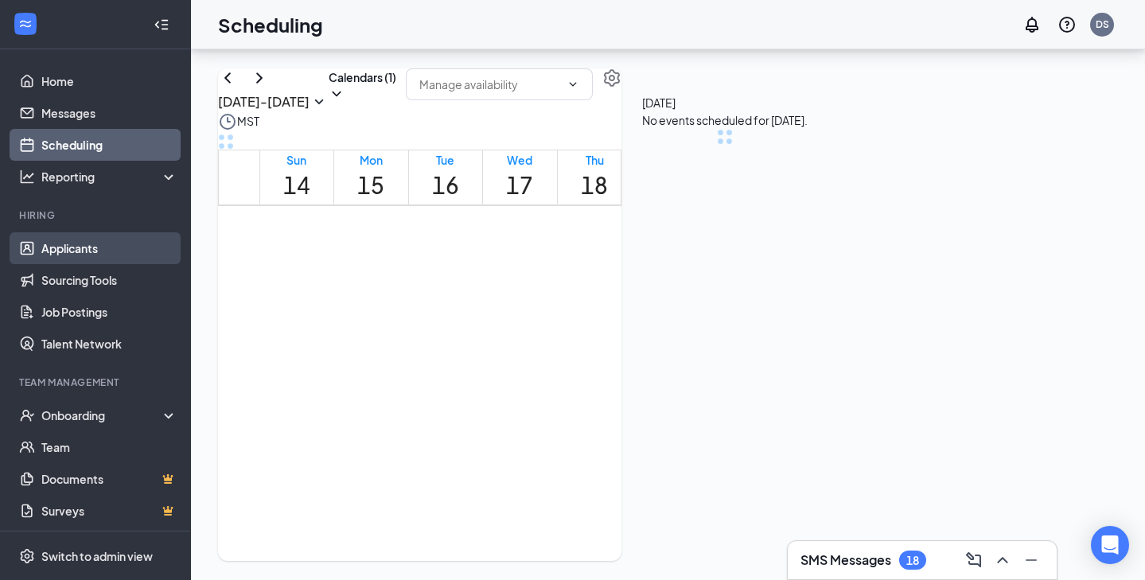
click at [93, 254] on link "Applicants" at bounding box center [109, 248] width 136 height 32
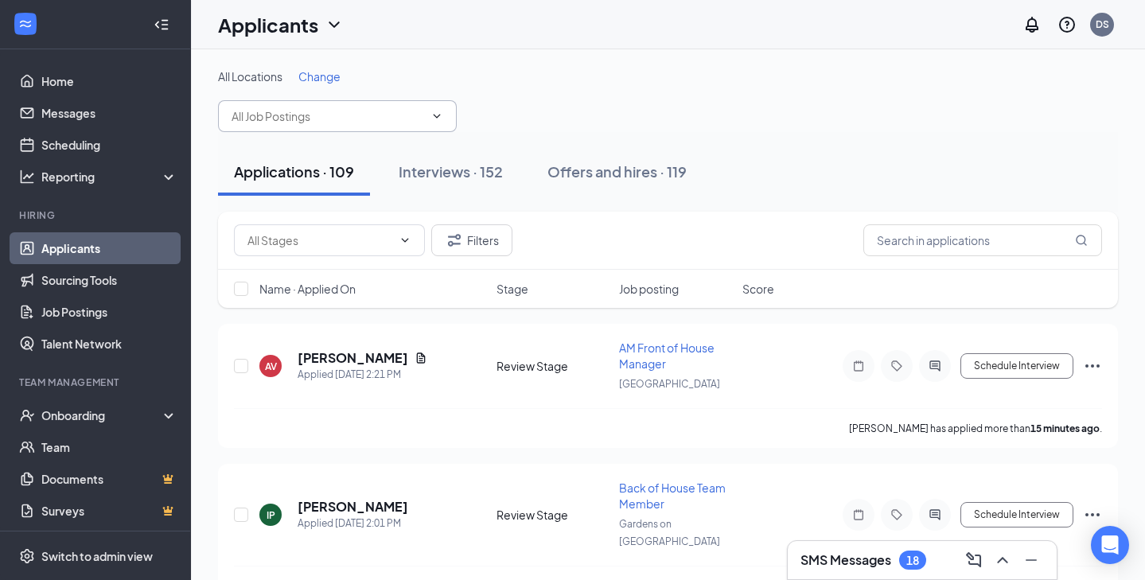
click at [299, 117] on input "text" at bounding box center [328, 116] width 193 height 18
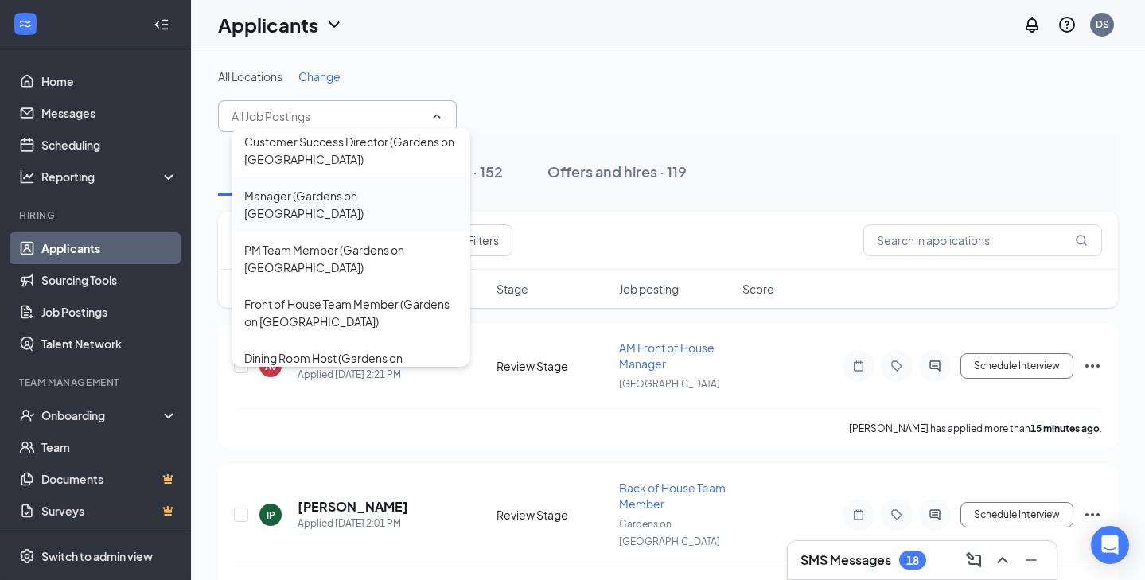
scroll to position [76, 0]
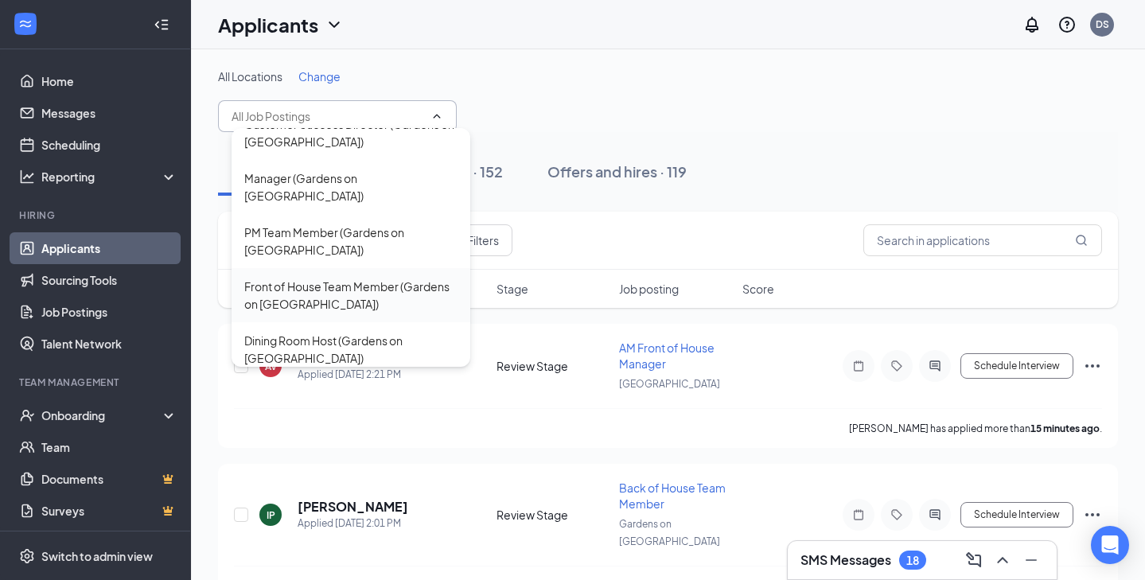
click at [342, 278] on div "Front of House Team Member (Gardens on [GEOGRAPHIC_DATA])" at bounding box center [350, 295] width 213 height 35
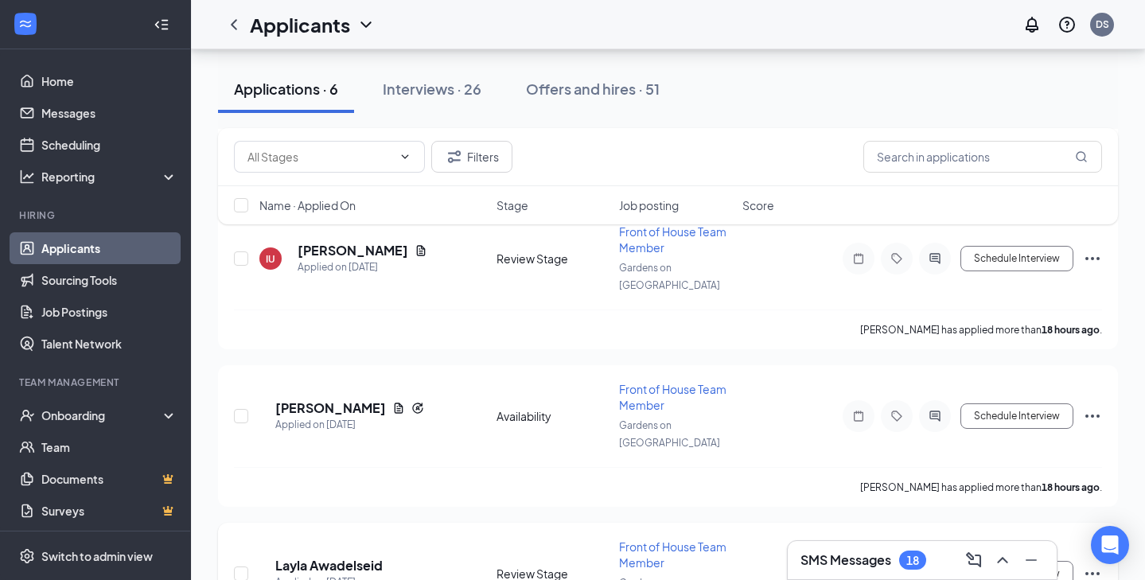
scroll to position [631, 0]
click at [349, 557] on h5 "Layla Awadelseid" at bounding box center [328, 568] width 107 height 18
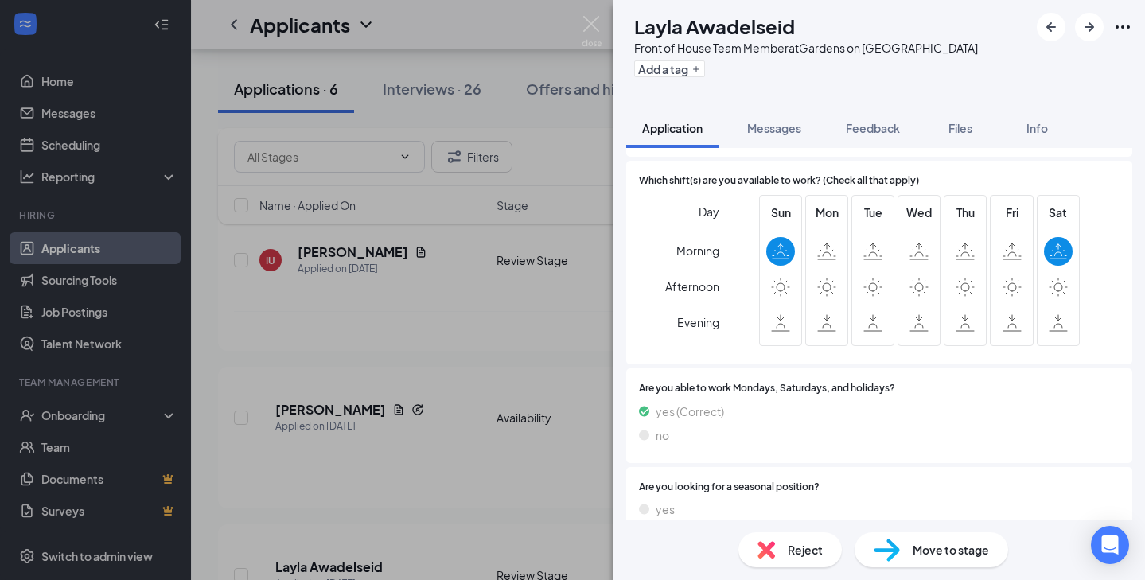
scroll to position [1059, 0]
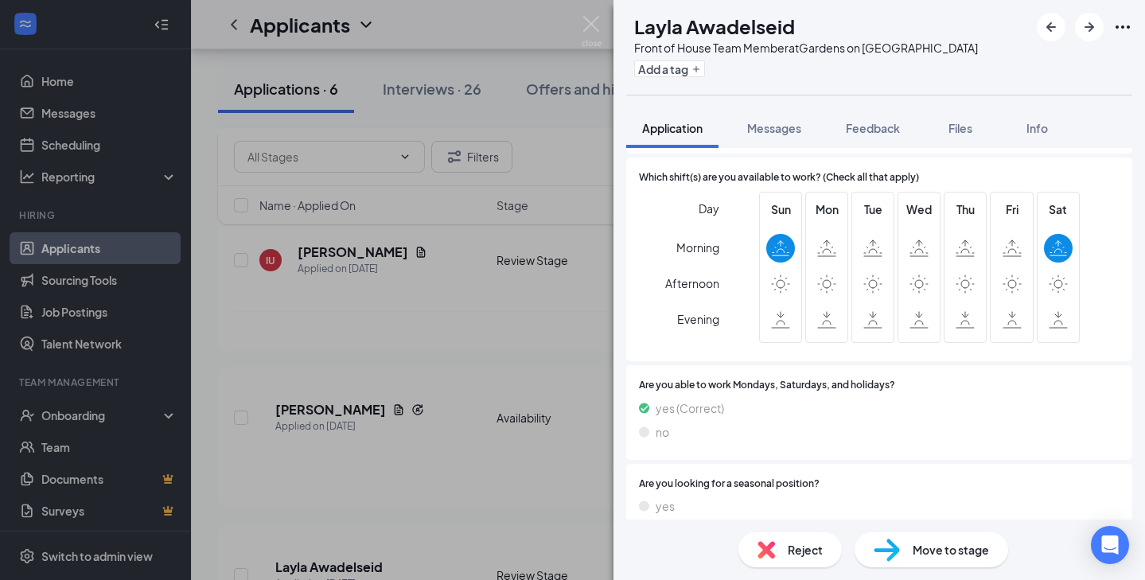
click at [776, 554] on div "Reject" at bounding box center [790, 549] width 103 height 35
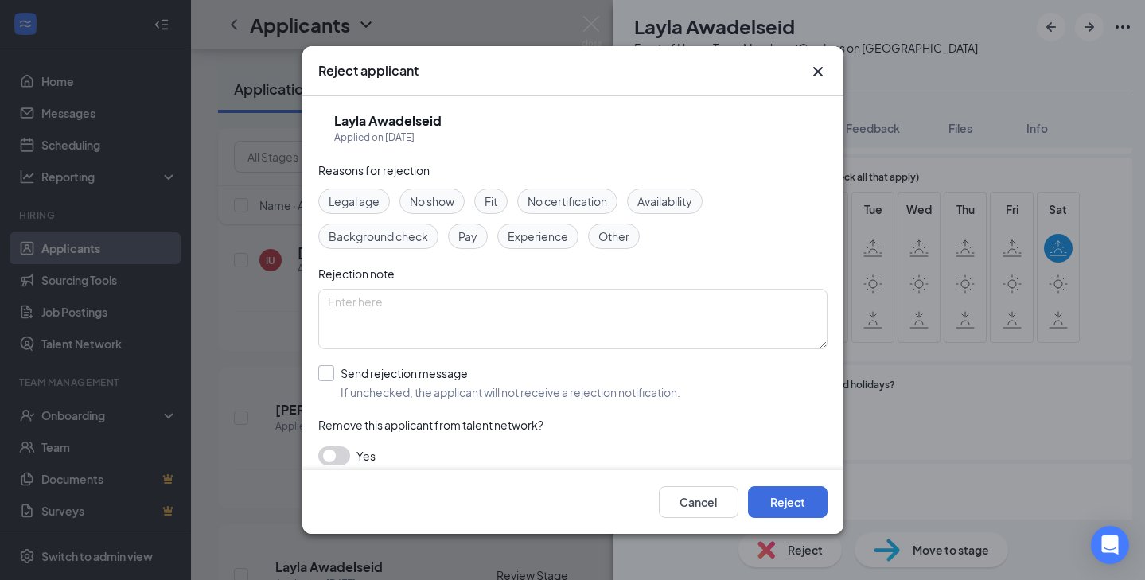
click at [373, 372] on div "Send rejection message" at bounding box center [511, 373] width 340 height 16
click at [373, 372] on input "Send rejection message If unchecked, the applicant will not receive a rejection…" at bounding box center [499, 382] width 362 height 35
checkbox input "true"
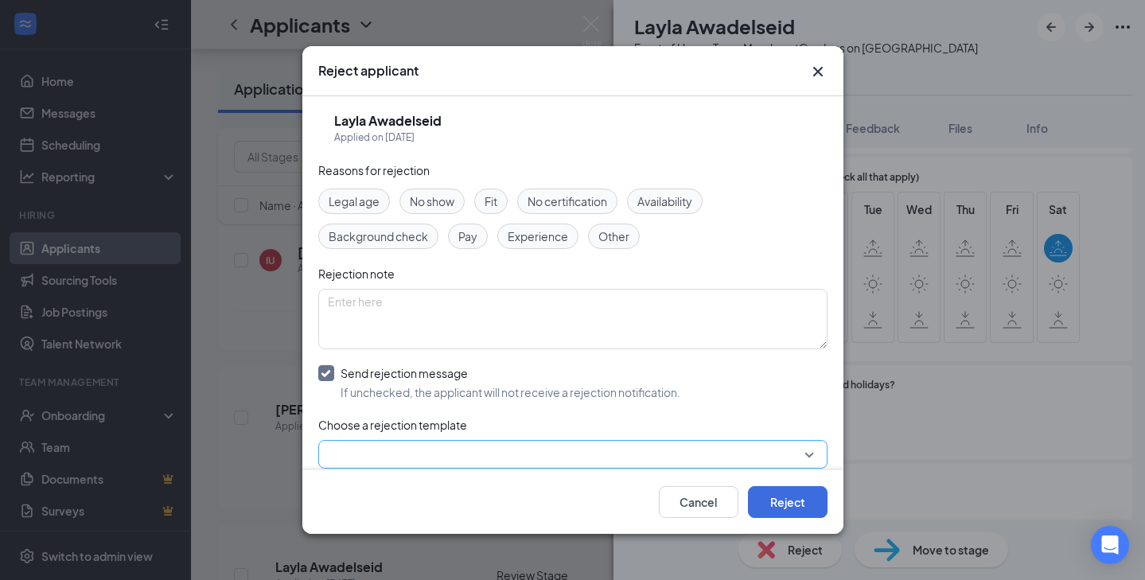
click at [380, 462] on input "search" at bounding box center [567, 454] width 479 height 27
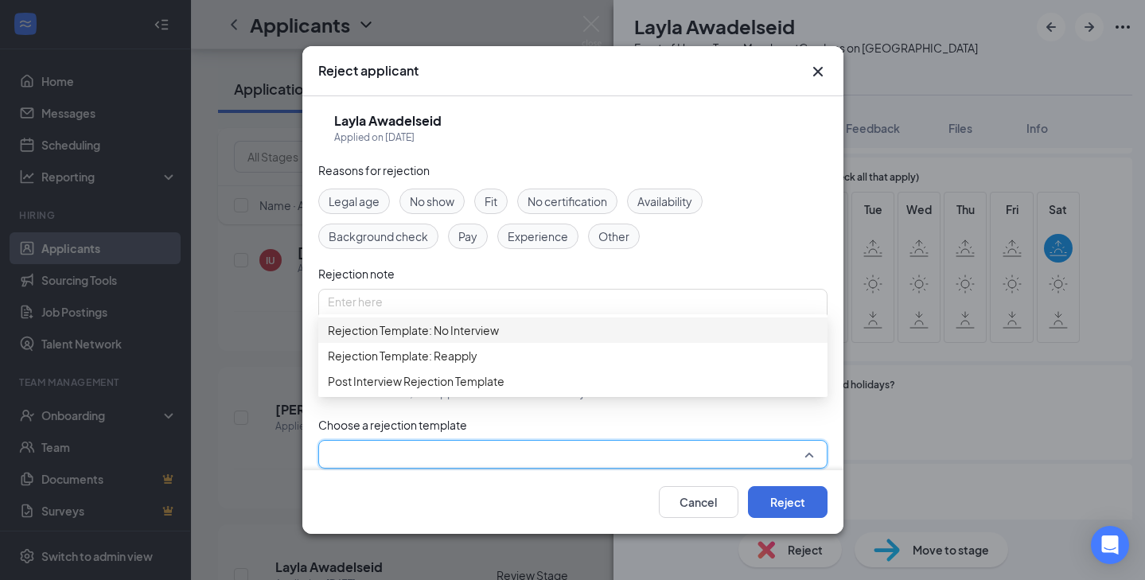
click at [407, 337] on span "Rejection Template: No Interview" at bounding box center [413, 331] width 171 height 18
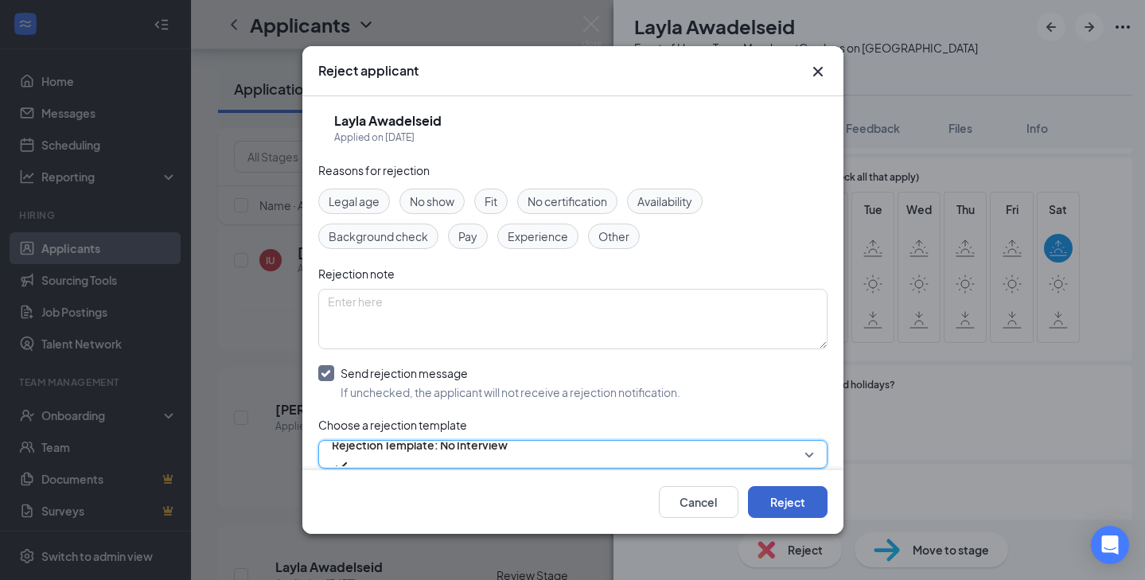
click at [766, 493] on button "Reject" at bounding box center [788, 502] width 80 height 32
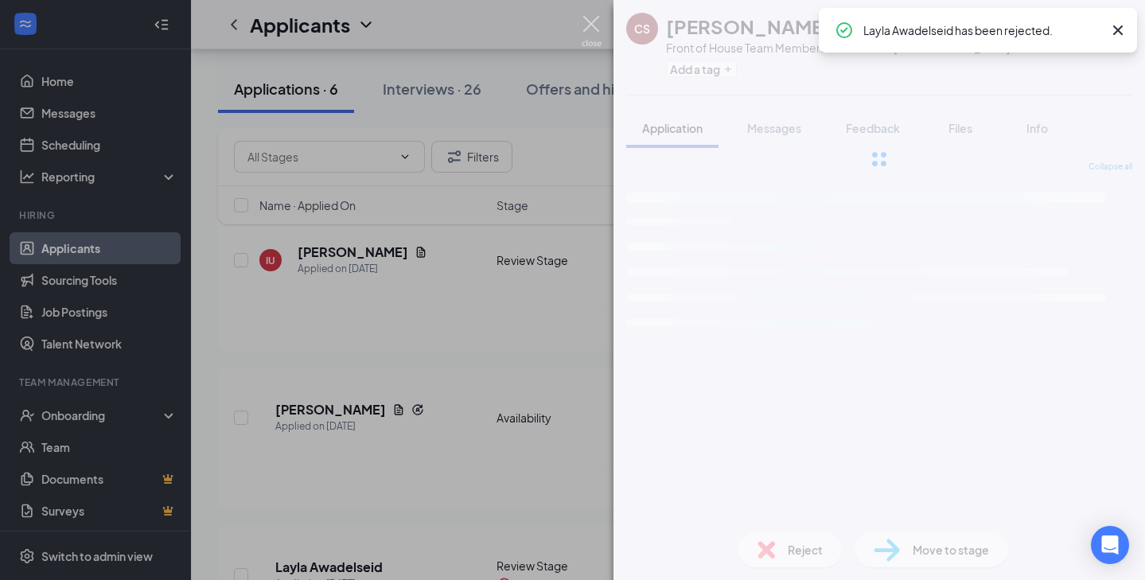
click at [597, 18] on img at bounding box center [592, 31] width 20 height 31
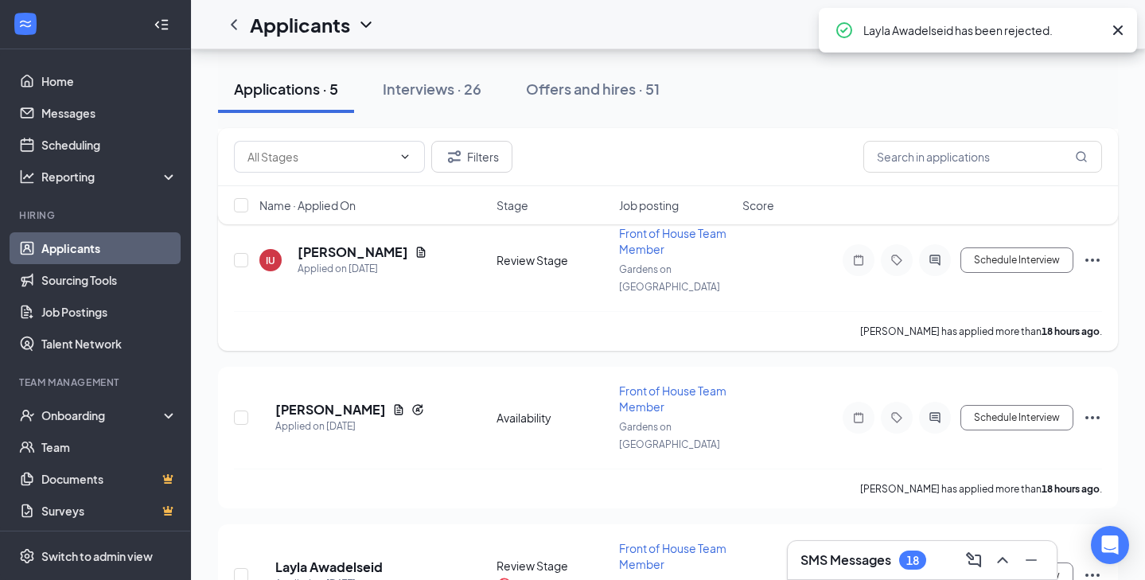
scroll to position [491, 0]
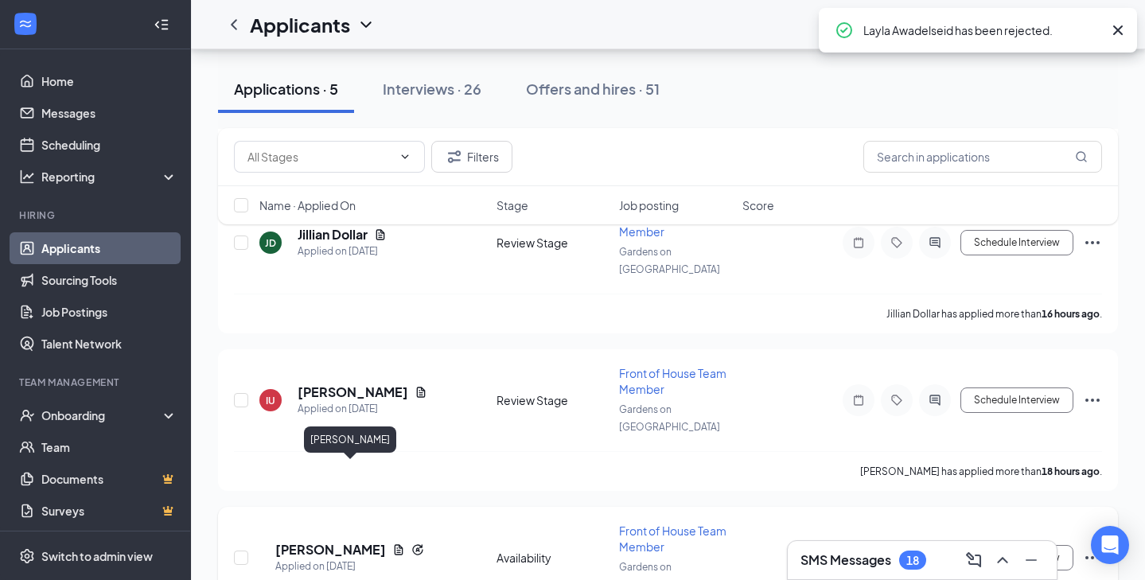
click at [352, 541] on h5 "[PERSON_NAME]" at bounding box center [330, 550] width 111 height 18
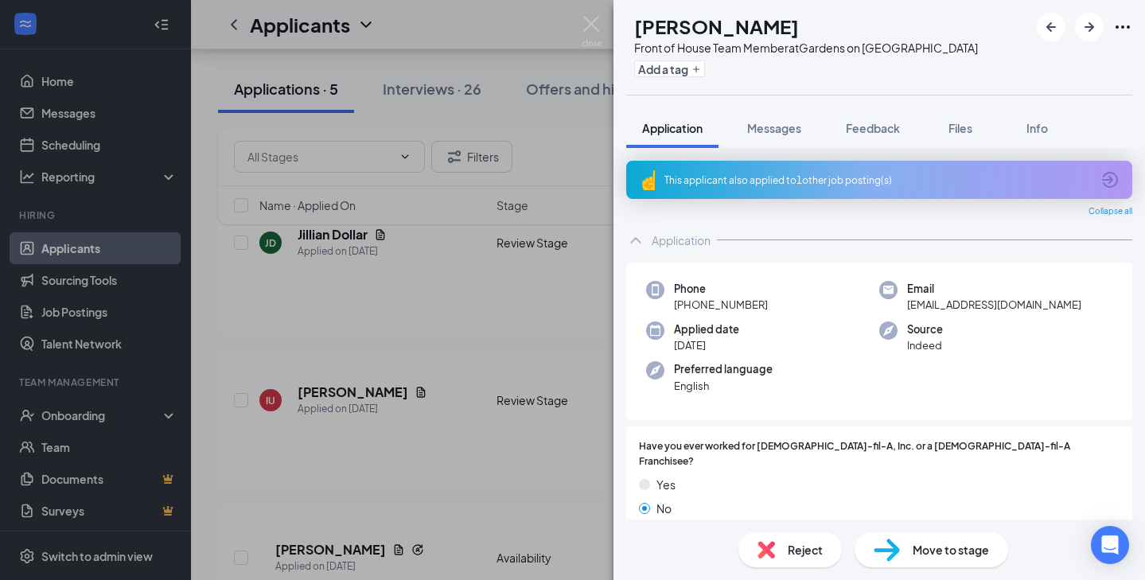
click at [816, 184] on div "This applicant also applied to 1 other job posting(s)" at bounding box center [878, 180] width 427 height 14
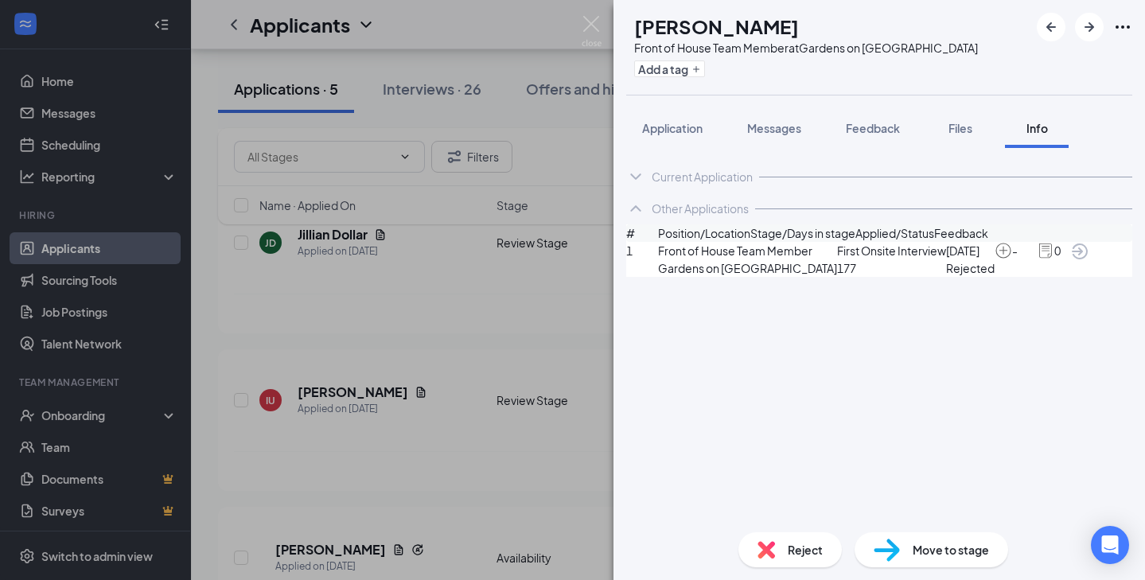
click at [1088, 259] on icon "ArrowCircle" at bounding box center [1080, 252] width 16 height 16
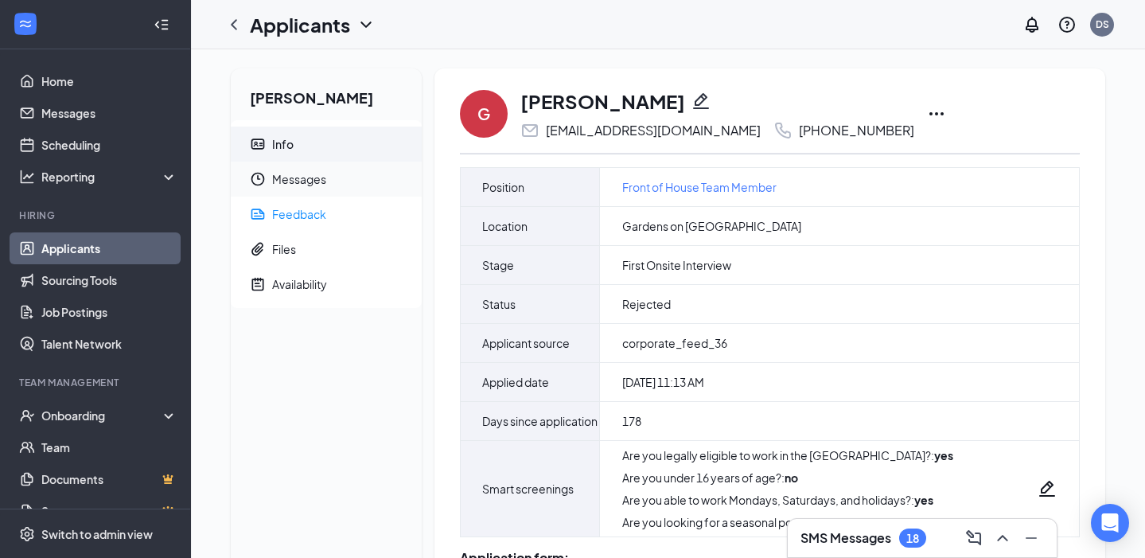
click at [333, 193] on span "Messages" at bounding box center [340, 179] width 137 height 35
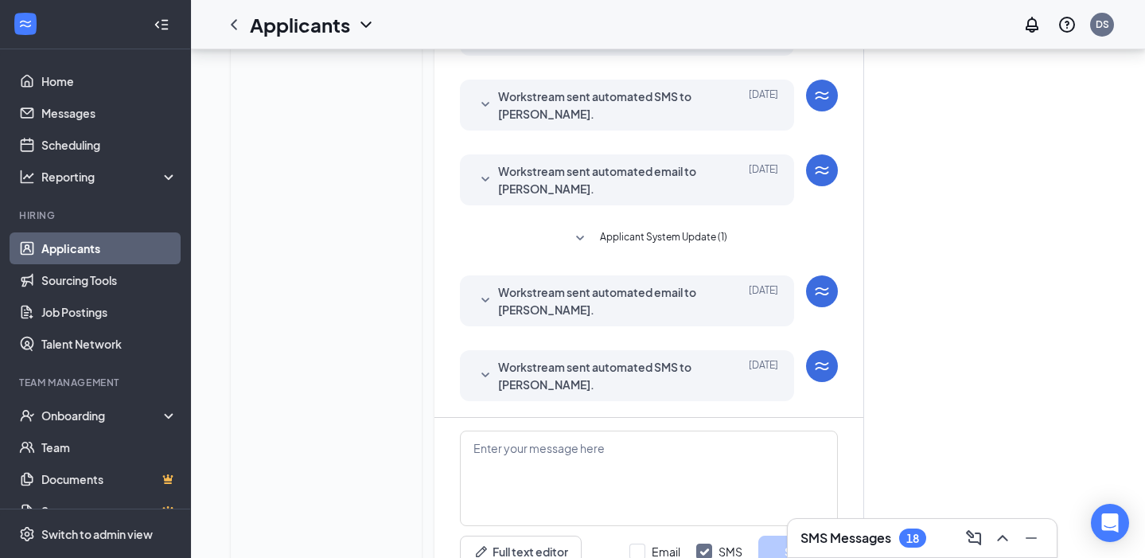
scroll to position [552, 0]
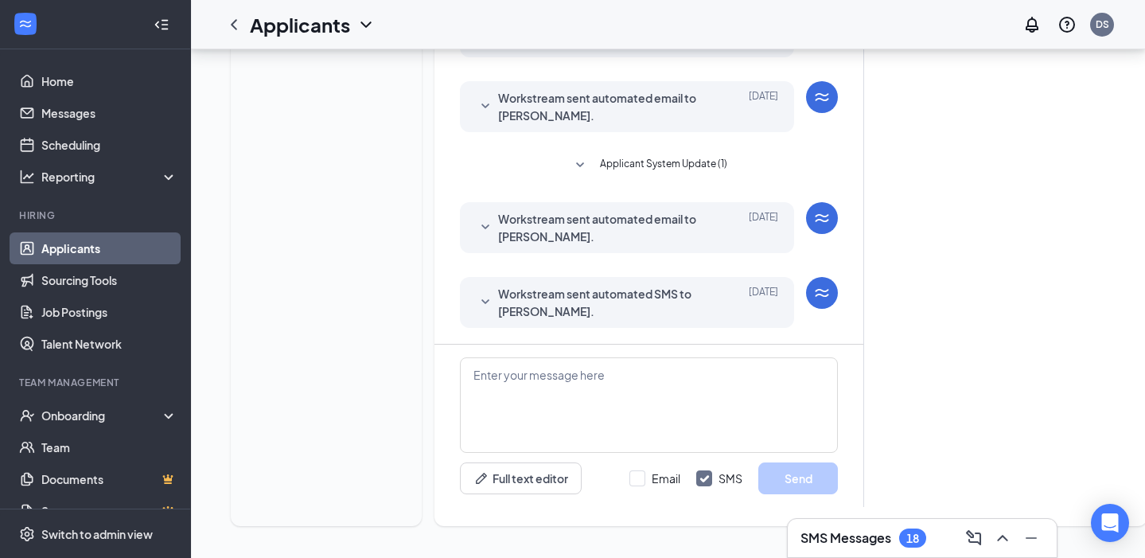
click at [637, 163] on span "Applicant System Update (1)" at bounding box center [663, 165] width 127 height 19
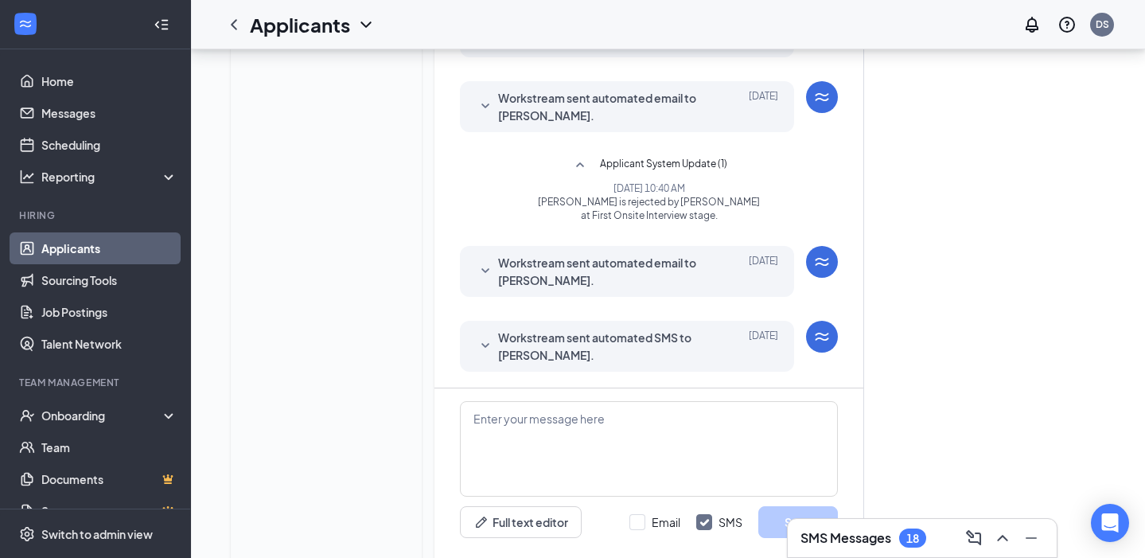
scroll to position [526, 0]
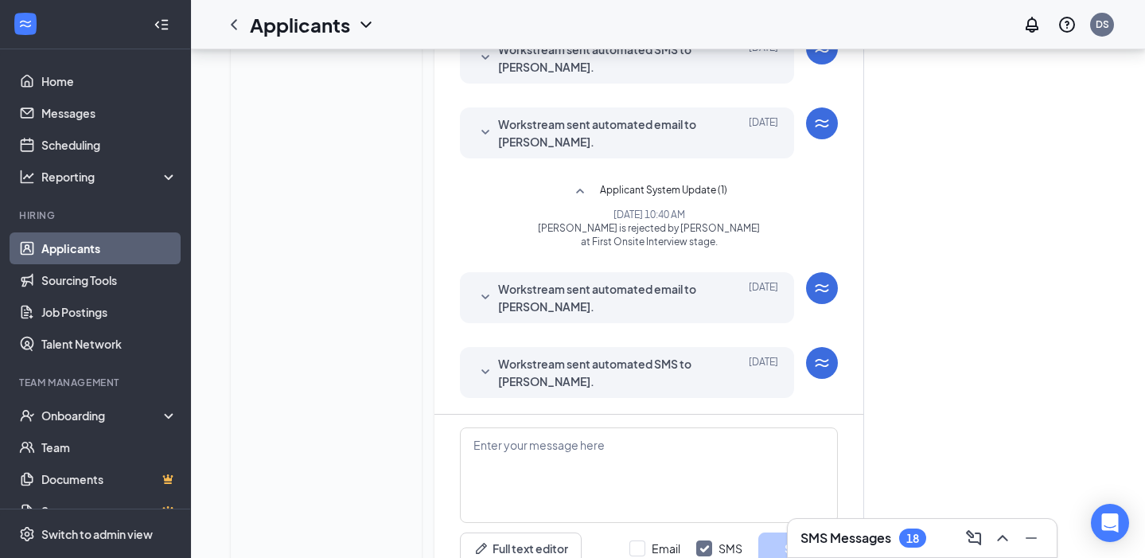
click at [637, 189] on span "Applicant System Update (1)" at bounding box center [663, 191] width 127 height 19
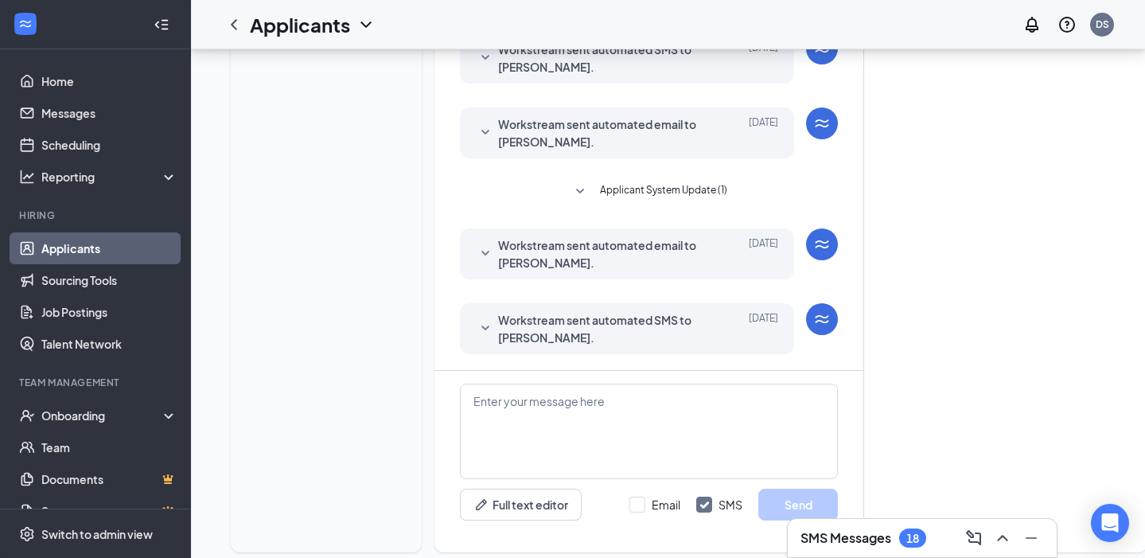
click at [637, 189] on span "Applicant System Update (1)" at bounding box center [663, 191] width 127 height 19
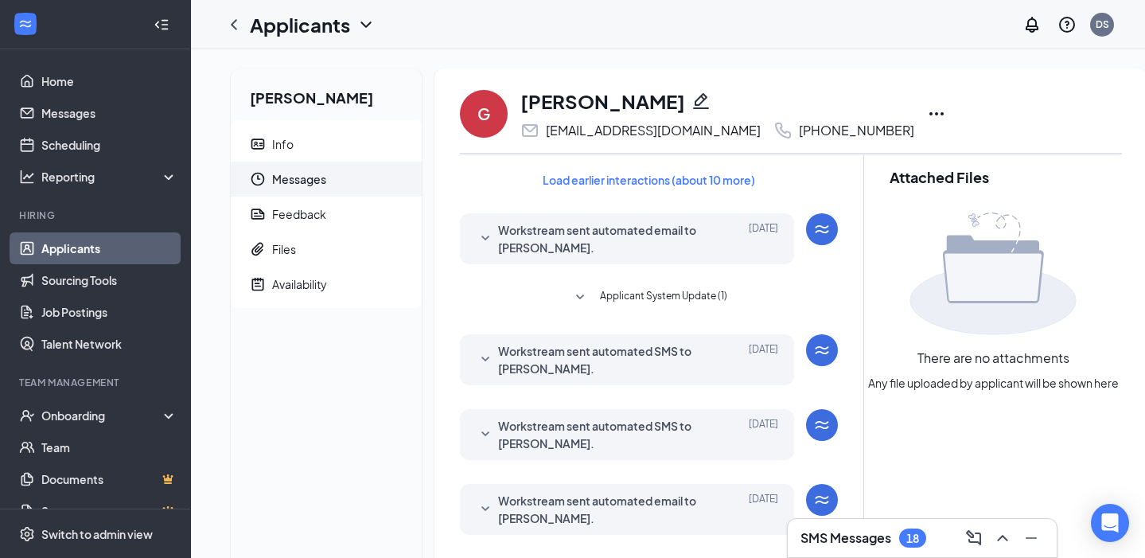
scroll to position [0, 0]
click at [240, 24] on icon "ChevronLeft" at bounding box center [233, 24] width 19 height 19
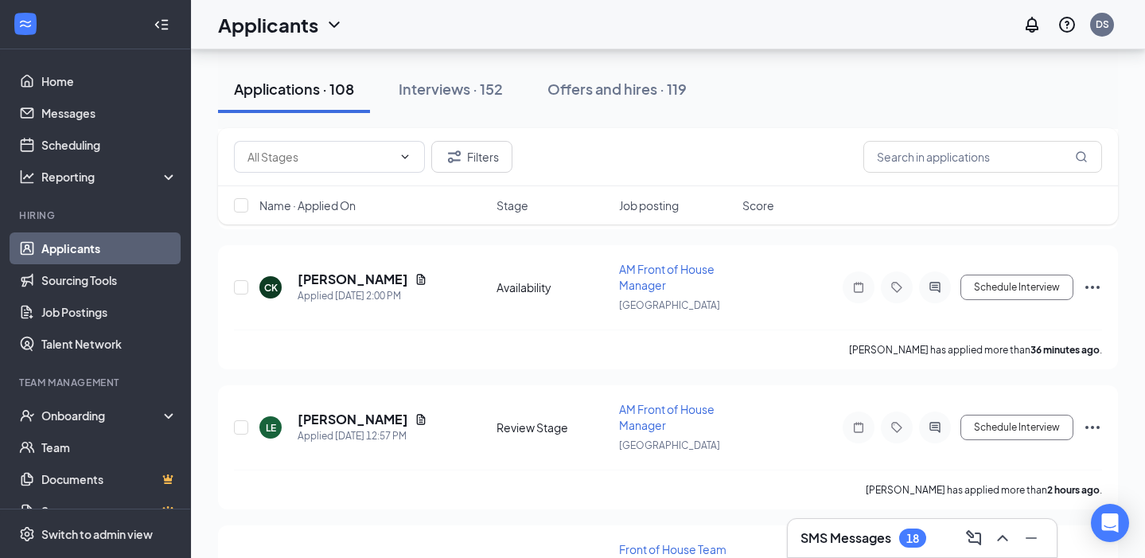
scroll to position [516, 0]
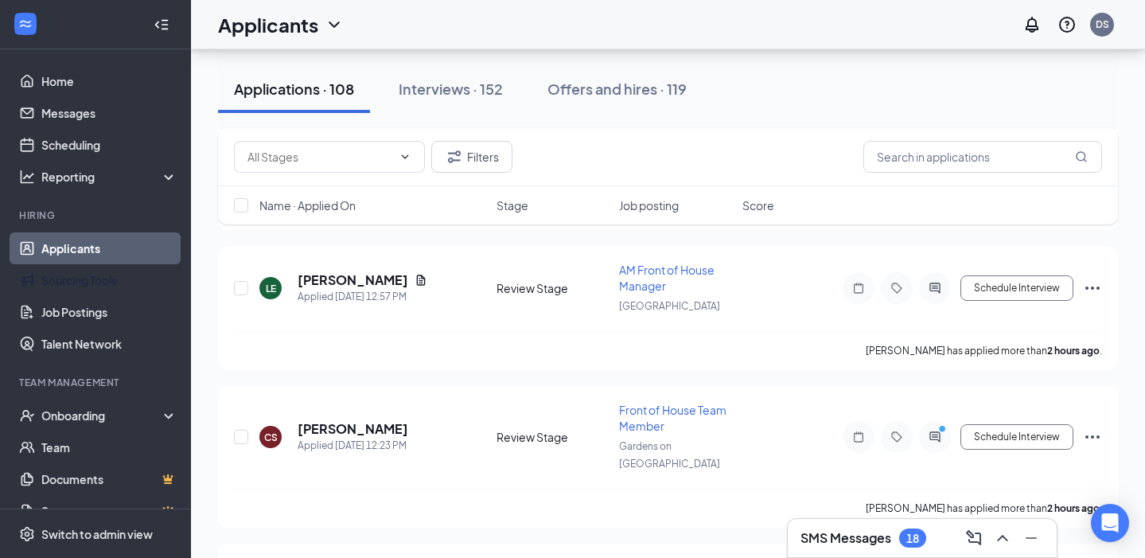
click at [123, 241] on link "Applicants" at bounding box center [109, 248] width 136 height 32
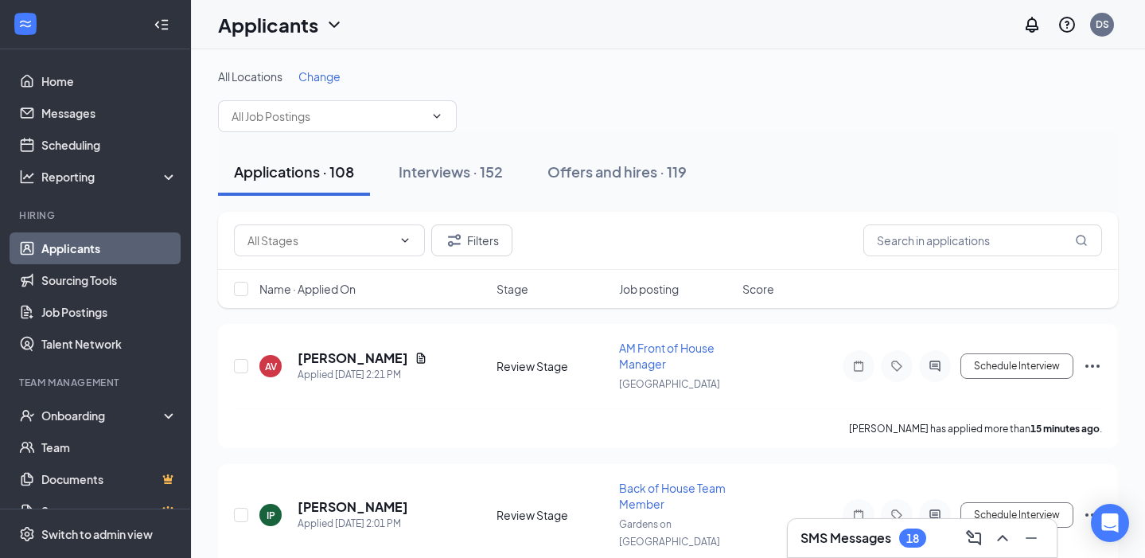
scroll to position [0, 0]
click at [283, 108] on input "text" at bounding box center [328, 116] width 193 height 18
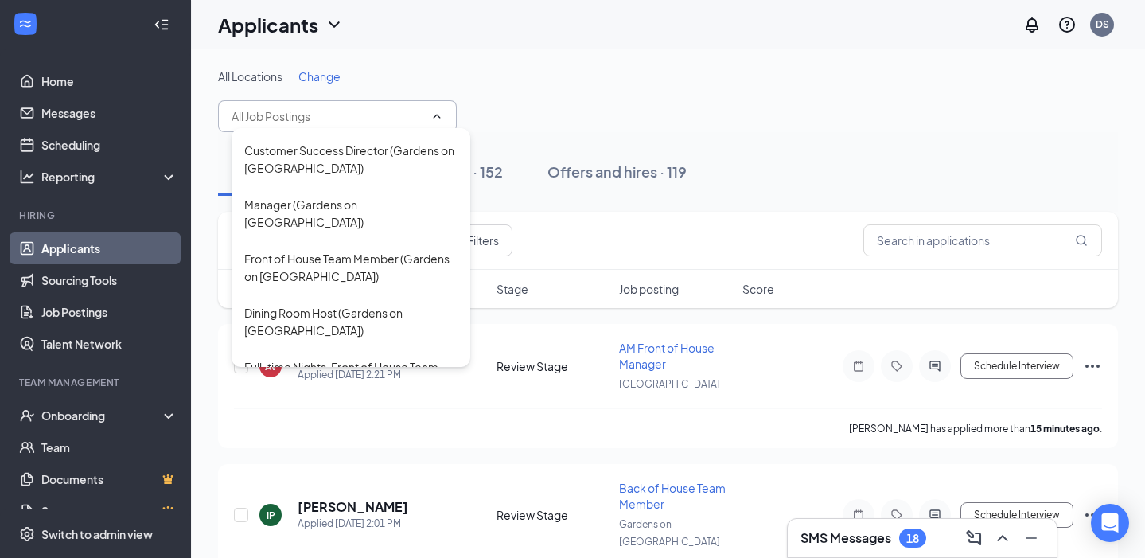
scroll to position [45, 0]
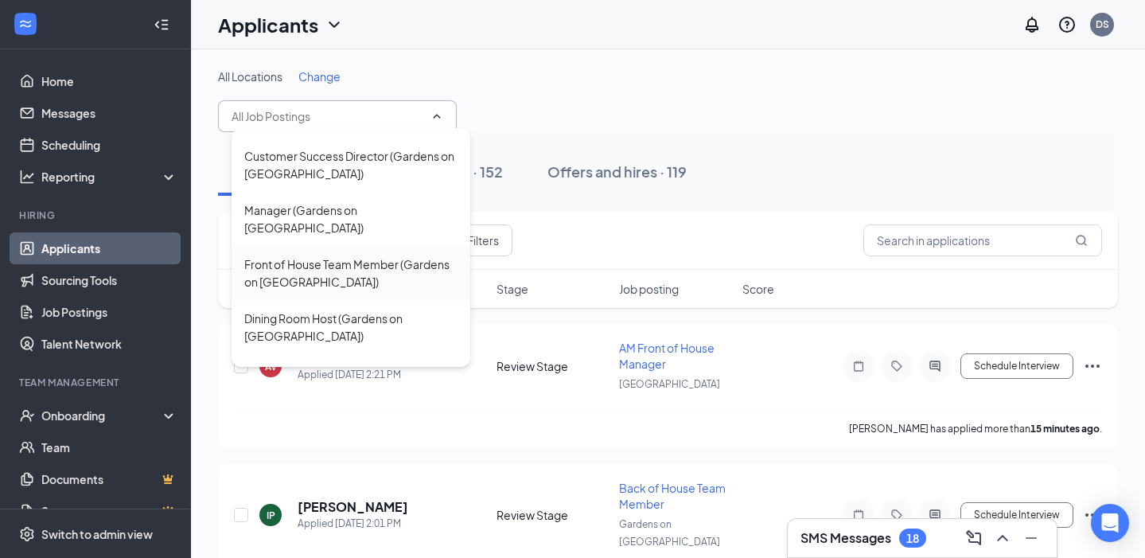
click at [328, 255] on div "Front of House Team Member (Gardens on [GEOGRAPHIC_DATA])" at bounding box center [350, 272] width 213 height 35
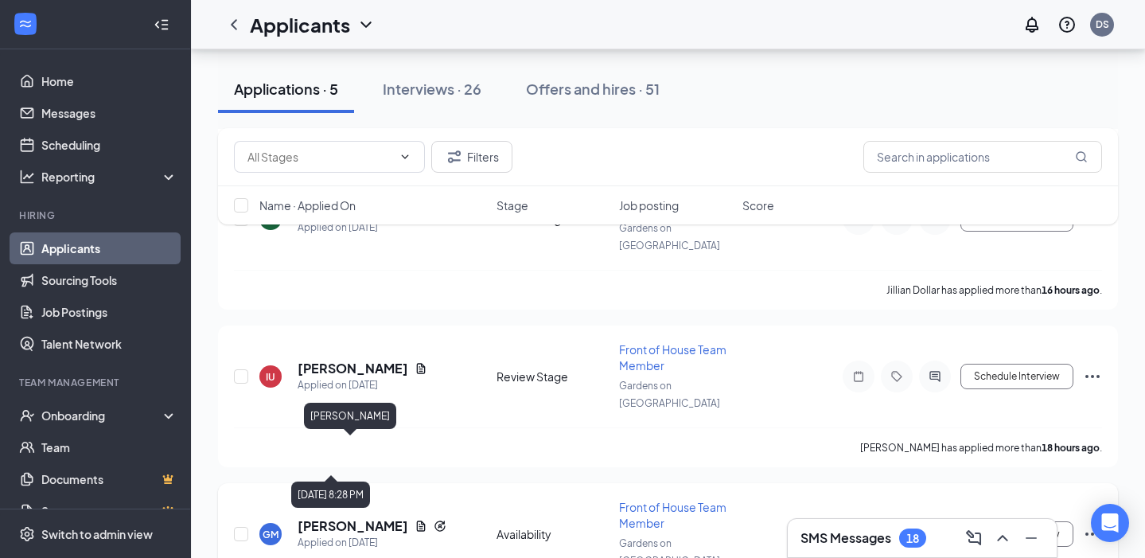
scroll to position [513, 0]
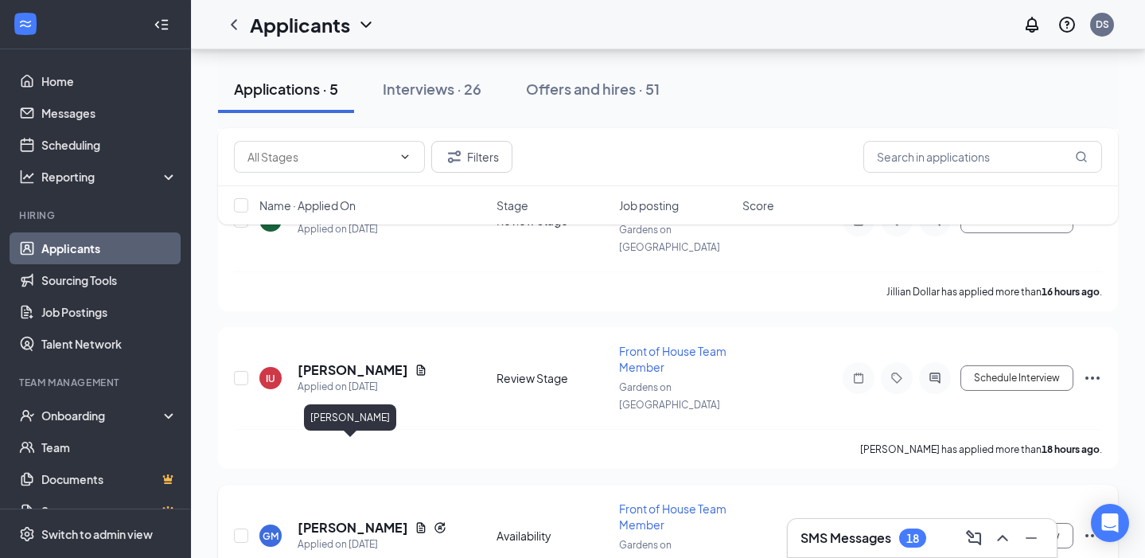
click at [347, 519] on h5 "Geriyah Meeks" at bounding box center [353, 528] width 111 height 18
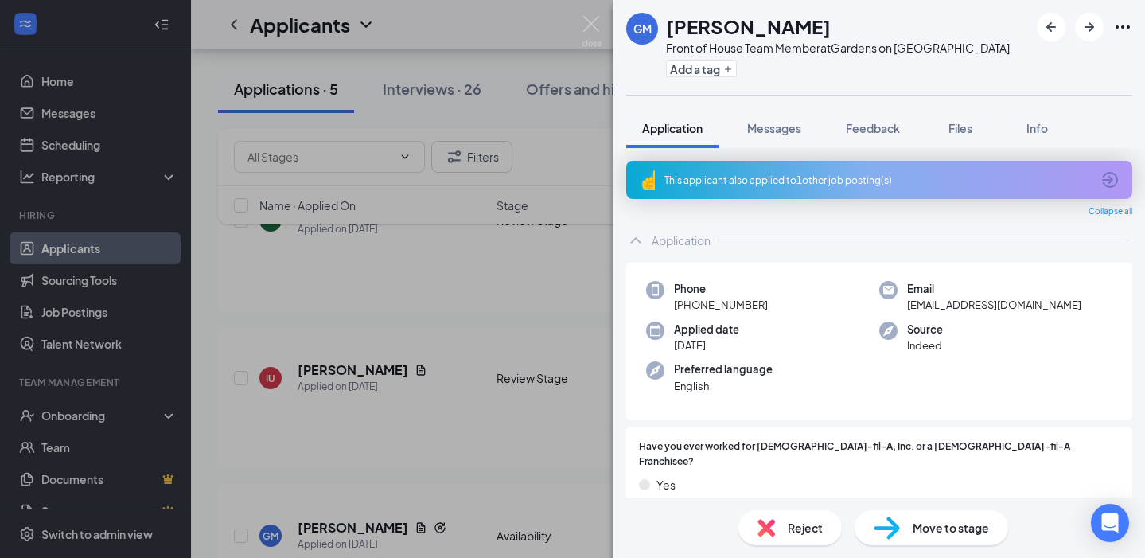
click at [796, 528] on span "Reject" at bounding box center [805, 528] width 35 height 18
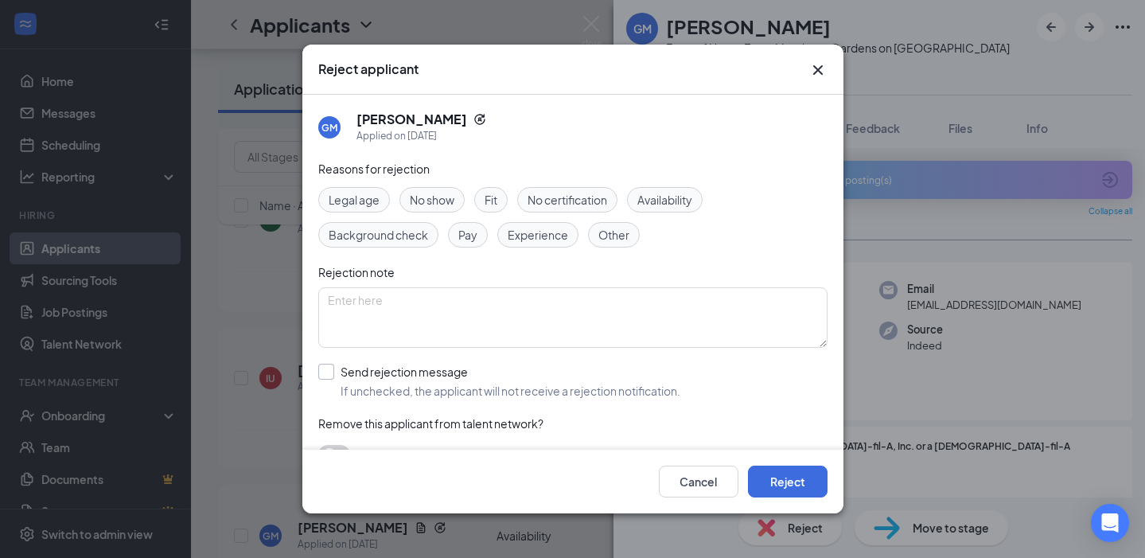
click at [424, 368] on div "Send rejection message" at bounding box center [511, 372] width 340 height 16
click at [424, 368] on input "Send rejection message If unchecked, the applicant will not receive a rejection…" at bounding box center [499, 381] width 362 height 35
checkbox input "true"
click at [401, 442] on input "search" at bounding box center [567, 452] width 479 height 27
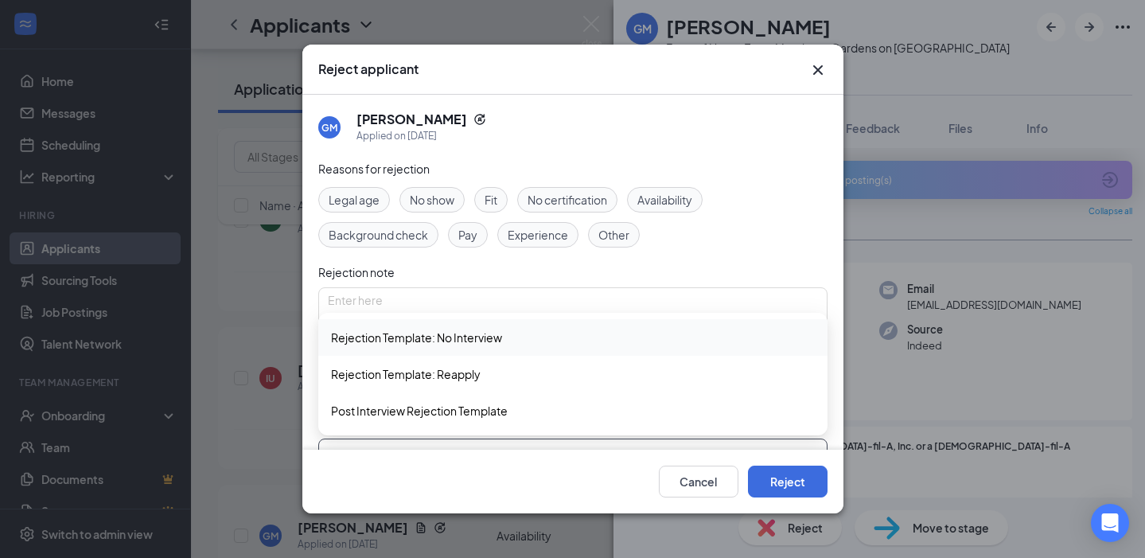
click at [421, 339] on span "Rejection Template: No Interview" at bounding box center [416, 338] width 171 height 18
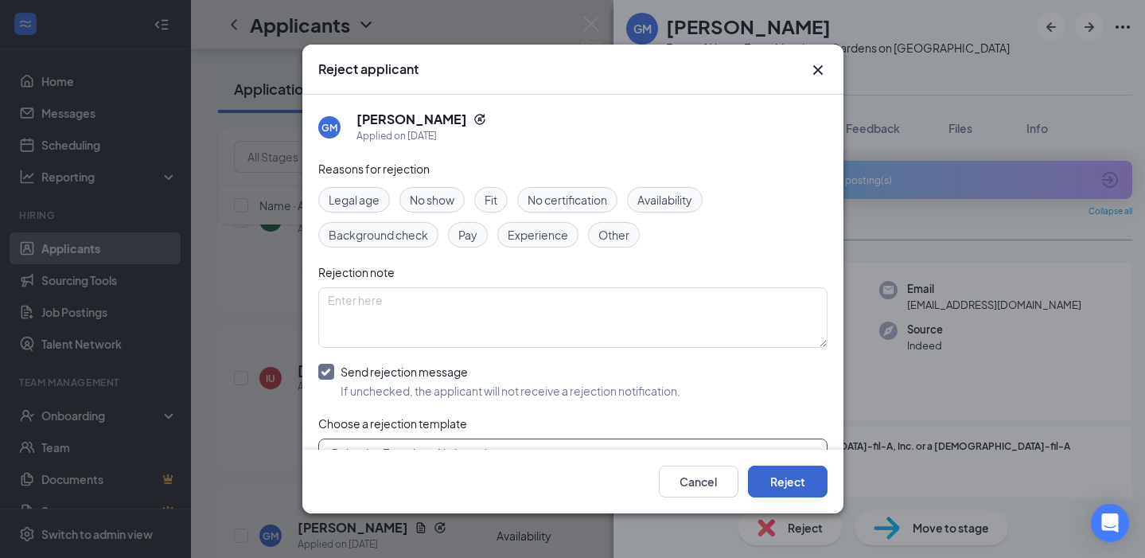
click at [796, 478] on button "Reject" at bounding box center [788, 482] width 80 height 32
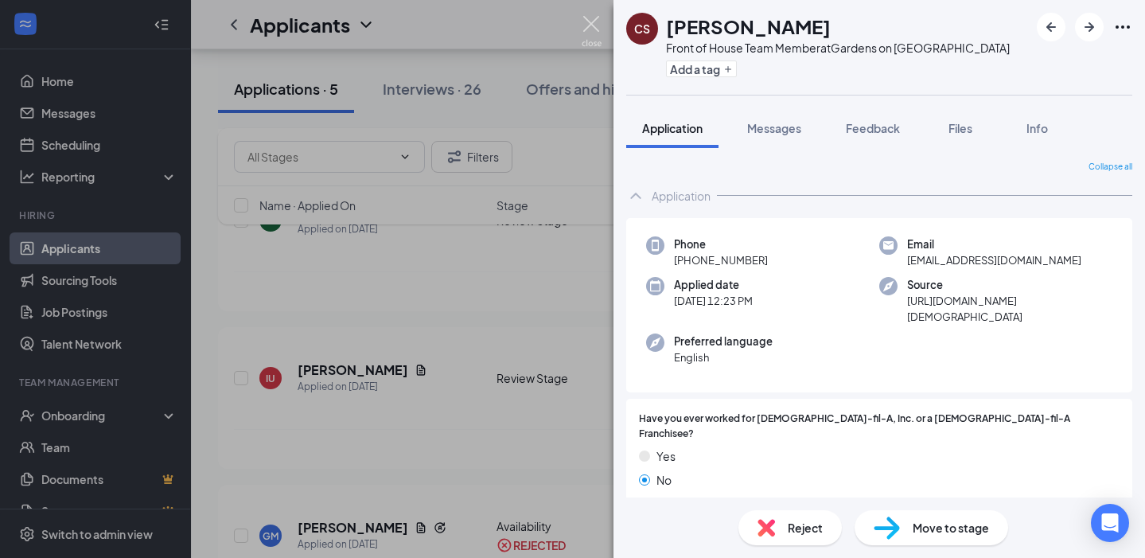
click at [593, 27] on img at bounding box center [592, 31] width 20 height 31
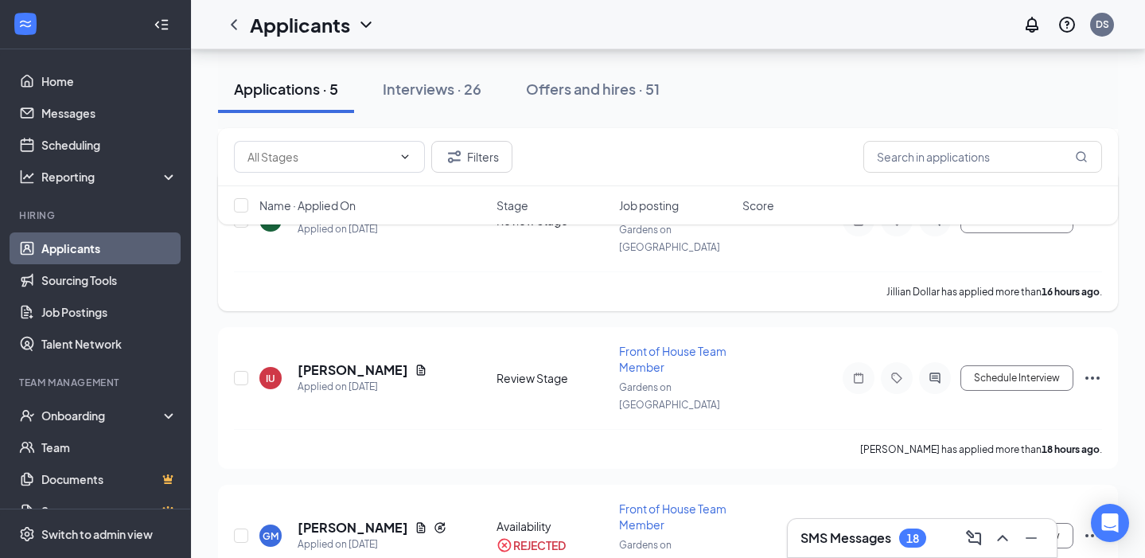
scroll to position [373, 0]
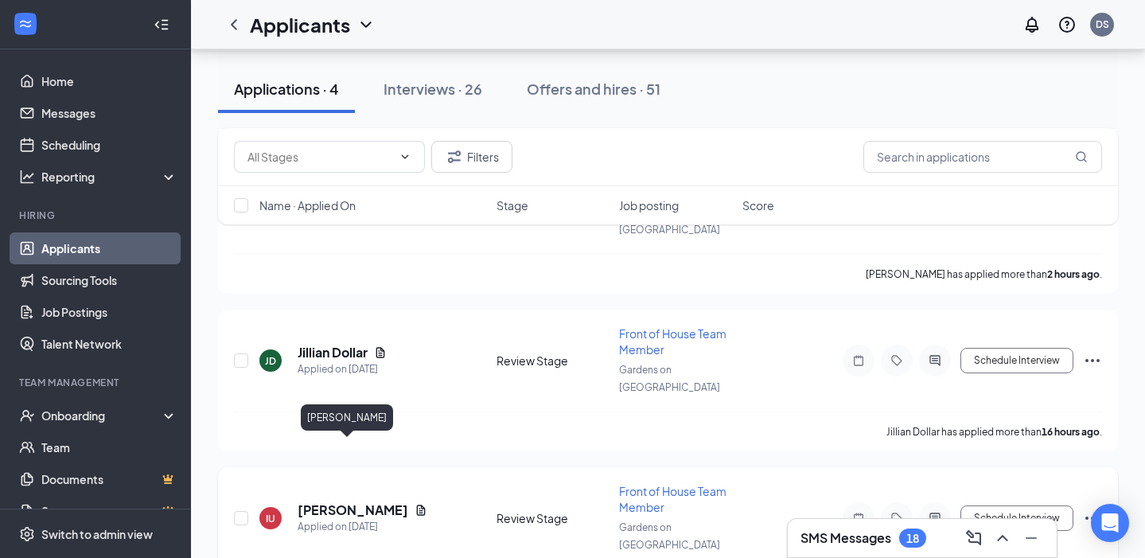
click at [331, 501] on h5 "[PERSON_NAME]" at bounding box center [353, 510] width 111 height 18
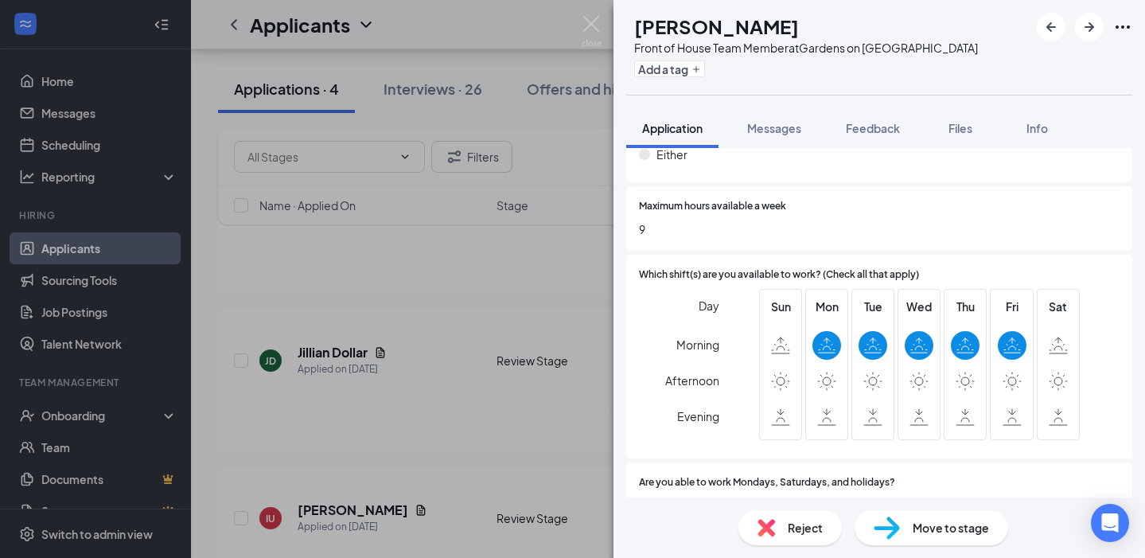
scroll to position [1124, 0]
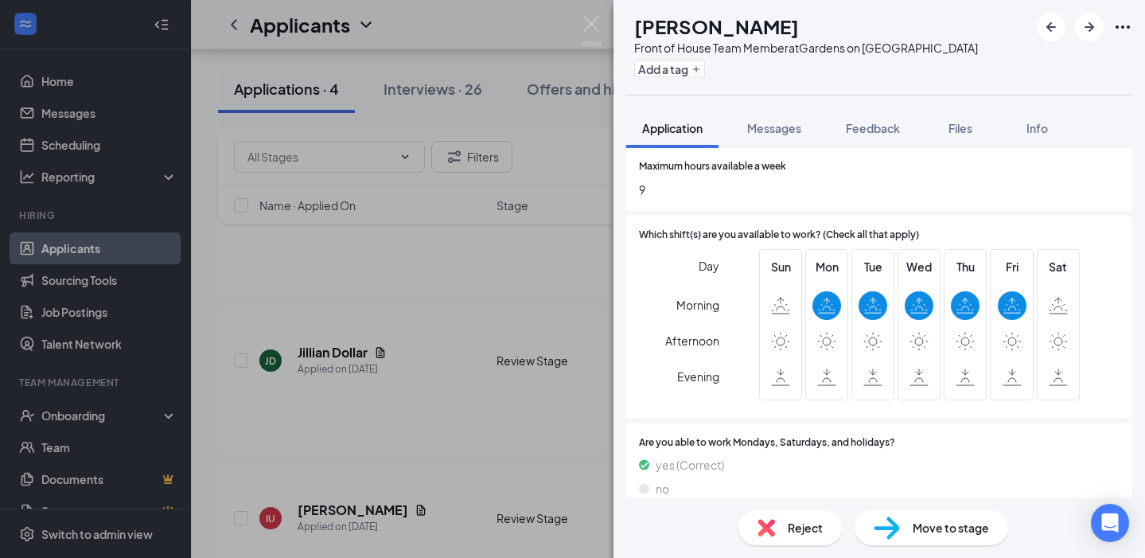
click at [775, 530] on div "Reject" at bounding box center [790, 527] width 103 height 35
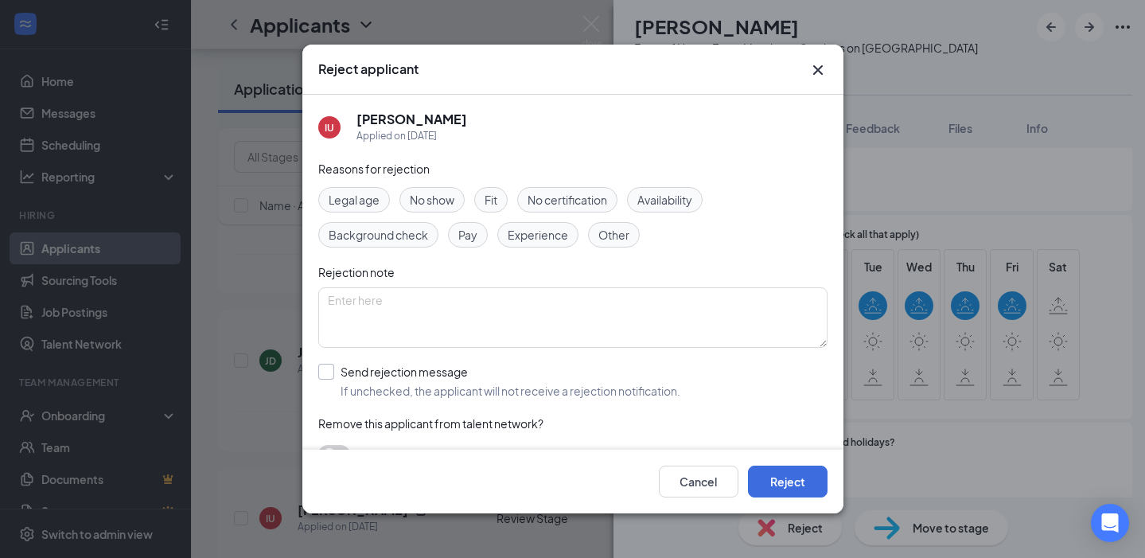
click at [364, 393] on span "If unchecked, the applicant will not receive a rejection notification." at bounding box center [511, 391] width 340 height 16
click at [364, 393] on input "Send rejection message If unchecked, the applicant will not receive a rejection…" at bounding box center [499, 381] width 362 height 35
checkbox input "true"
click at [368, 431] on span "Choose a rejection template" at bounding box center [392, 423] width 149 height 14
click at [368, 444] on input "search" at bounding box center [567, 452] width 479 height 27
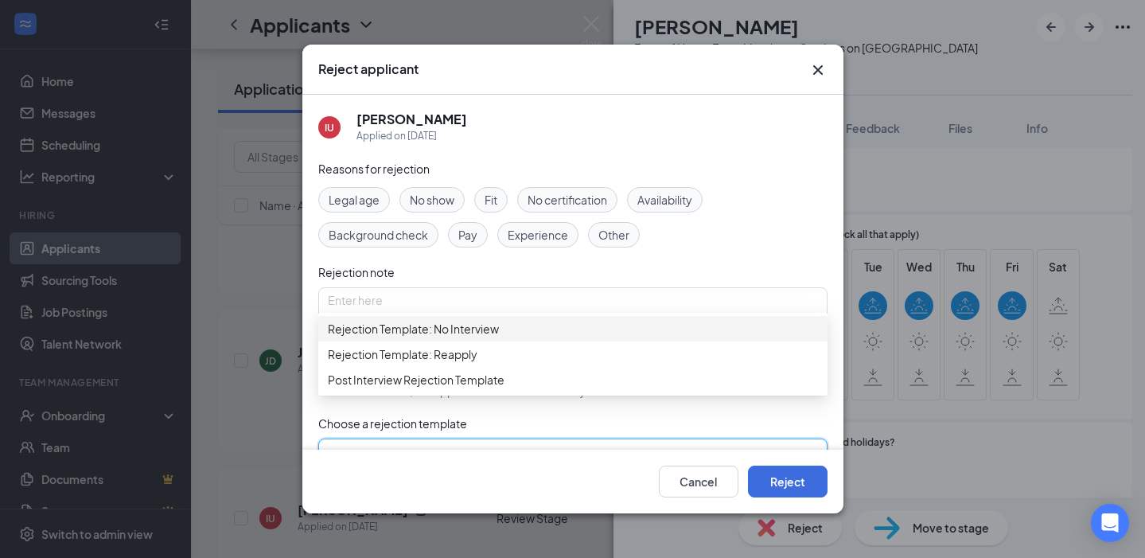
click at [422, 315] on div "Reasons for rejection Legal age No show Fit No certification Availability Backg…" at bounding box center [572, 365] width 509 height 410
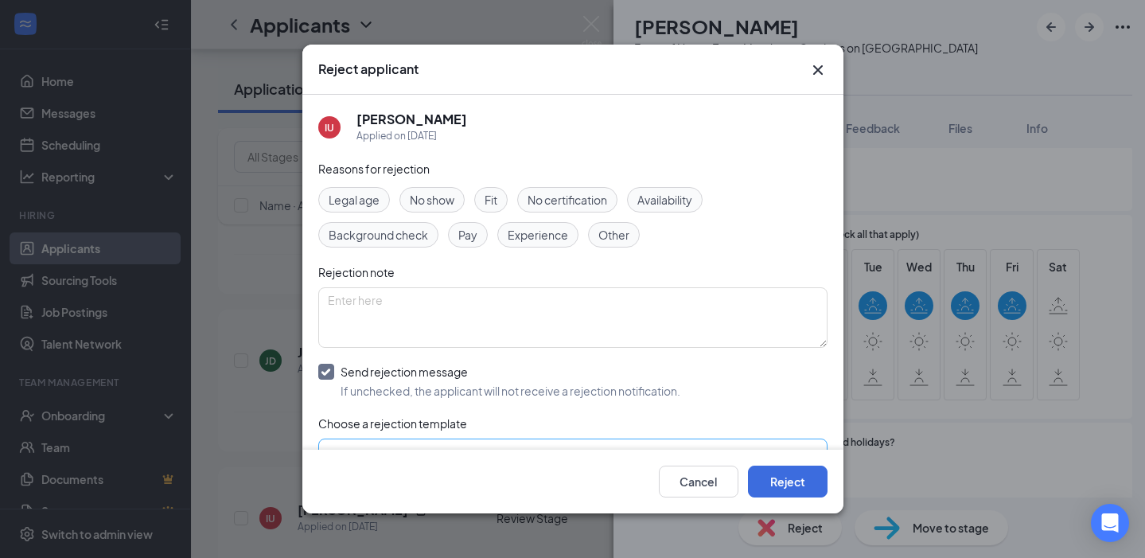
click at [452, 445] on input "search" at bounding box center [567, 452] width 479 height 27
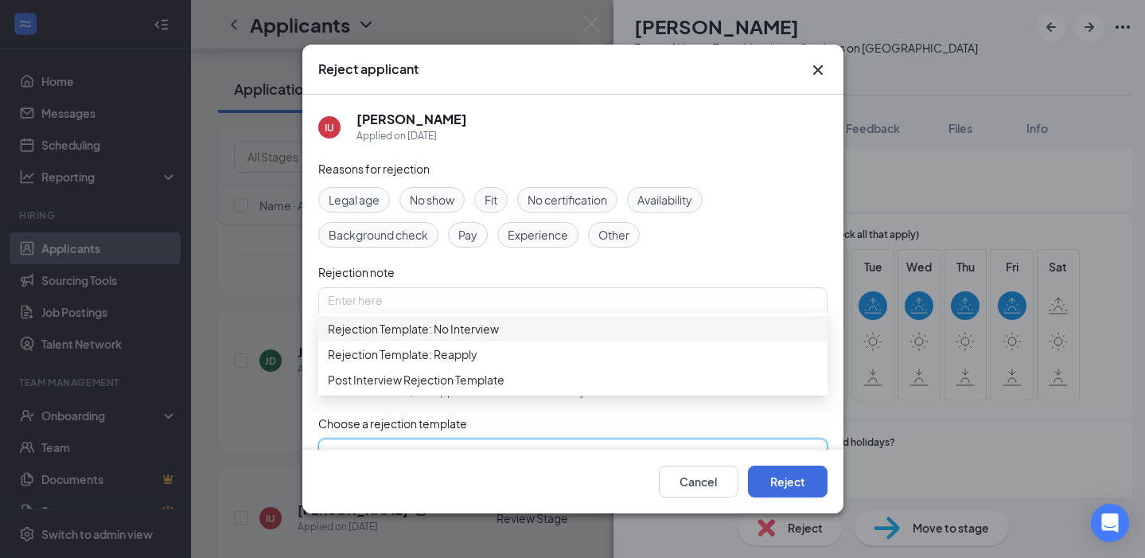
click at [468, 341] on div "Rejection Template: No Interview" at bounding box center [572, 328] width 509 height 25
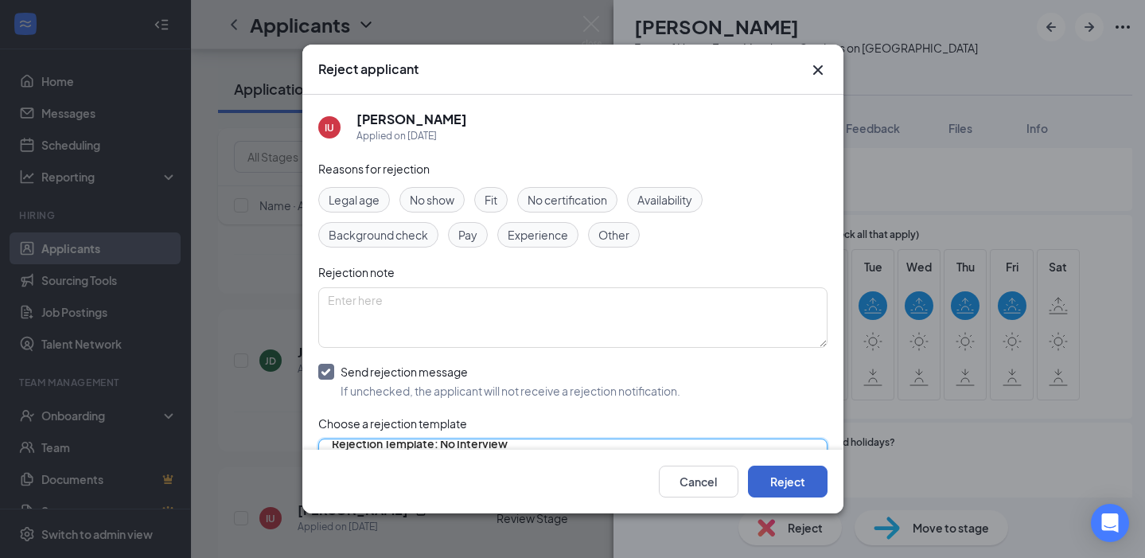
click at [798, 483] on button "Reject" at bounding box center [788, 482] width 80 height 32
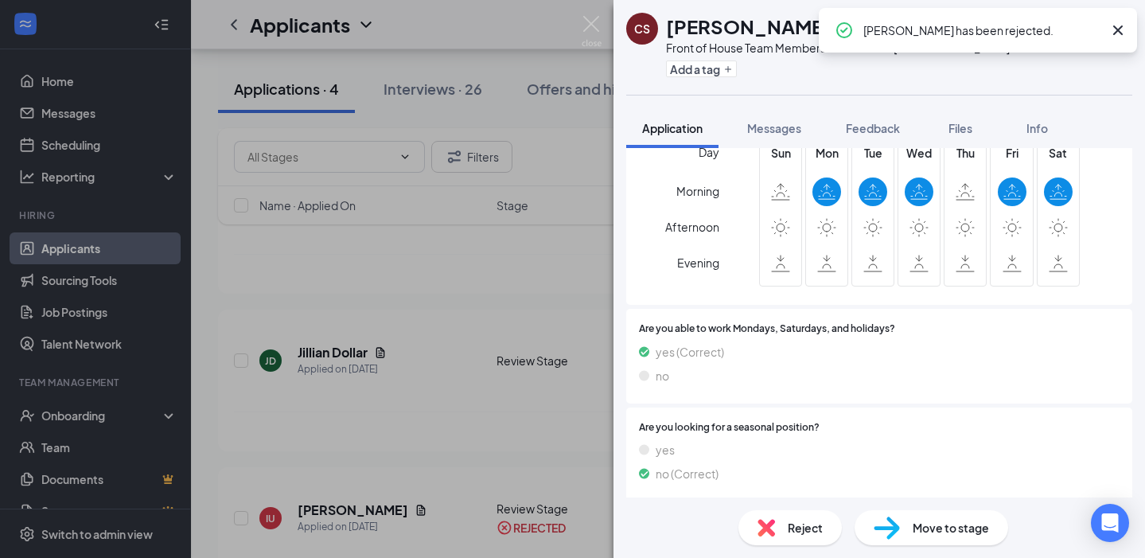
click at [396, 354] on div "CS Connie Sadler Front of House Team Member at Gardens on Havana Add a tag Appl…" at bounding box center [572, 279] width 1145 height 558
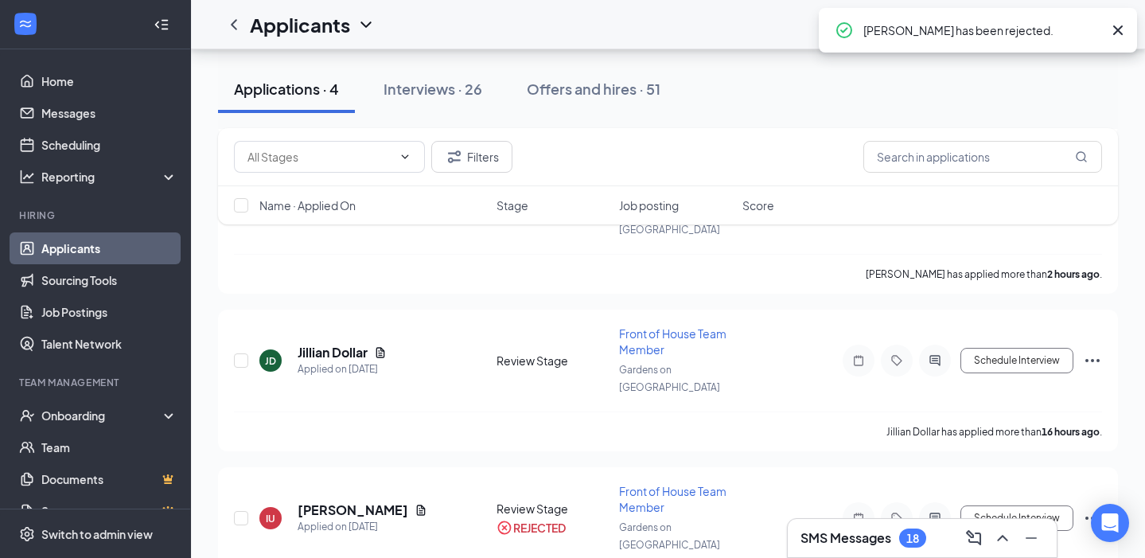
scroll to position [233, 0]
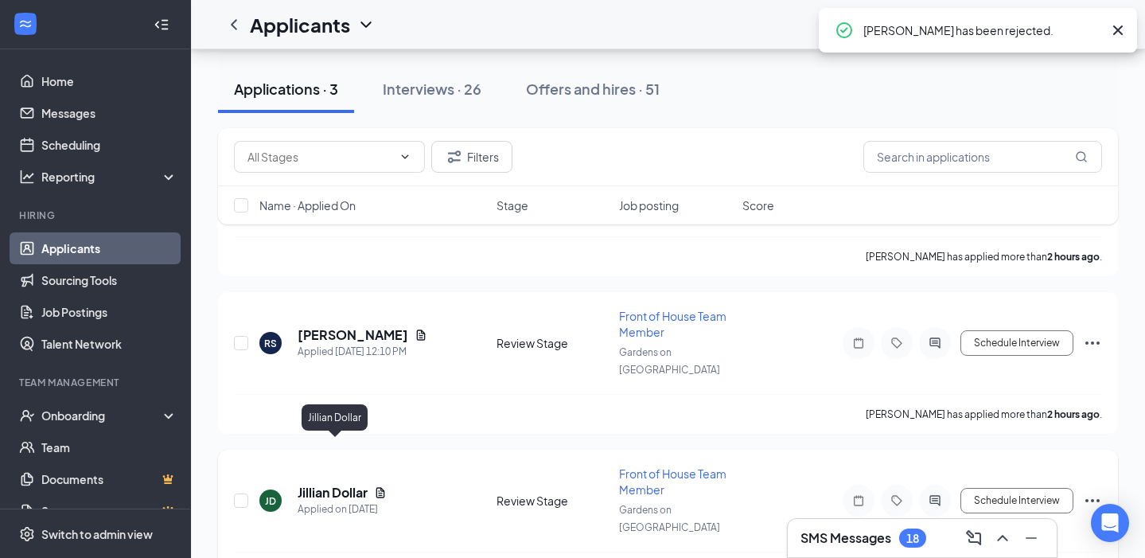
click at [338, 484] on h5 "Jillian Dollar" at bounding box center [333, 493] width 70 height 18
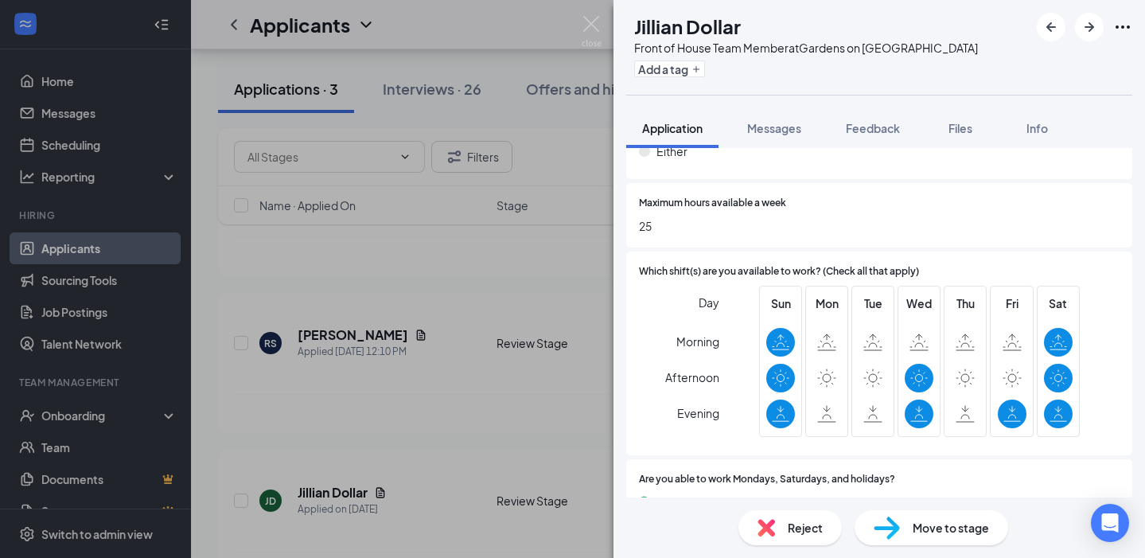
scroll to position [1097, 0]
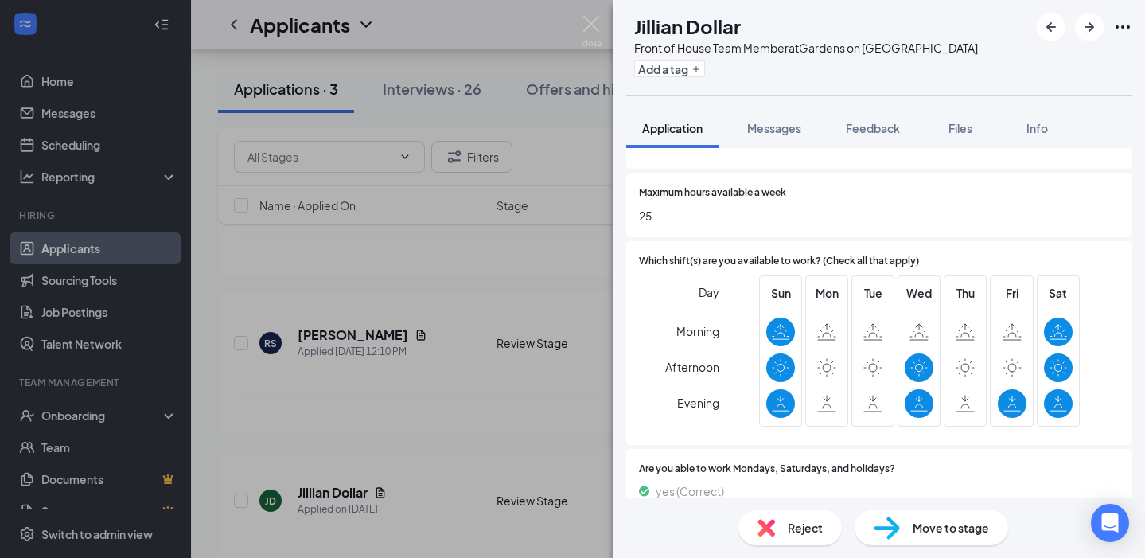
click at [791, 533] on span "Reject" at bounding box center [805, 528] width 35 height 18
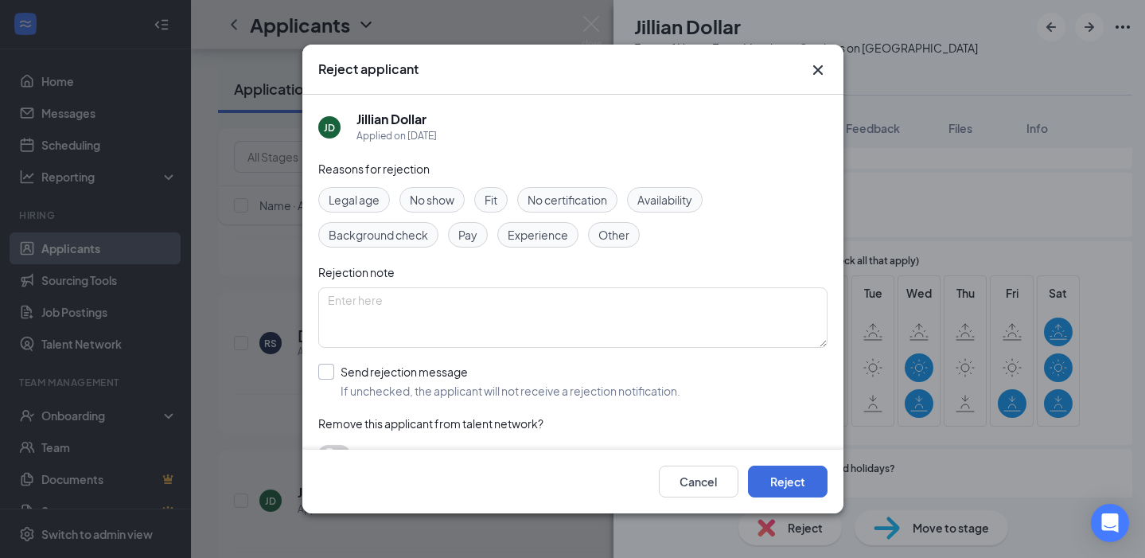
click at [409, 392] on span "If unchecked, the applicant will not receive a rejection notification." at bounding box center [511, 391] width 340 height 16
click at [409, 392] on input "Send rejection message If unchecked, the applicant will not receive a rejection…" at bounding box center [499, 381] width 362 height 35
checkbox input "true"
click at [396, 442] on input "search" at bounding box center [567, 452] width 479 height 27
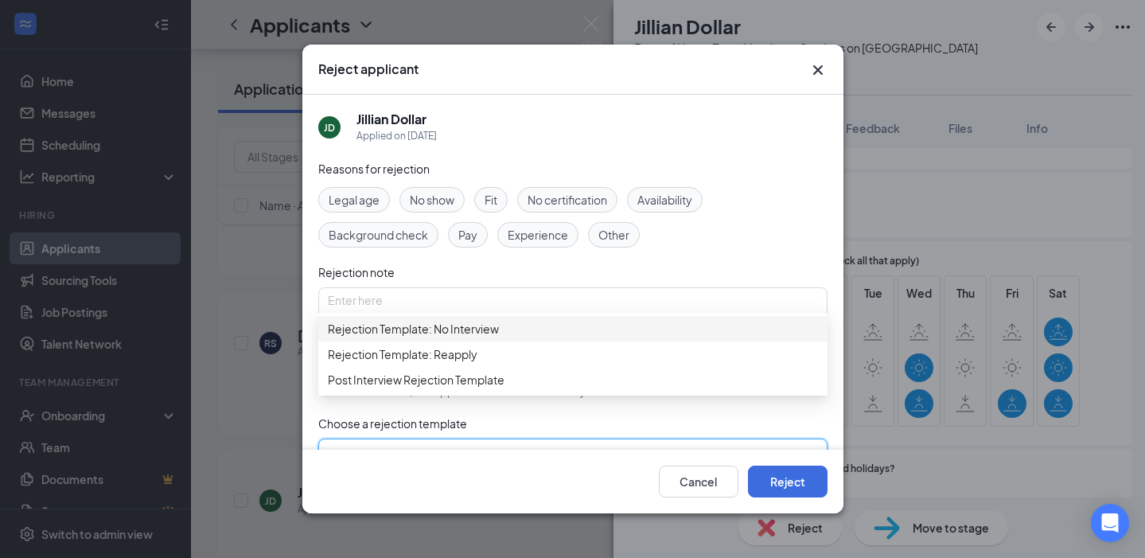
click at [456, 337] on span "Rejection Template: No Interview" at bounding box center [413, 329] width 171 height 18
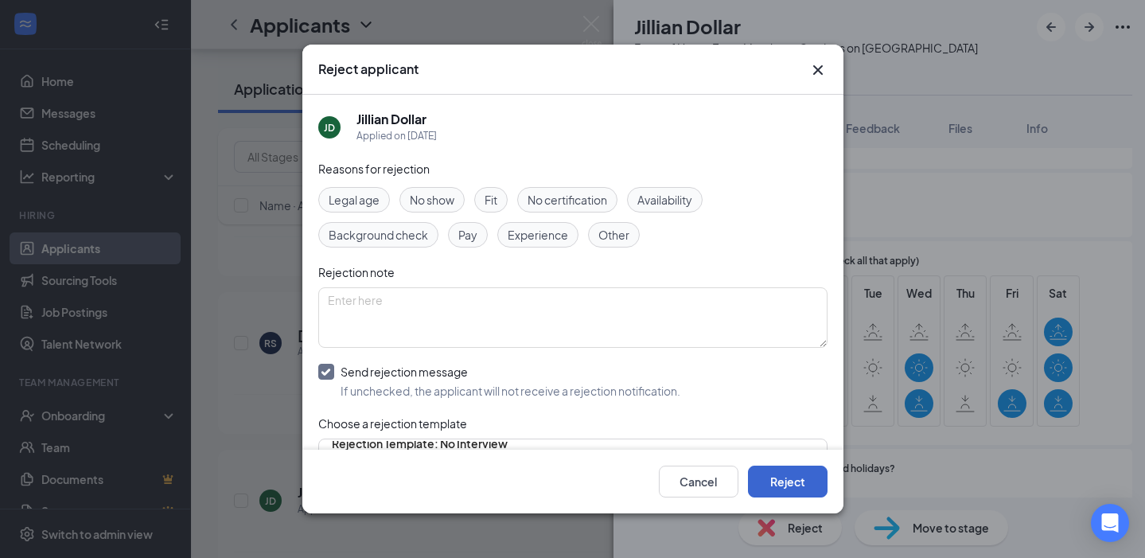
click at [774, 481] on button "Reject" at bounding box center [788, 482] width 80 height 32
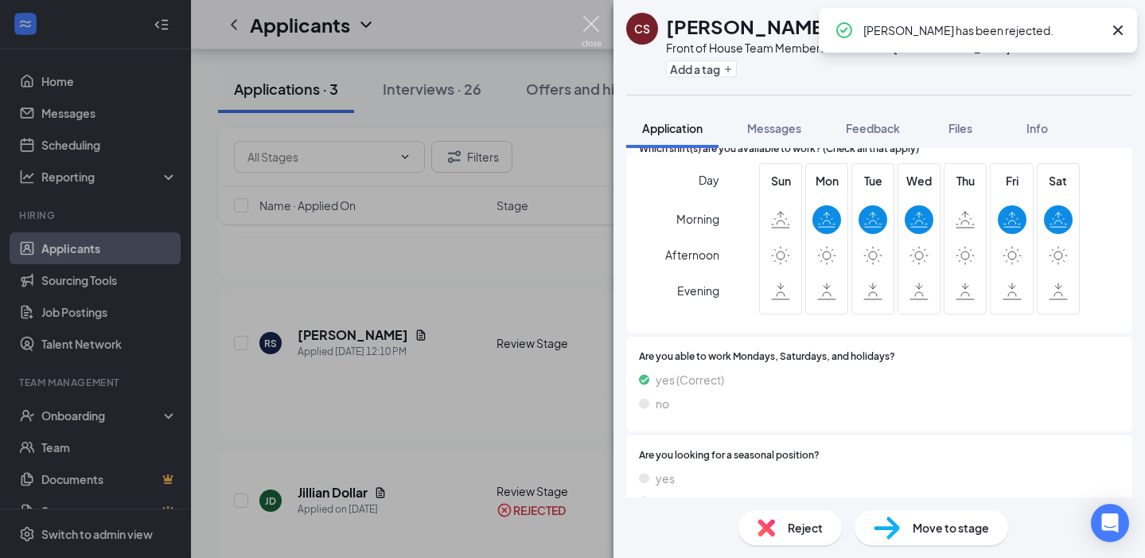
click at [594, 18] on img at bounding box center [592, 31] width 20 height 31
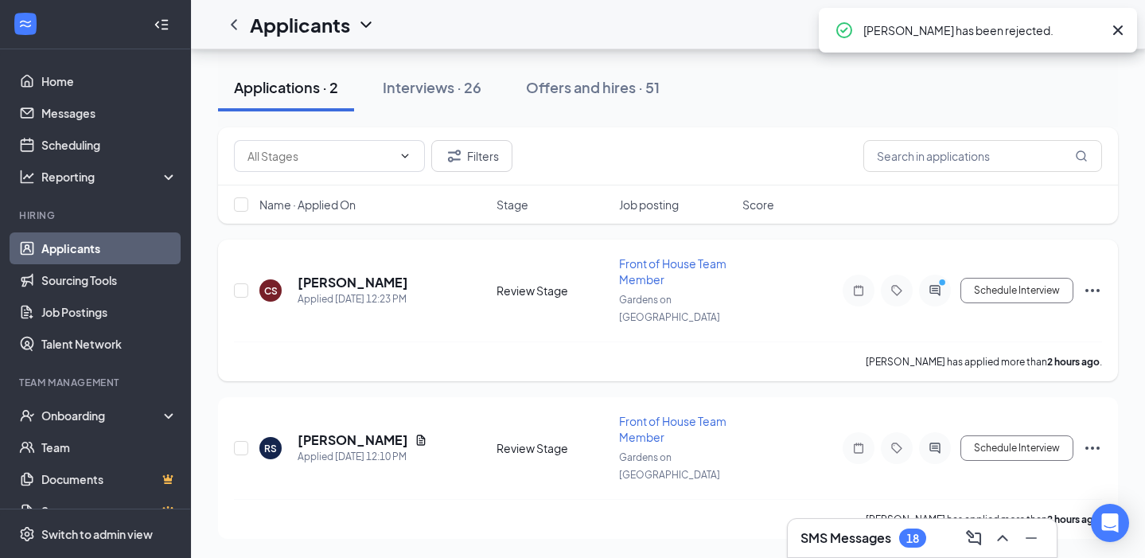
scroll to position [93, 0]
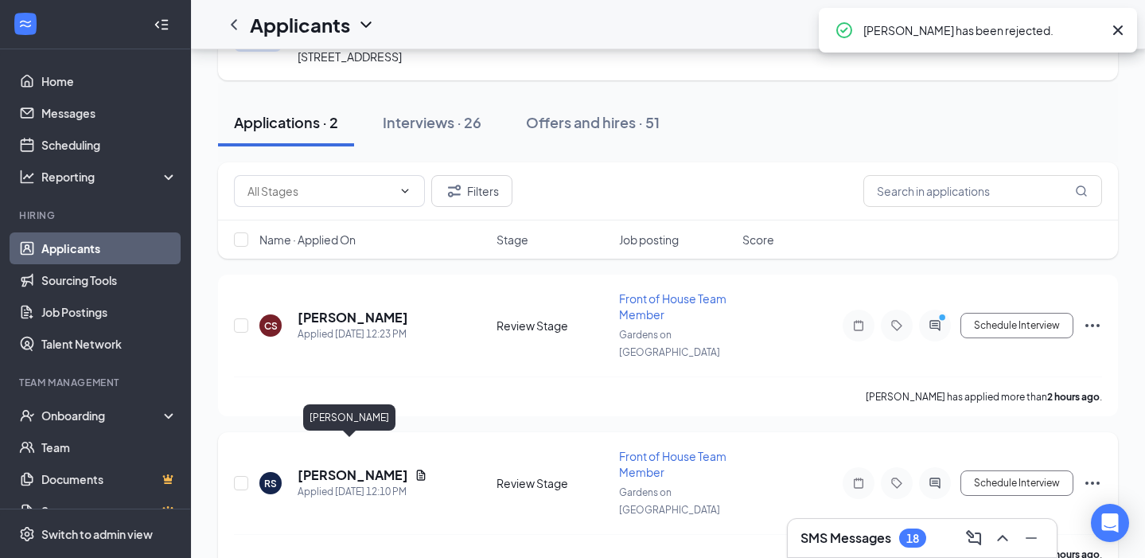
click at [333, 466] on h5 "[PERSON_NAME]" at bounding box center [353, 475] width 111 height 18
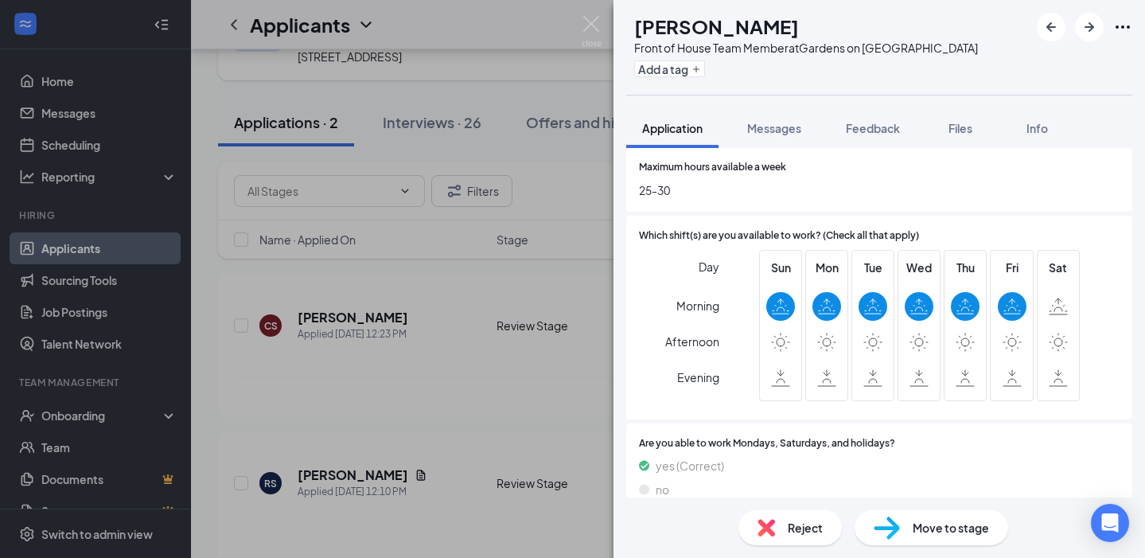
scroll to position [1234, 0]
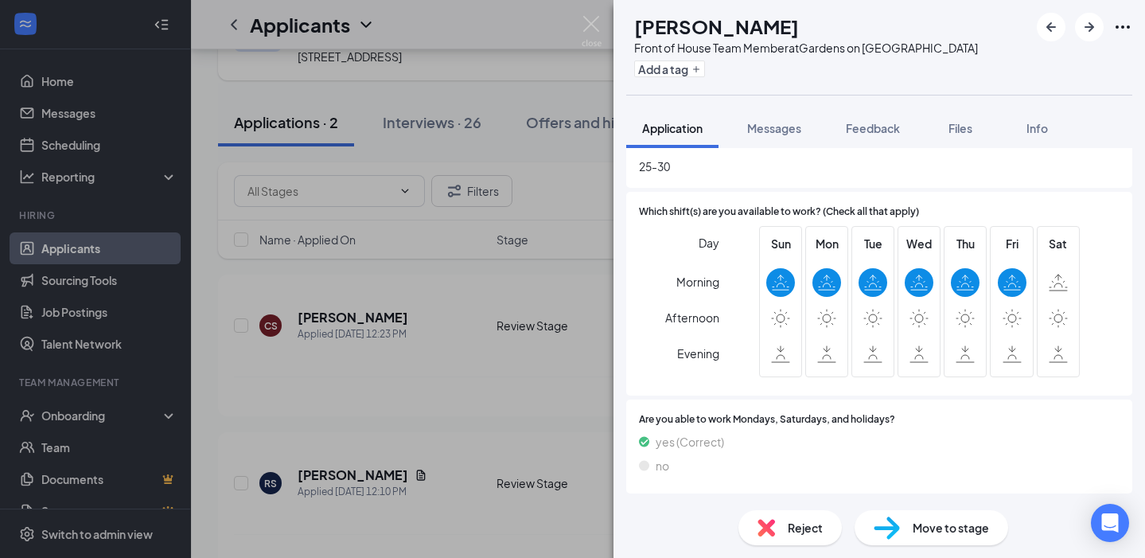
click at [786, 529] on div "Reject" at bounding box center [790, 527] width 103 height 35
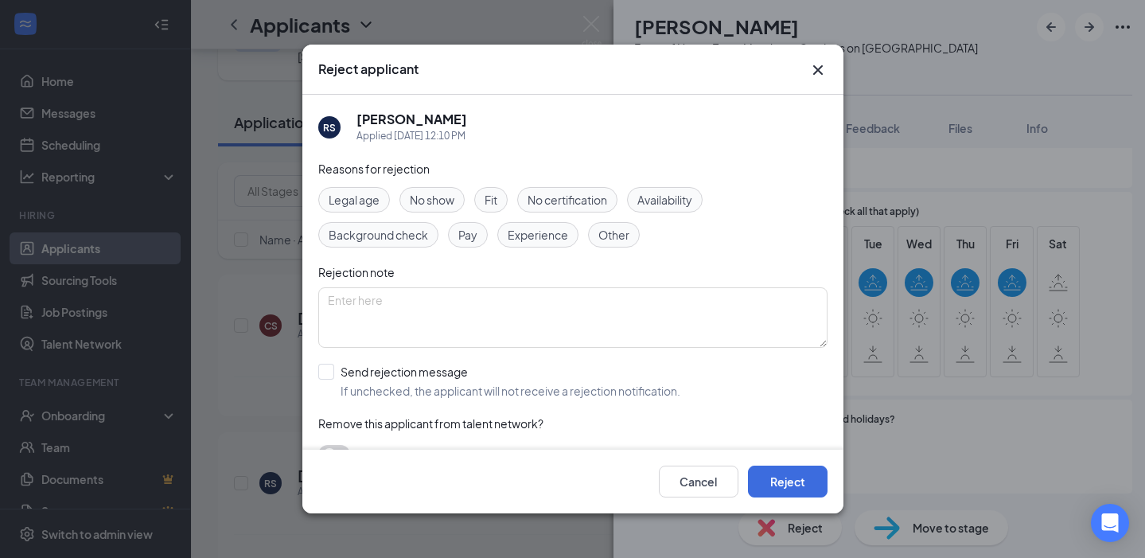
click at [401, 363] on div "Reasons for rejection Legal age No show Fit No certification Availability Backg…" at bounding box center [572, 320] width 509 height 320
click at [390, 376] on div "Send rejection message" at bounding box center [511, 372] width 340 height 16
click at [390, 376] on input "Send rejection message If unchecked, the applicant will not receive a rejection…" at bounding box center [499, 381] width 362 height 35
checkbox input "true"
click at [396, 443] on input "search" at bounding box center [567, 452] width 479 height 27
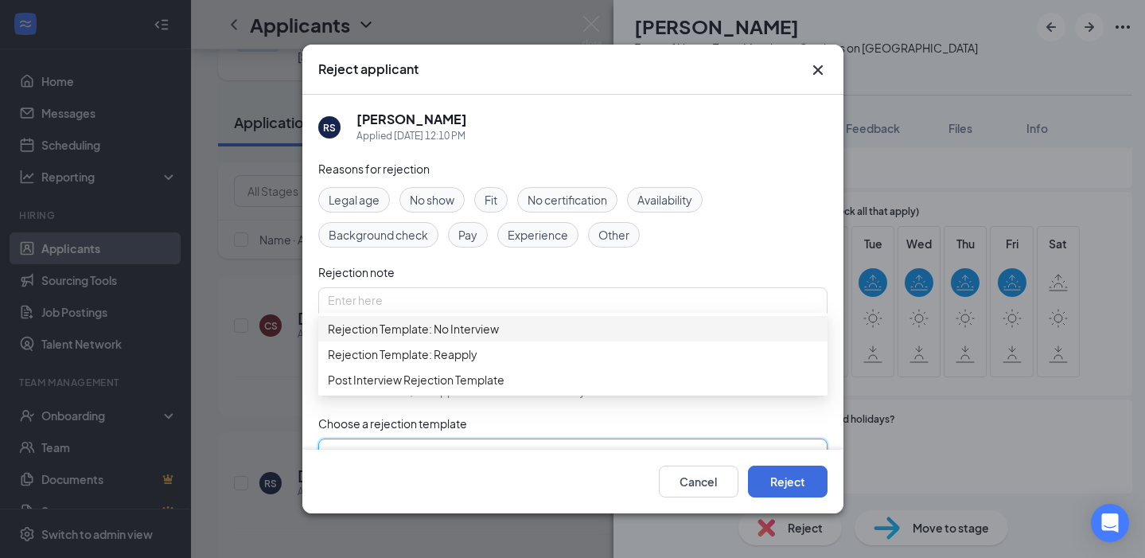
click at [446, 337] on span "Rejection Template: No Interview" at bounding box center [413, 329] width 171 height 18
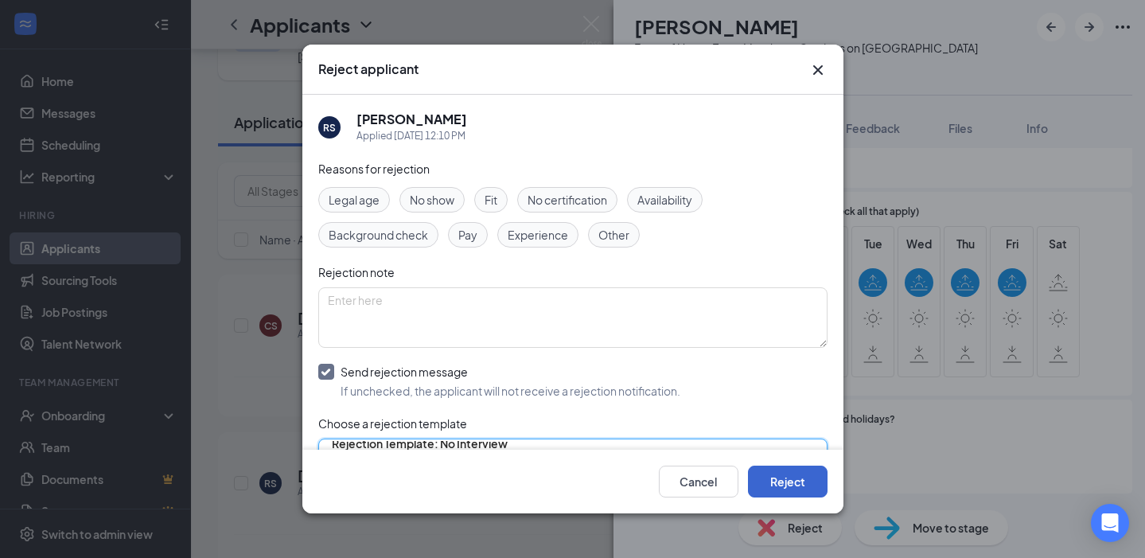
click at [792, 478] on button "Reject" at bounding box center [788, 482] width 80 height 32
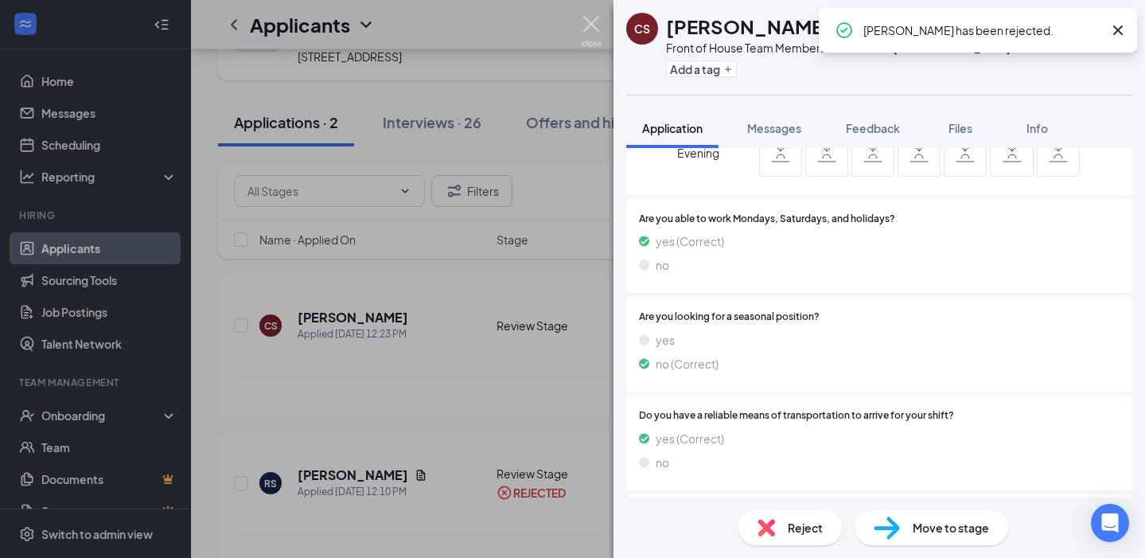
click at [589, 32] on img at bounding box center [592, 31] width 20 height 31
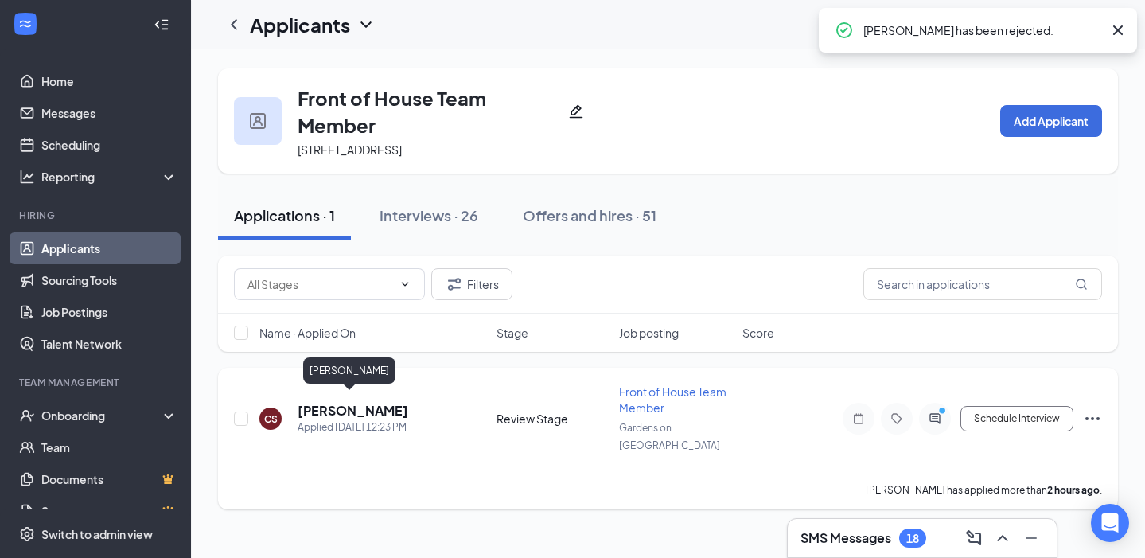
click at [336, 402] on h5 "[PERSON_NAME]" at bounding box center [353, 411] width 111 height 18
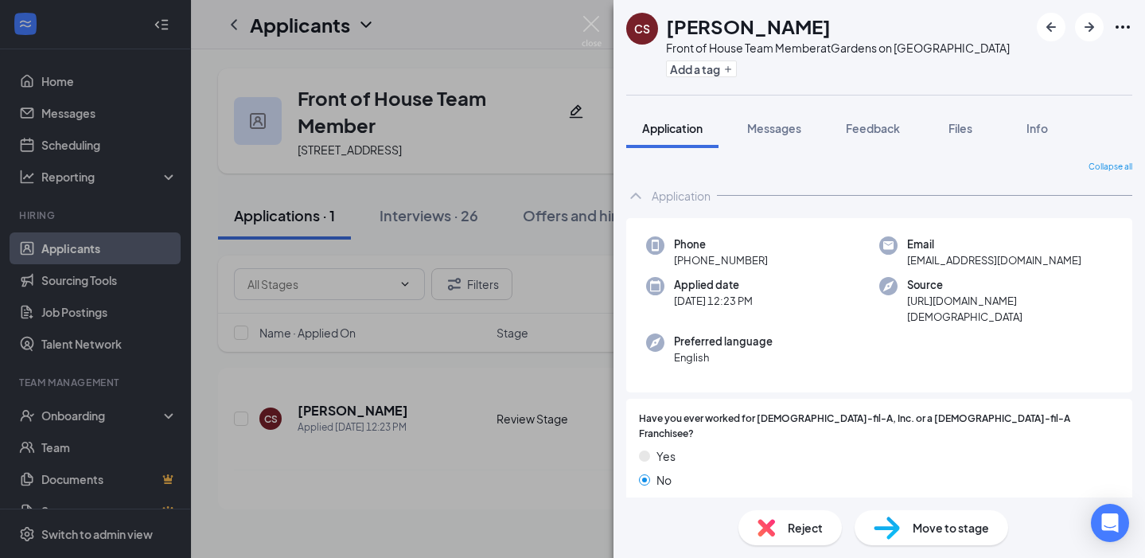
click at [926, 524] on span "Move to stage" at bounding box center [951, 528] width 76 height 18
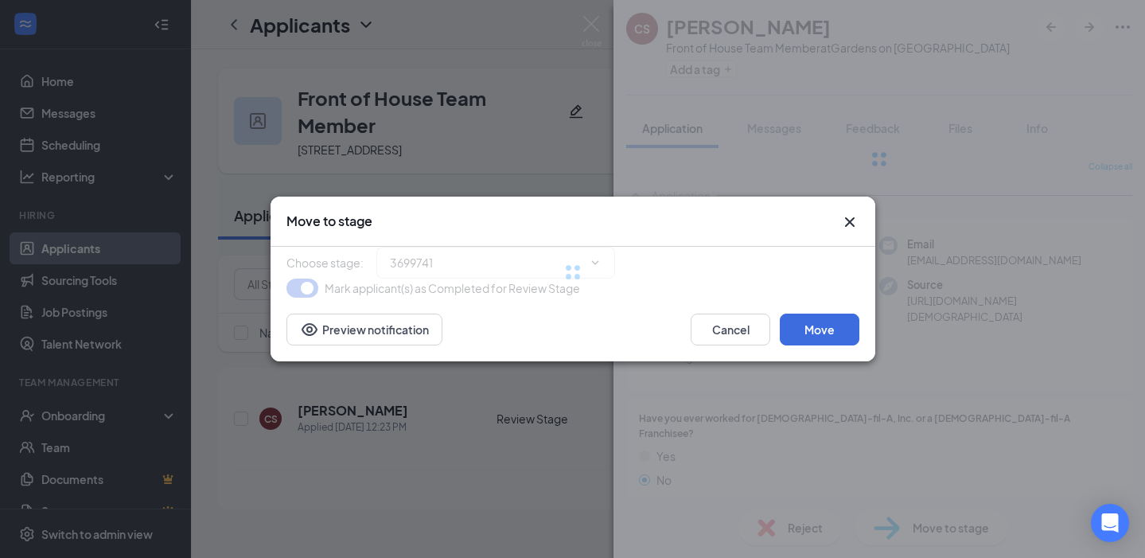
type input "First Onsite Interview (next stage)"
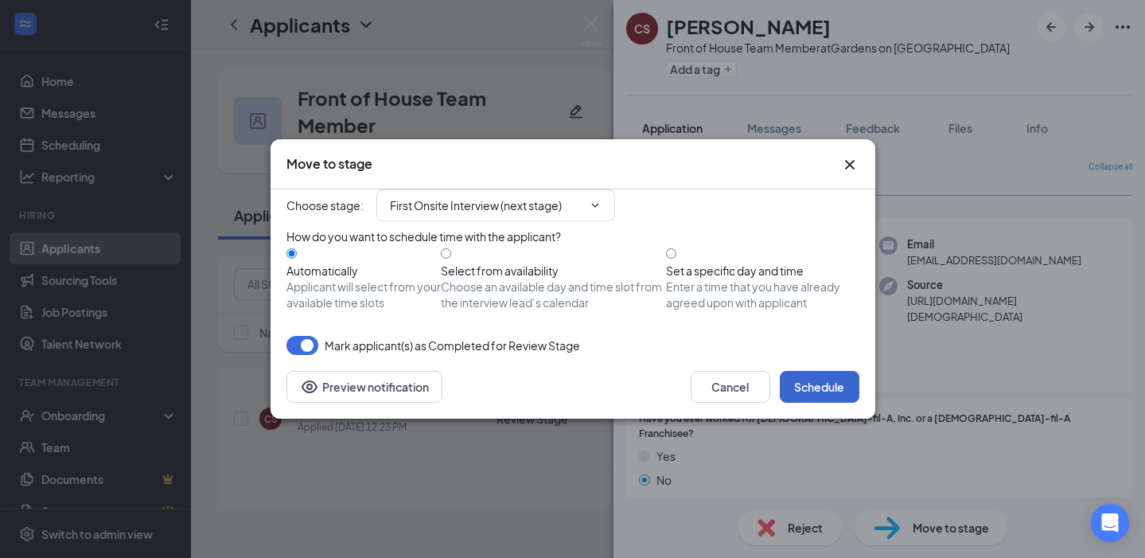
click at [807, 403] on button "Schedule" at bounding box center [820, 387] width 80 height 32
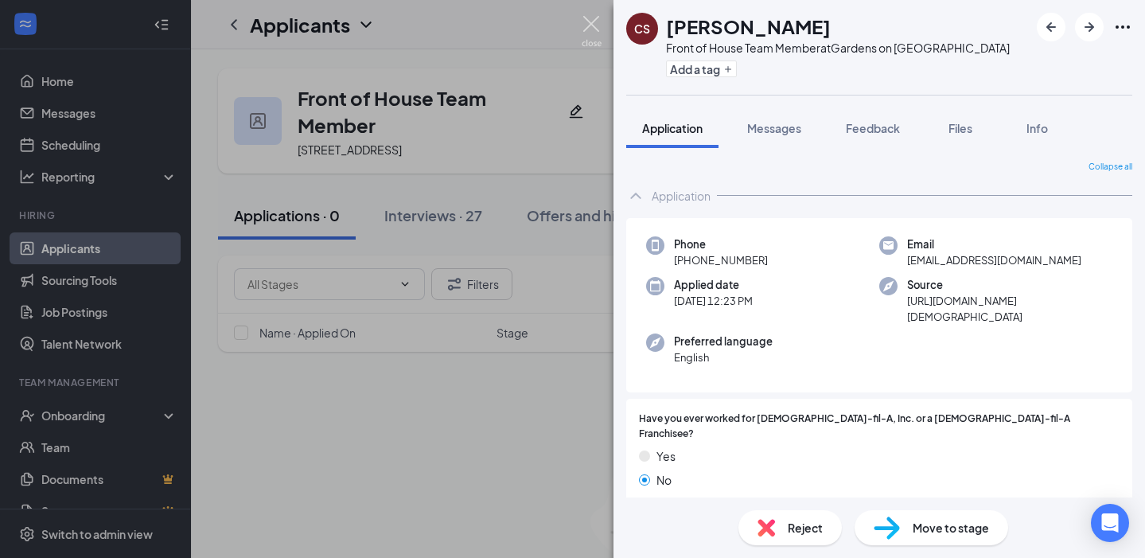
click at [587, 22] on img at bounding box center [592, 31] width 20 height 31
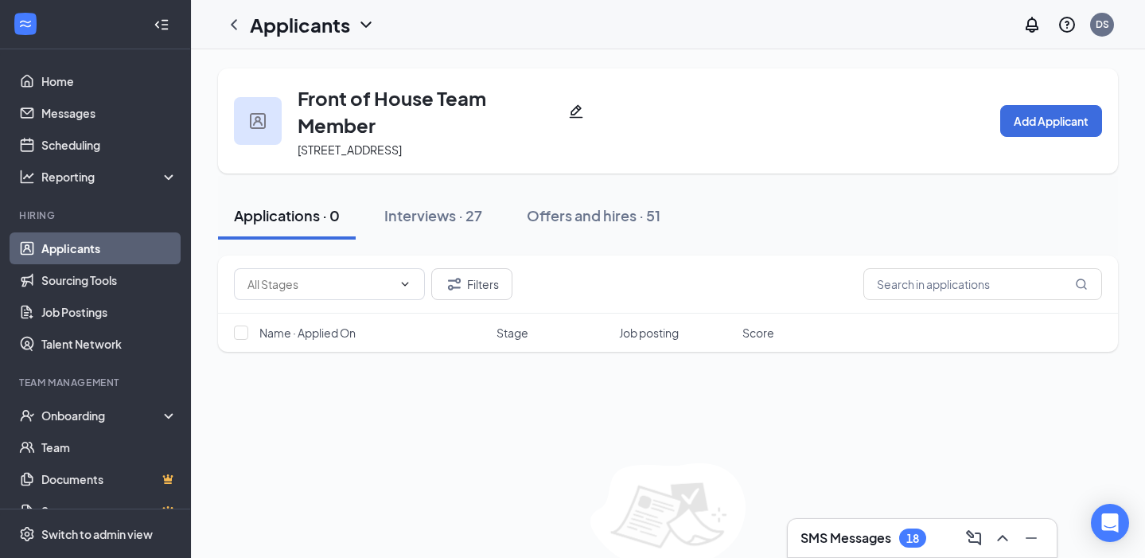
click at [64, 243] on link "Applicants" at bounding box center [109, 248] width 136 height 32
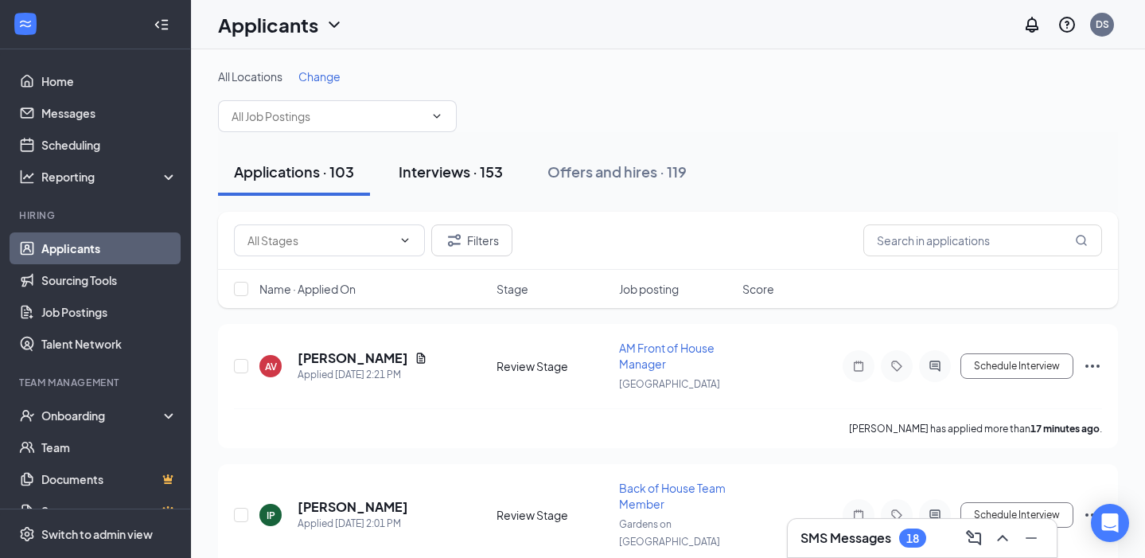
click at [473, 173] on div "Interviews · 153" at bounding box center [451, 172] width 104 height 20
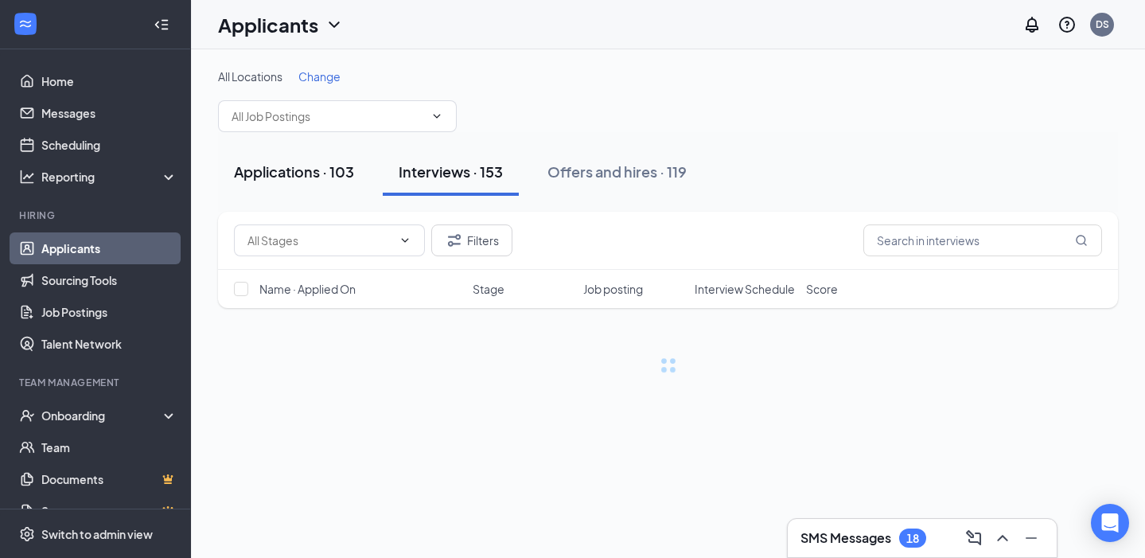
click at [279, 174] on div "Applications · 103" at bounding box center [294, 172] width 120 height 20
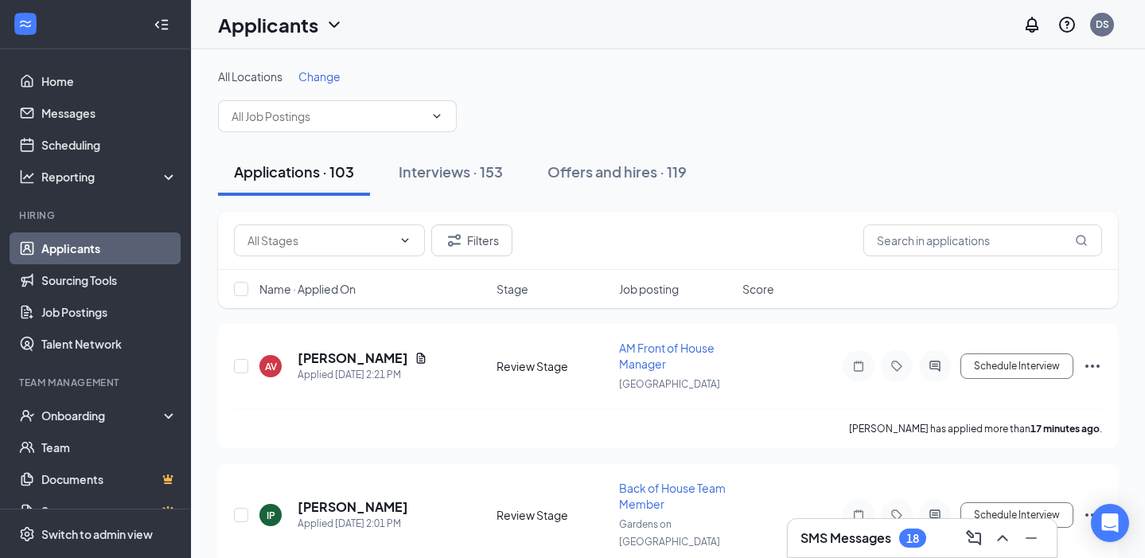
scroll to position [64, 0]
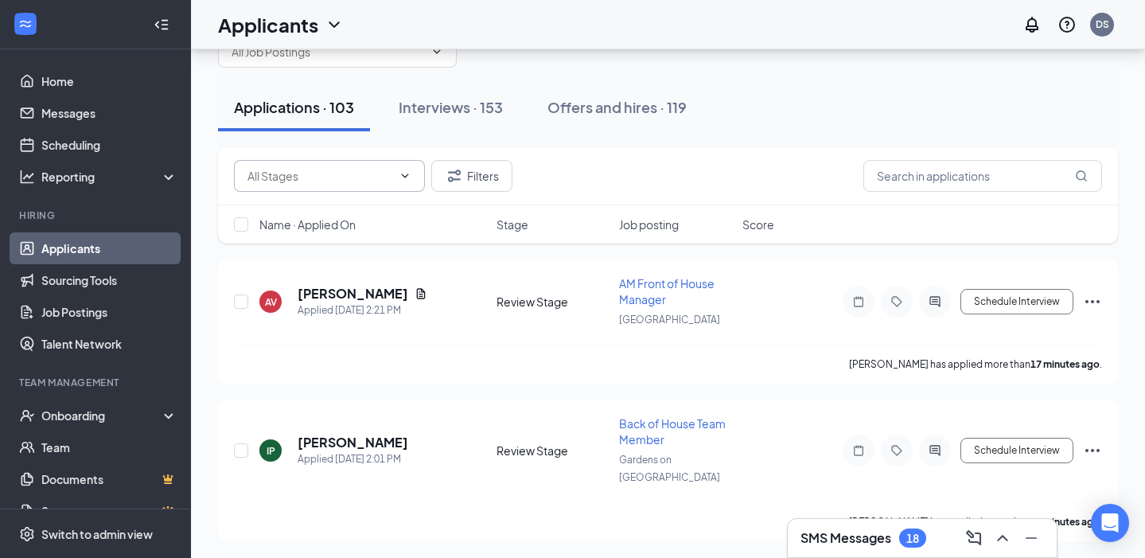
click at [333, 181] on input "text" at bounding box center [319, 176] width 145 height 18
click at [449, 121] on button "Interviews · 153" at bounding box center [451, 108] width 136 height 48
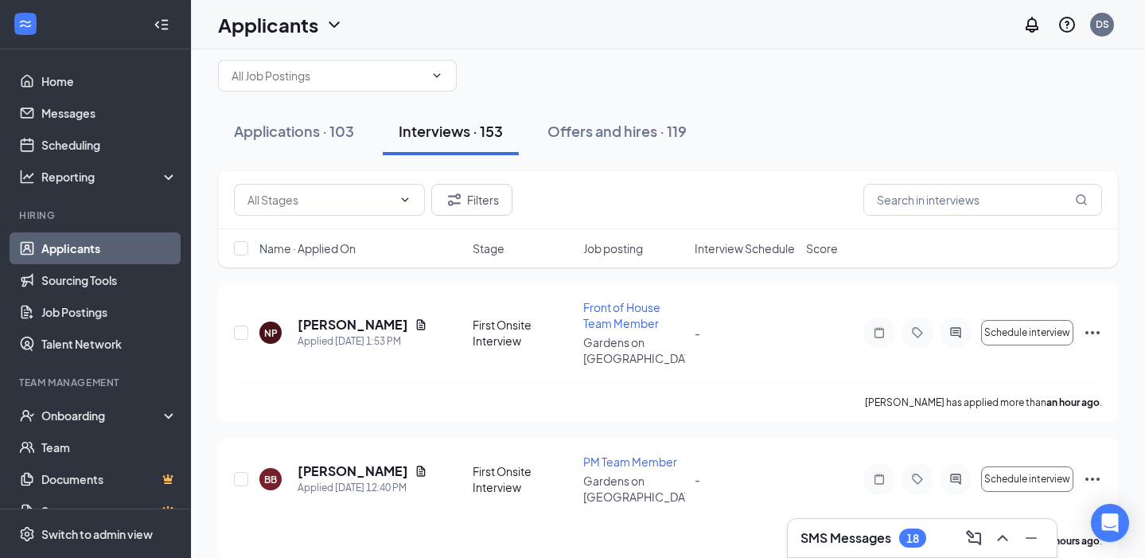
scroll to position [39, 0]
click at [319, 142] on div "Applications · 103" at bounding box center [294, 133] width 120 height 20
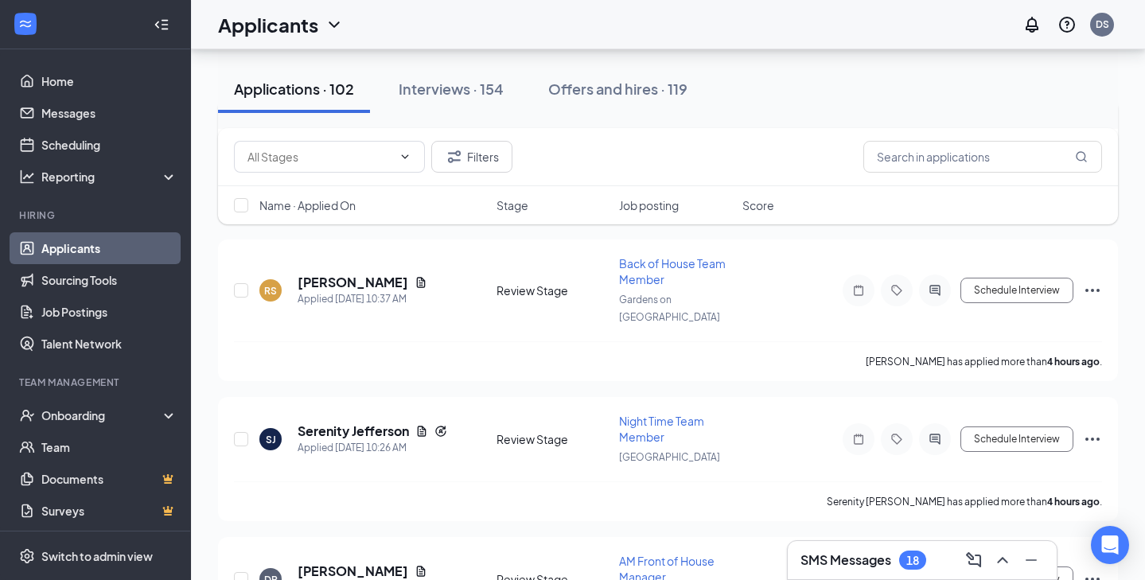
scroll to position [804, 0]
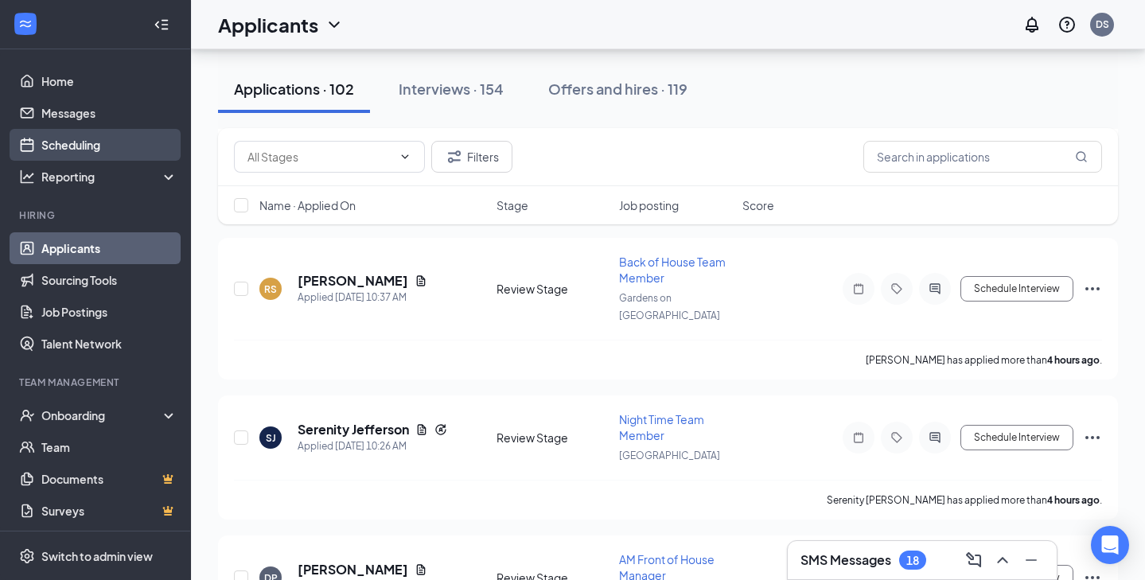
click at [123, 147] on link "Scheduling" at bounding box center [109, 145] width 136 height 32
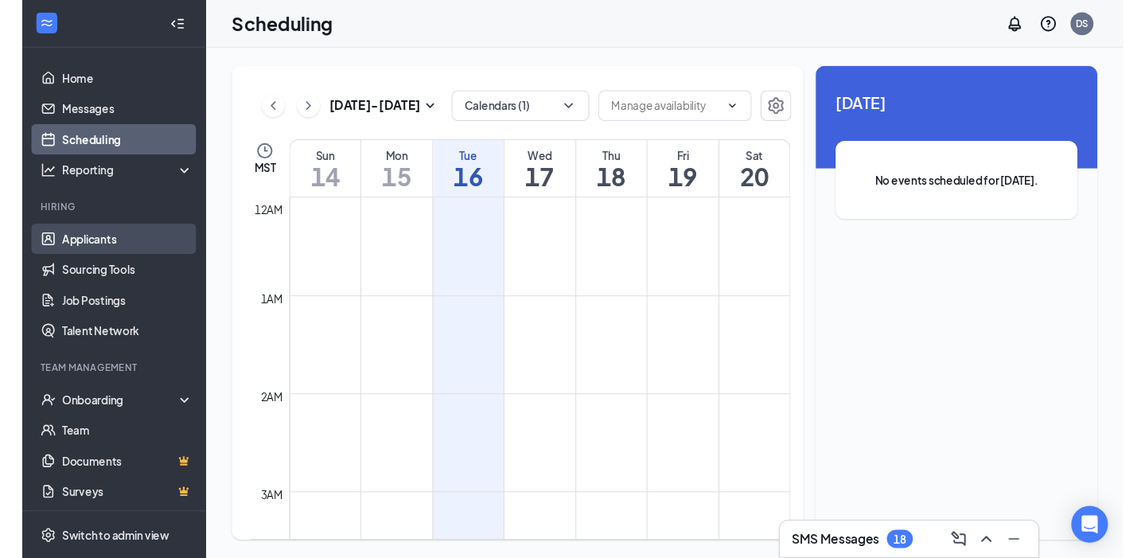
scroll to position [782, 0]
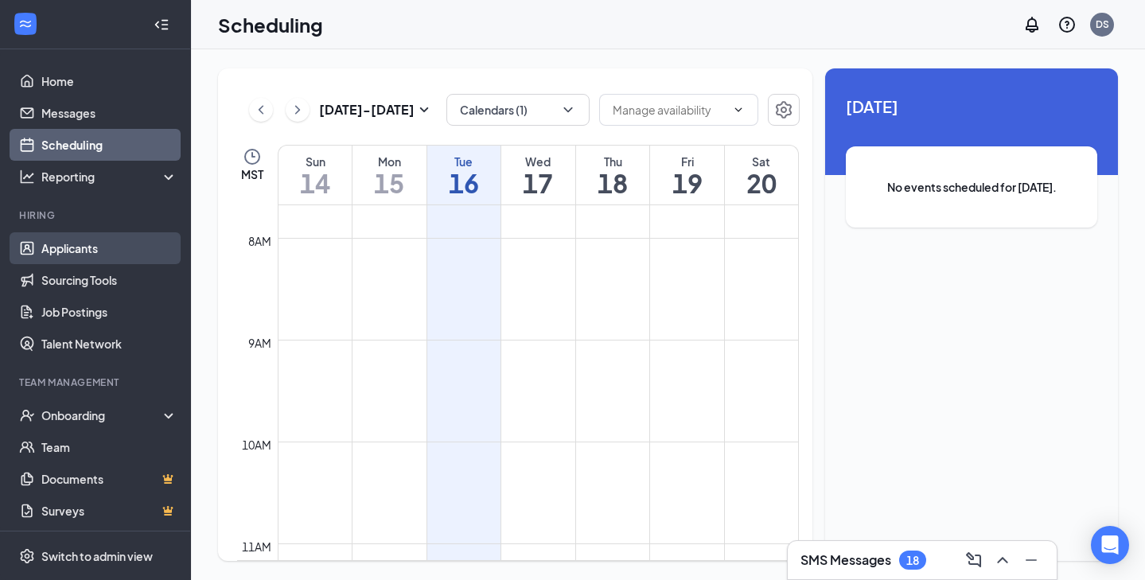
click at [80, 247] on link "Applicants" at bounding box center [109, 248] width 136 height 32
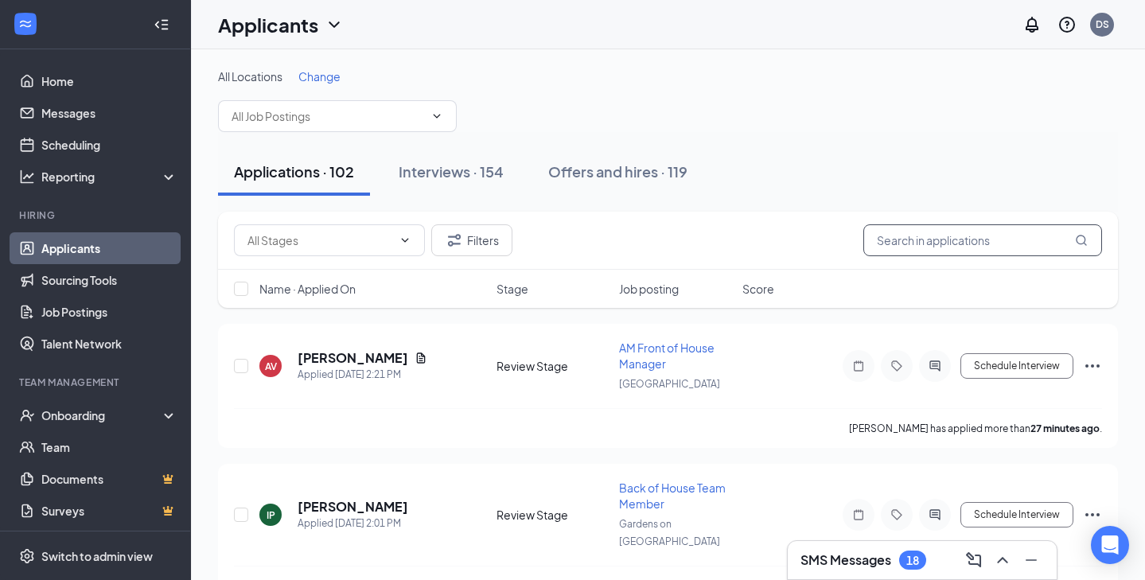
click at [945, 235] on input "text" at bounding box center [982, 240] width 239 height 32
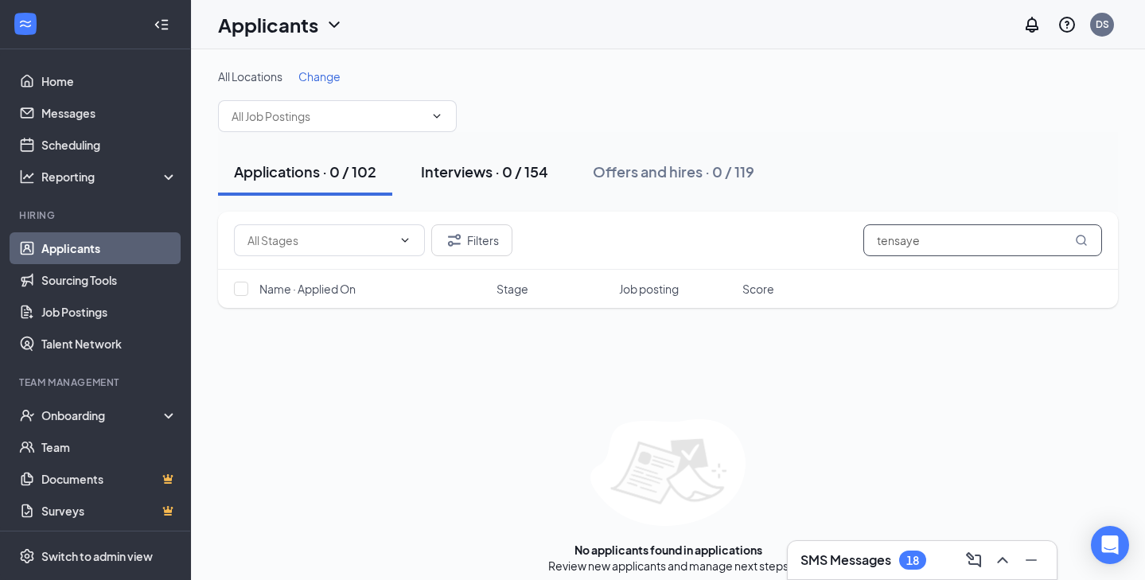
type input "tensaye"
click at [517, 175] on div "Interviews · 0 / 154" at bounding box center [484, 172] width 127 height 20
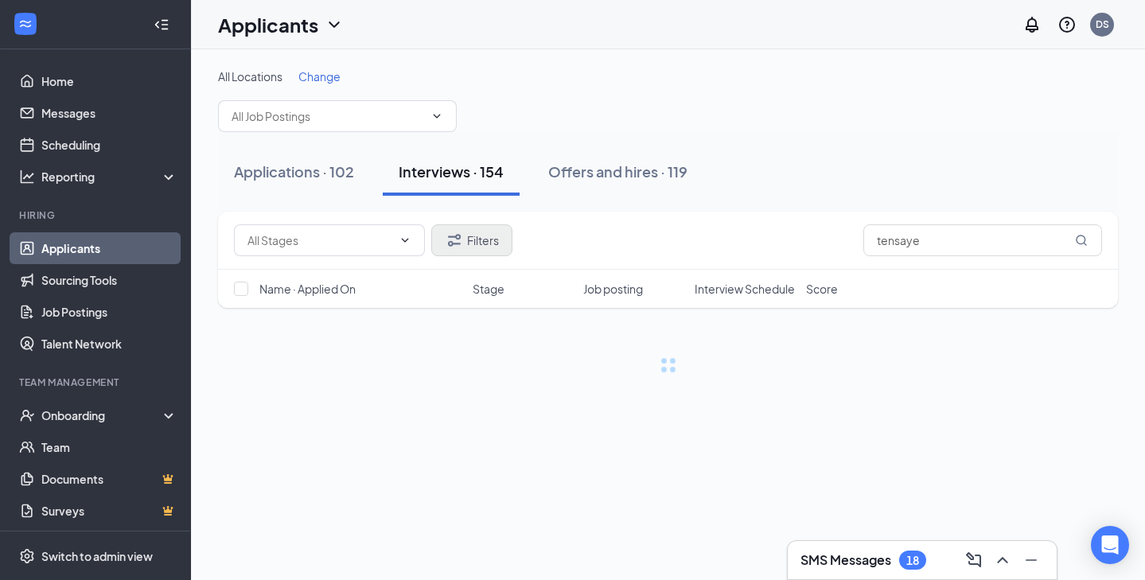
click at [488, 236] on button "Filters" at bounding box center [471, 240] width 81 height 32
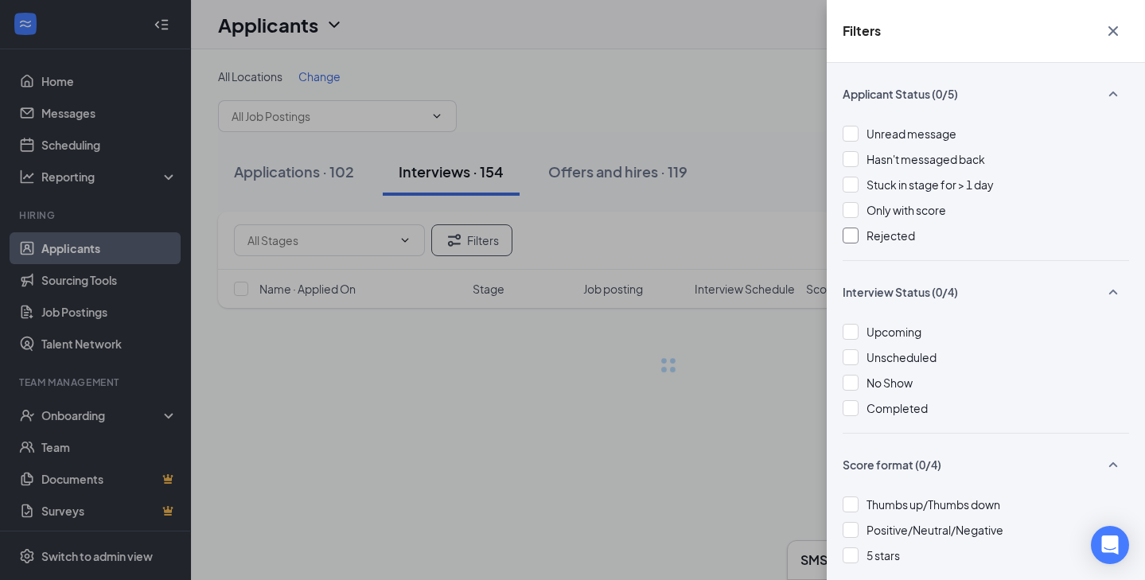
click at [854, 235] on div at bounding box center [851, 236] width 16 height 16
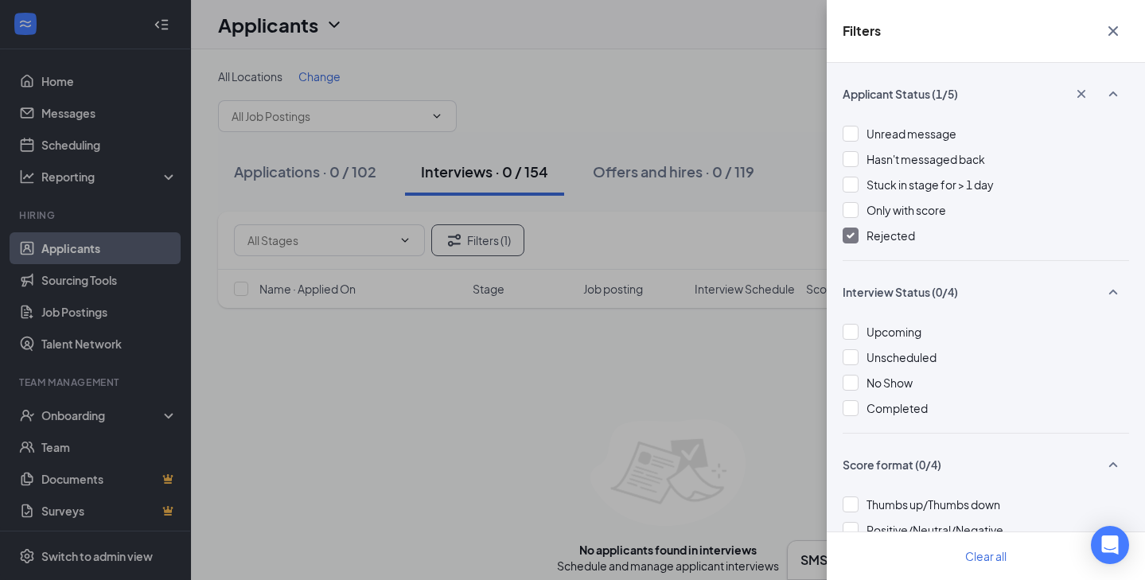
click at [766, 124] on div "Filters Applicant Status (1/5) Unread message Hasn't messaged back Stuck in sta…" at bounding box center [572, 290] width 1145 height 580
click at [1112, 39] on icon "Cross" at bounding box center [1113, 30] width 19 height 19
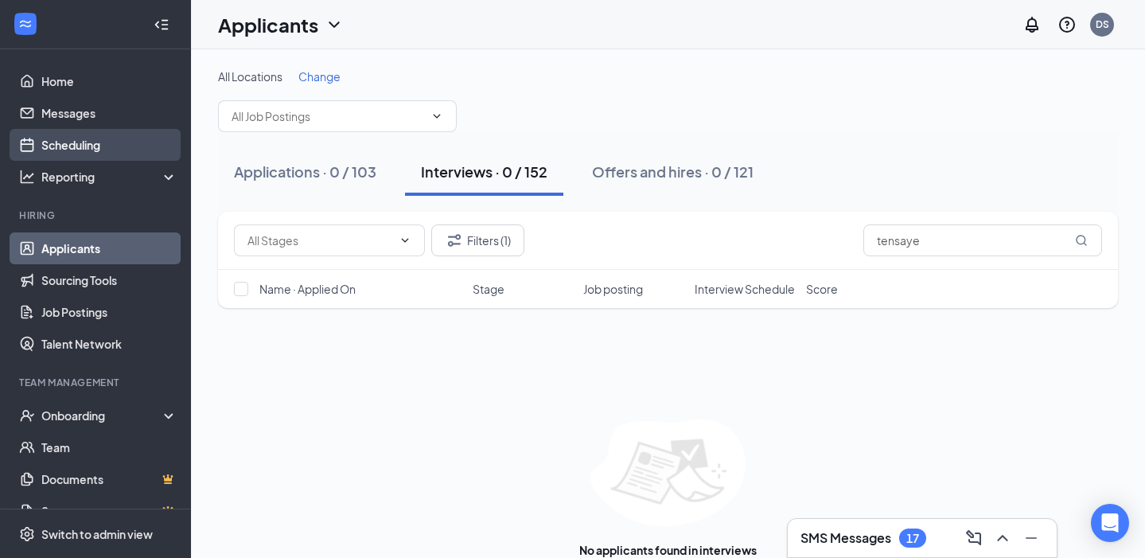
click at [111, 151] on link "Scheduling" at bounding box center [109, 145] width 136 height 32
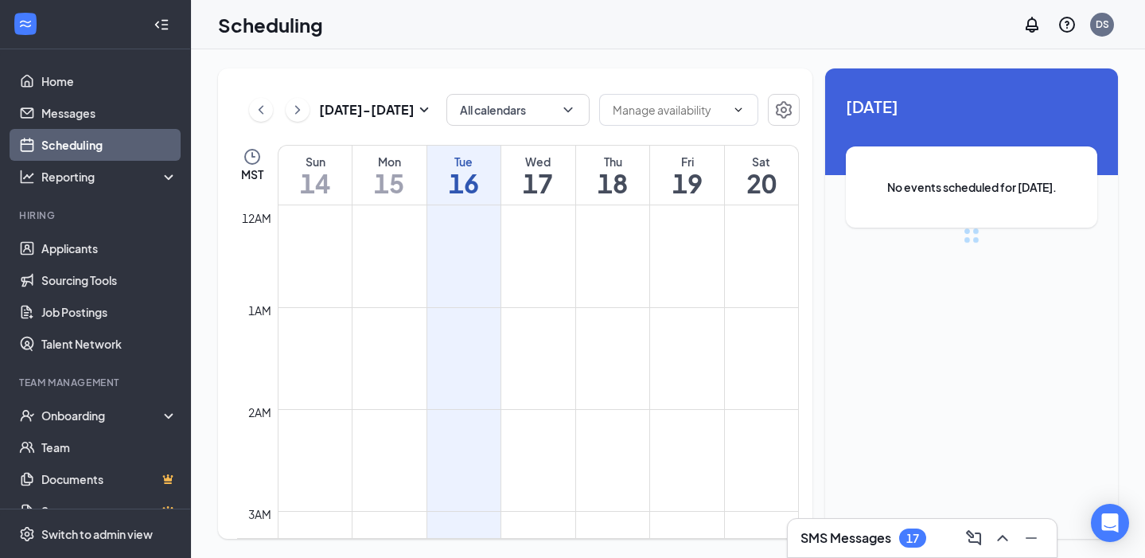
scroll to position [782, 0]
click at [544, 108] on button "Calendars (1)" at bounding box center [517, 110] width 143 height 32
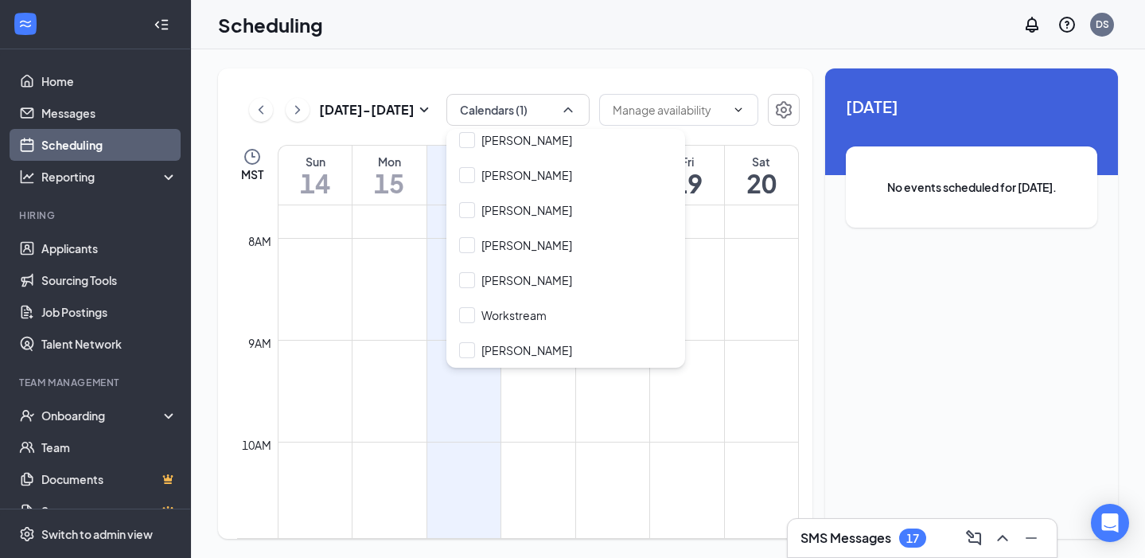
scroll to position [0, 0]
click at [467, 175] on input "Sophia Leyeza" at bounding box center [515, 175] width 113 height 16
checkbox input "true"
click at [388, 334] on td at bounding box center [538, 326] width 521 height 25
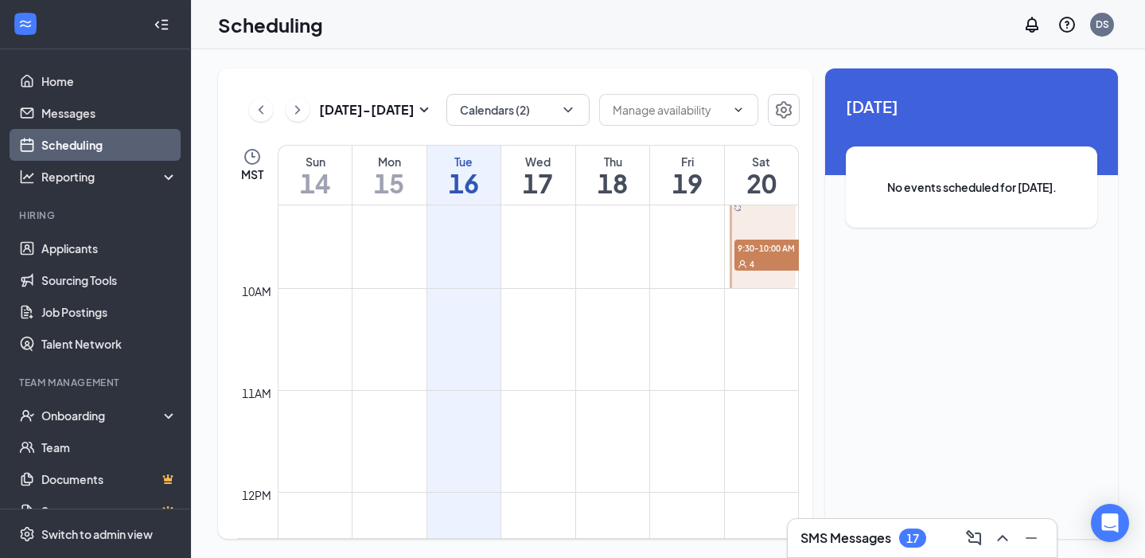
scroll to position [875, 0]
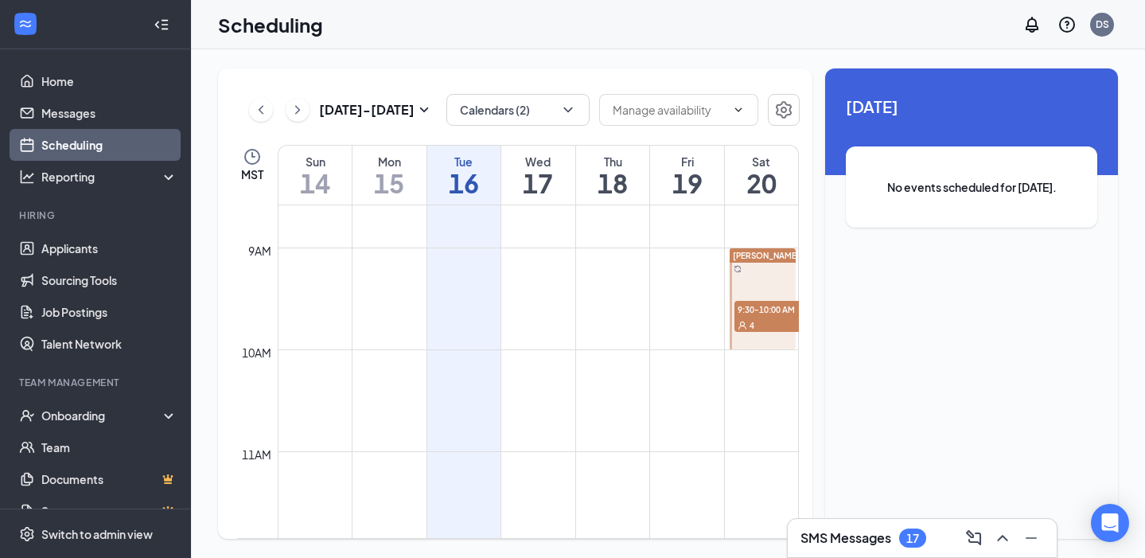
click at [766, 271] on div at bounding box center [763, 298] width 66 height 101
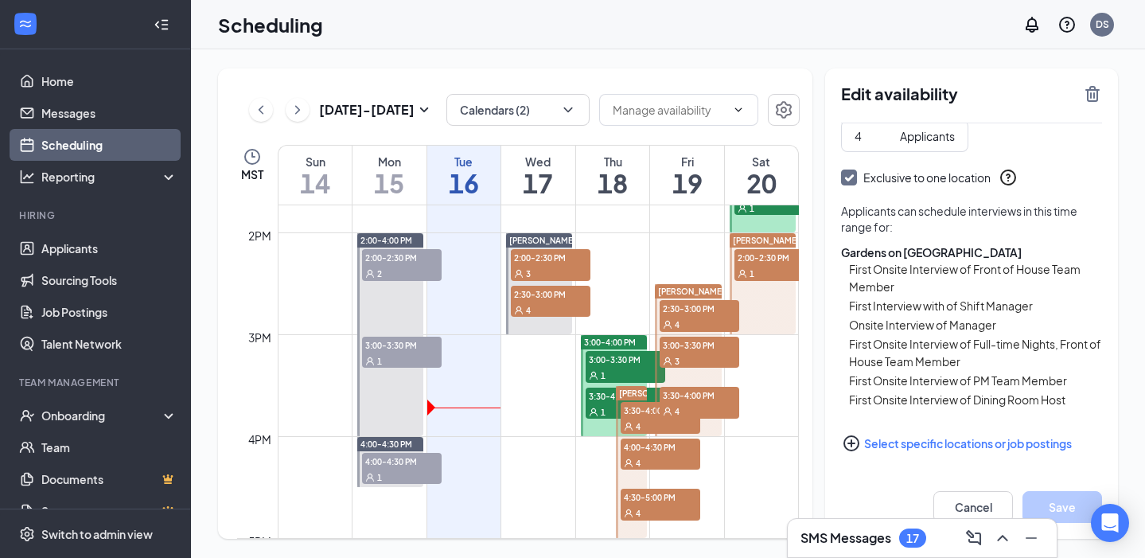
scroll to position [1330, 0]
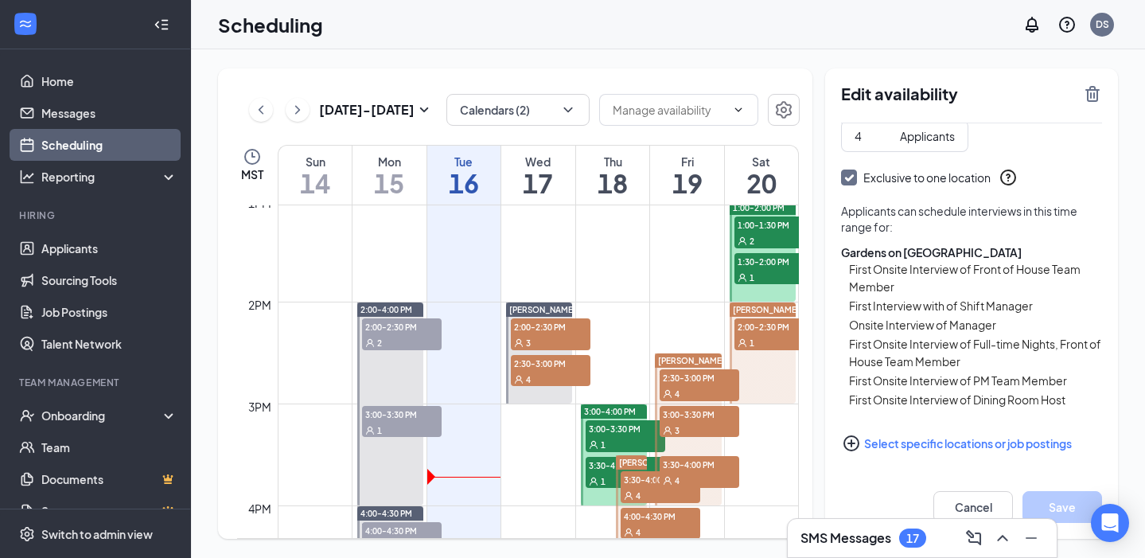
click at [759, 311] on span "Sophia Leyeza" at bounding box center [766, 310] width 67 height 10
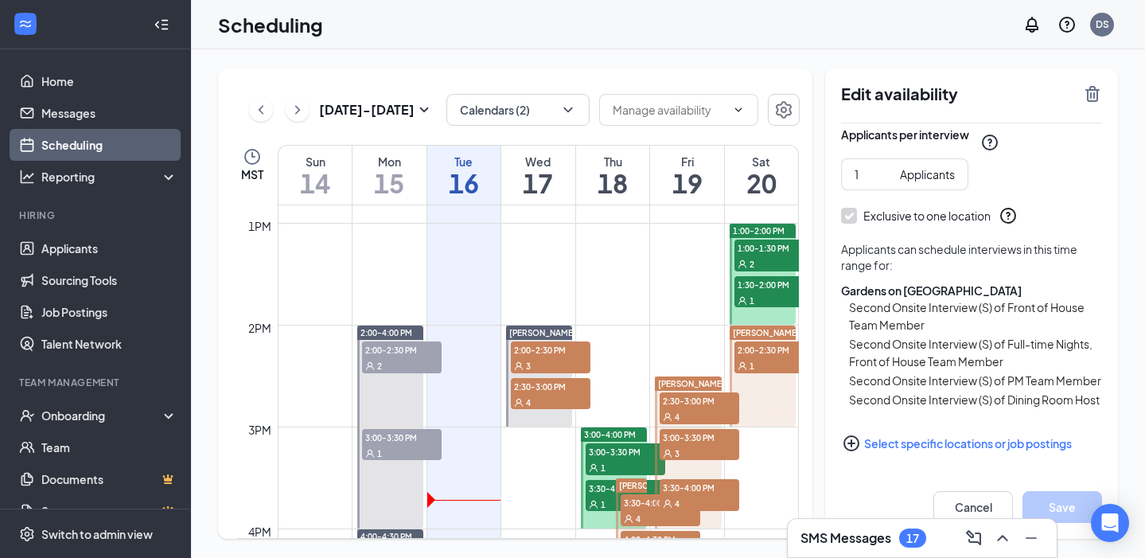
scroll to position [1289, 0]
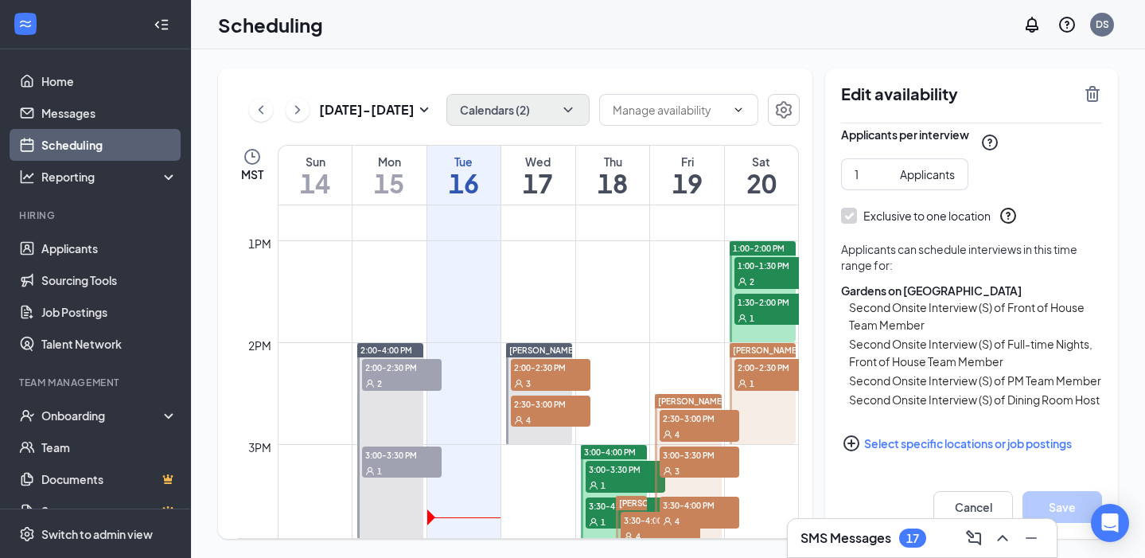
click at [508, 96] on button "Calendars (2)" at bounding box center [517, 110] width 143 height 32
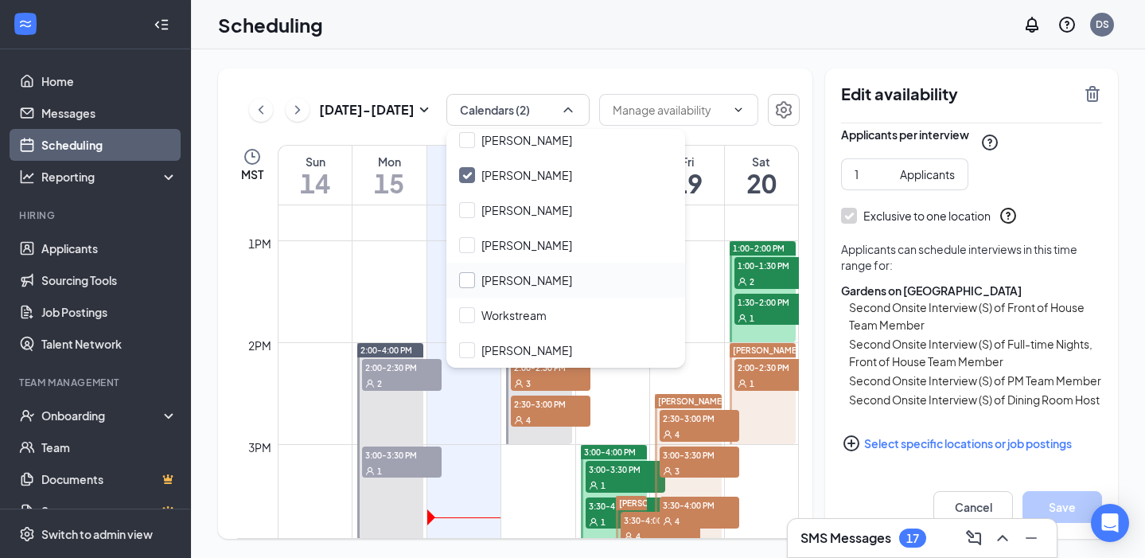
click at [465, 283] on div at bounding box center [467, 280] width 16 height 16
click at [465, 283] on input "Tucker Huber" at bounding box center [515, 280] width 113 height 16
click at [469, 284] on div at bounding box center [467, 280] width 16 height 16
click at [469, 284] on input "Tucker Huber" at bounding box center [515, 280] width 113 height 16
checkbox input "false"
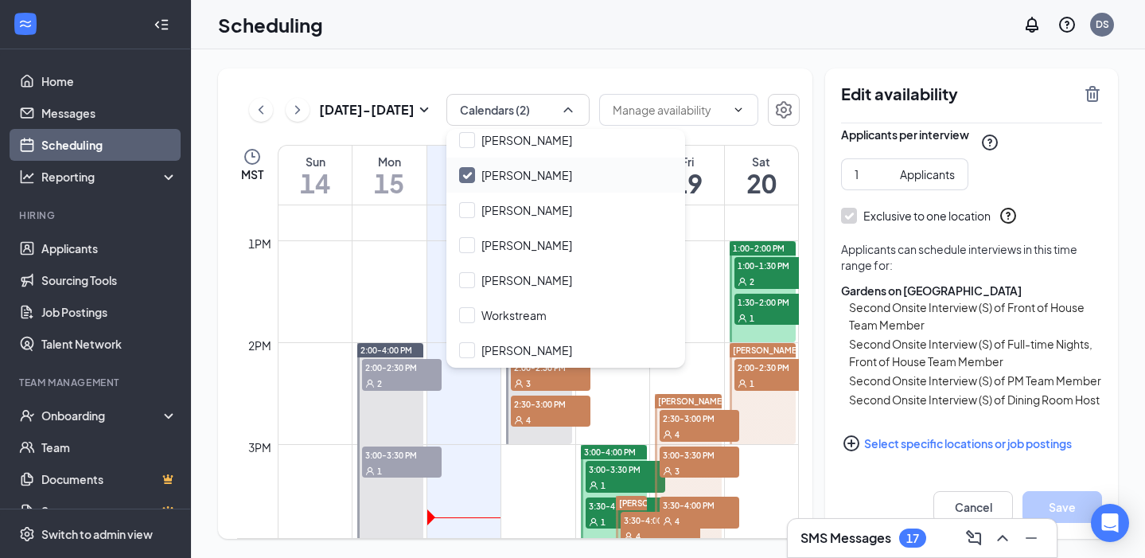
click at [465, 173] on input "Sophia Leyeza" at bounding box center [515, 175] width 113 height 16
checkbox input "false"
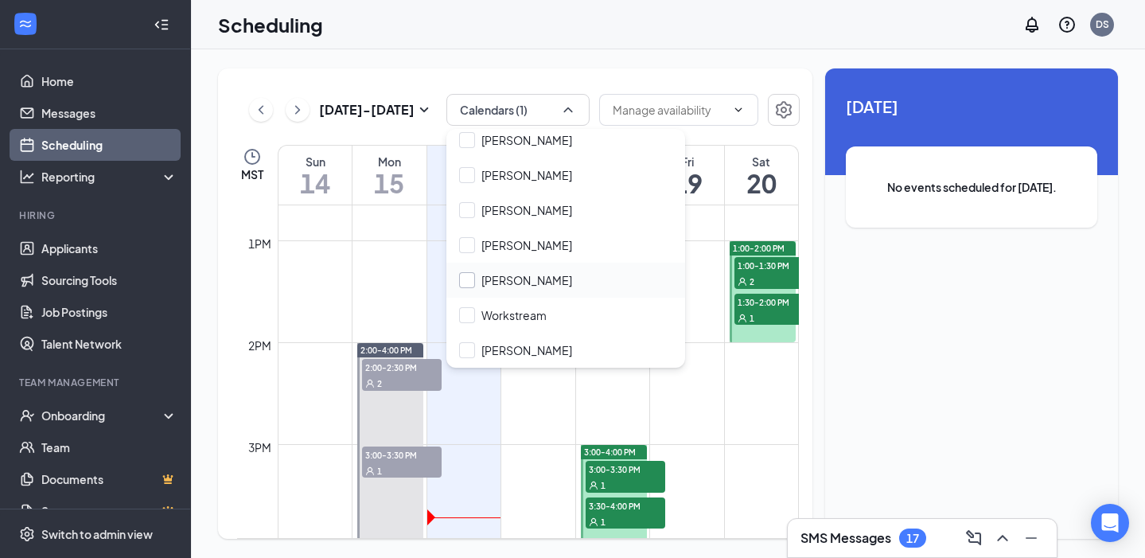
click at [469, 283] on div at bounding box center [467, 280] width 16 height 16
click at [469, 283] on input "Tucker Huber" at bounding box center [515, 280] width 113 height 16
click at [462, 282] on div at bounding box center [467, 280] width 16 height 16
click at [462, 282] on input "Tucker Huber" at bounding box center [515, 280] width 113 height 16
checkbox input "false"
